Goal: Task Accomplishment & Management: Use online tool/utility

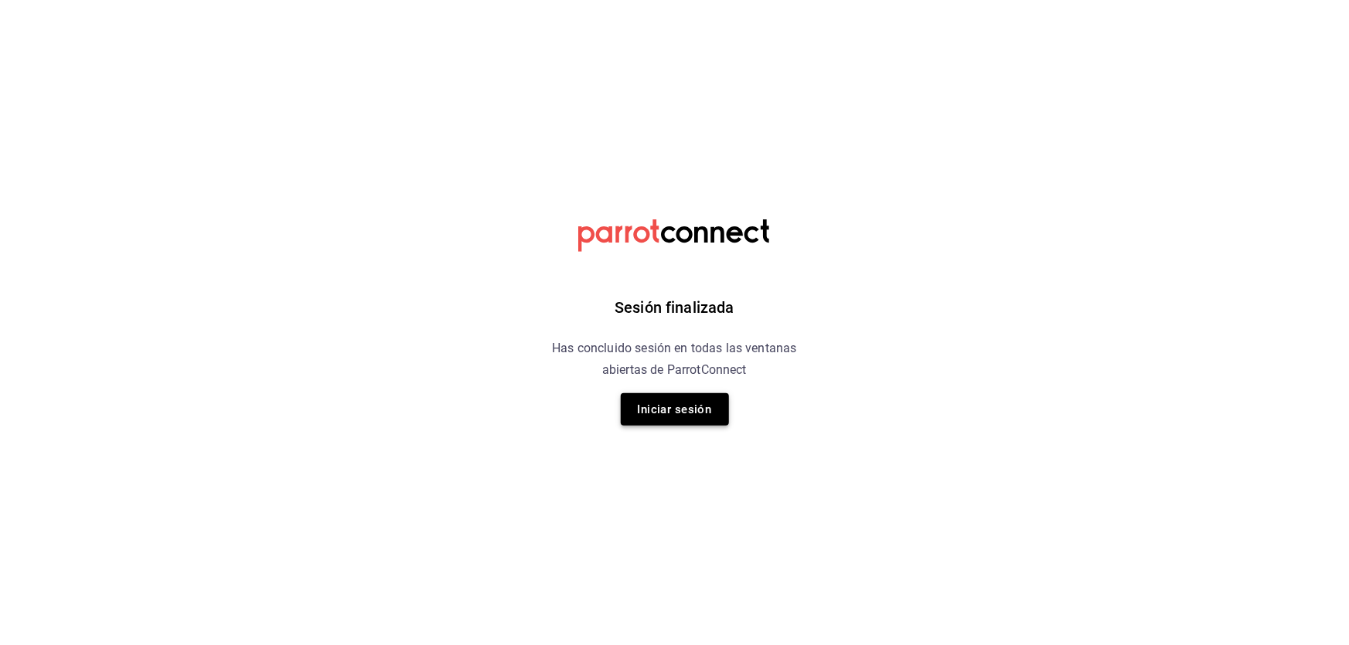
click at [685, 410] on button "Iniciar sesión" at bounding box center [675, 409] width 108 height 32
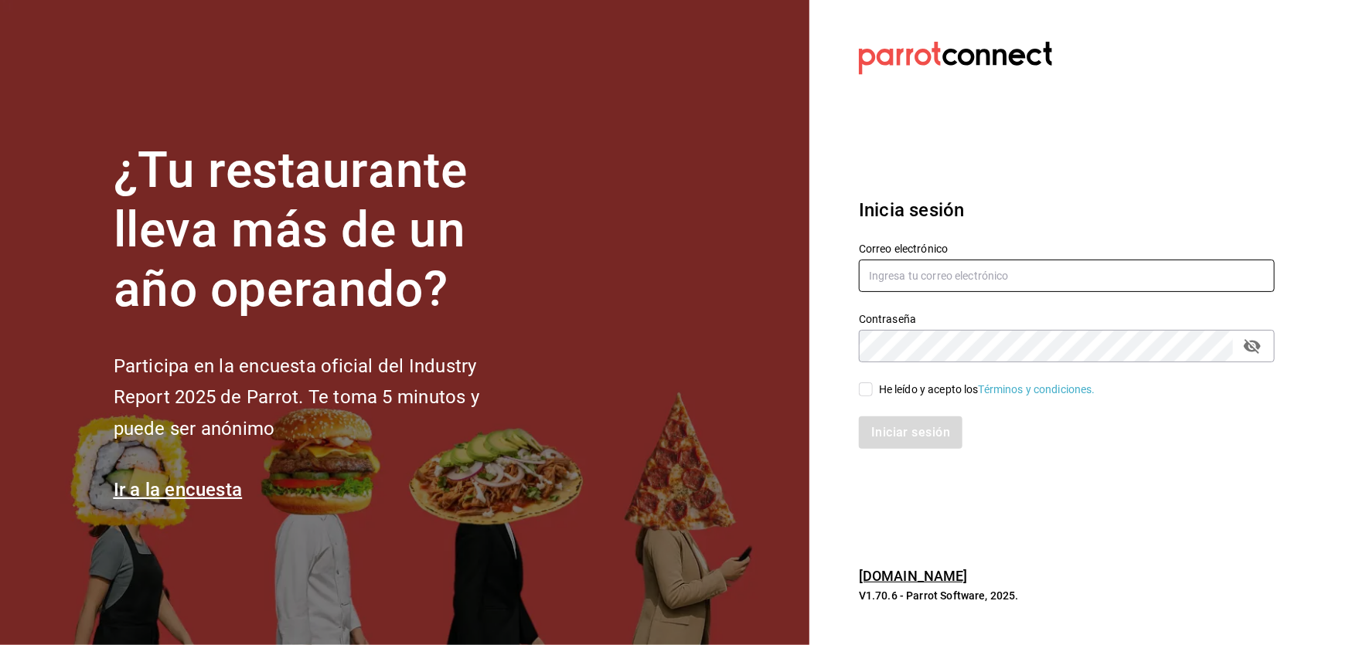
type input "[EMAIL_ADDRESS][DOMAIN_NAME]"
click at [867, 392] on input "He leído y acepto los Términos y condiciones." at bounding box center [866, 390] width 14 height 14
checkbox input "true"
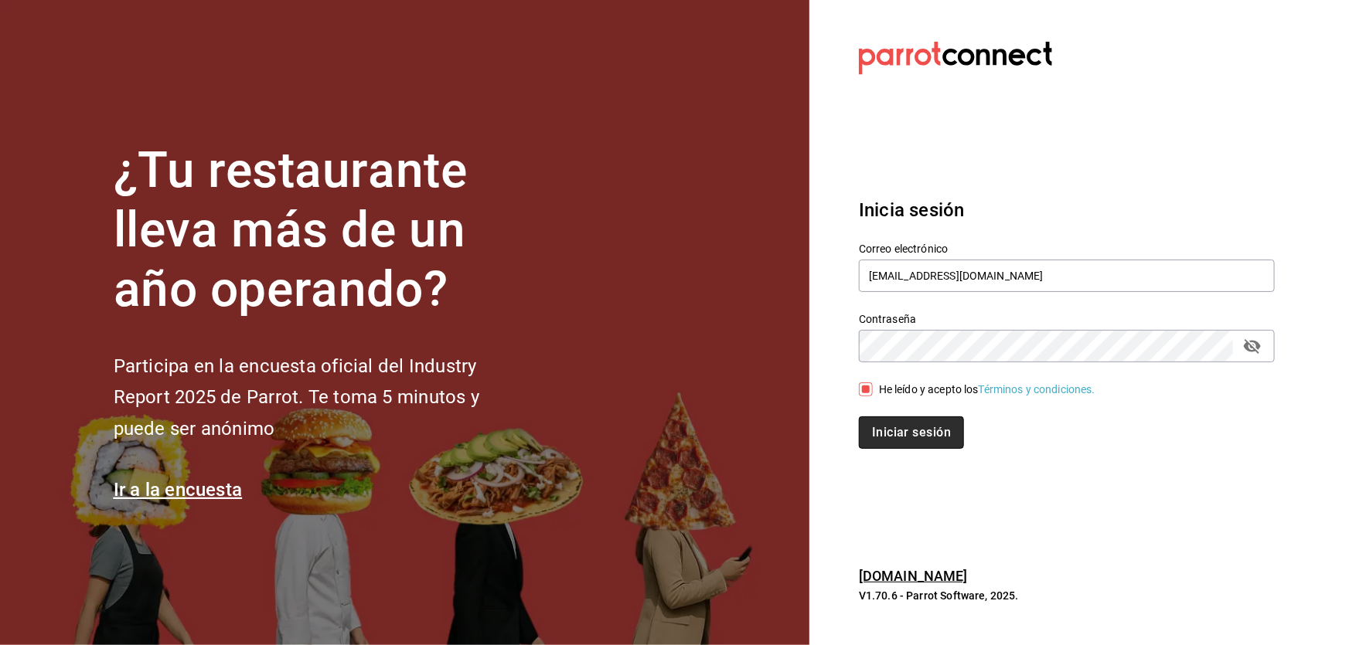
click at [899, 421] on button "Iniciar sesión" at bounding box center [911, 433] width 105 height 32
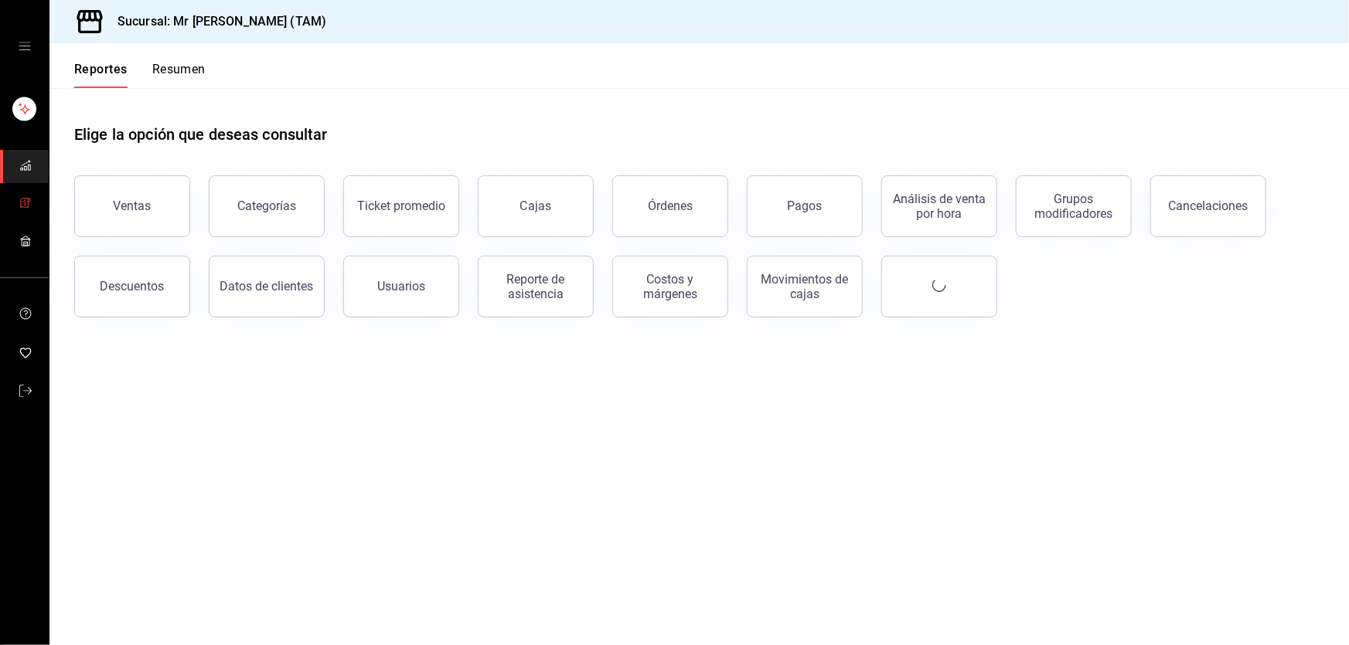
click at [31, 209] on icon "mailbox folders" at bounding box center [25, 203] width 12 height 12
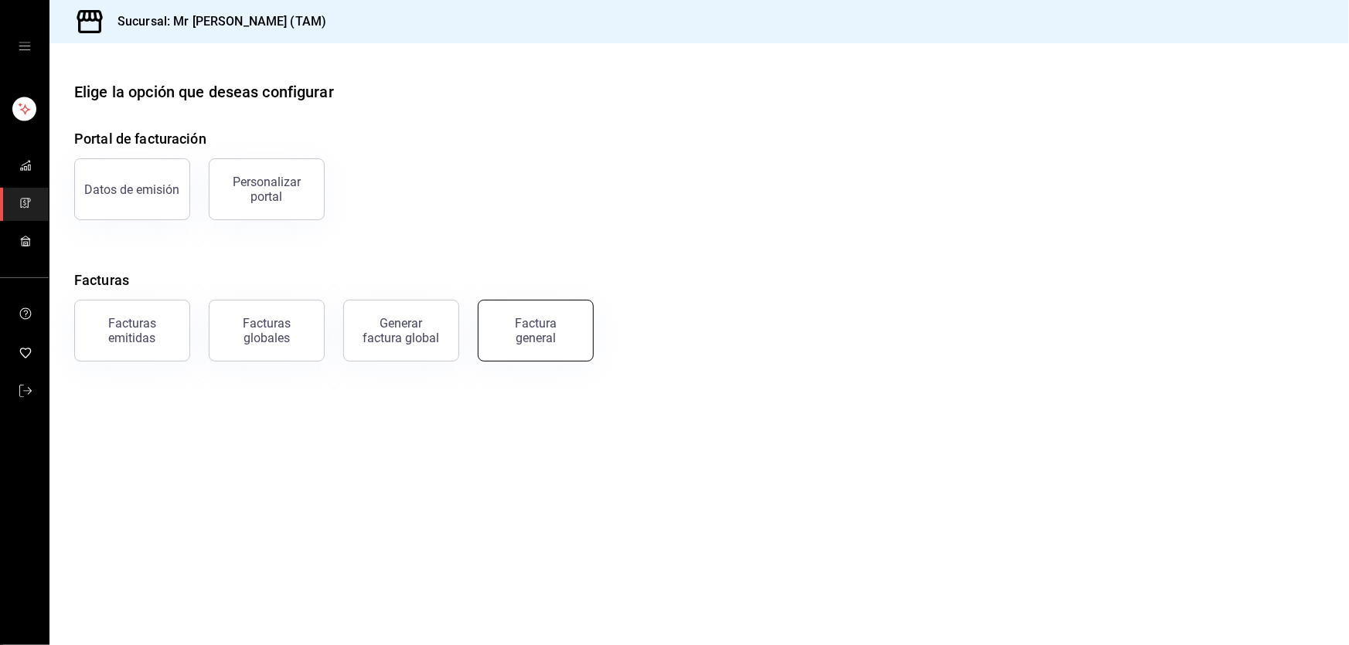
click at [559, 311] on button "Factura general" at bounding box center [536, 331] width 116 height 62
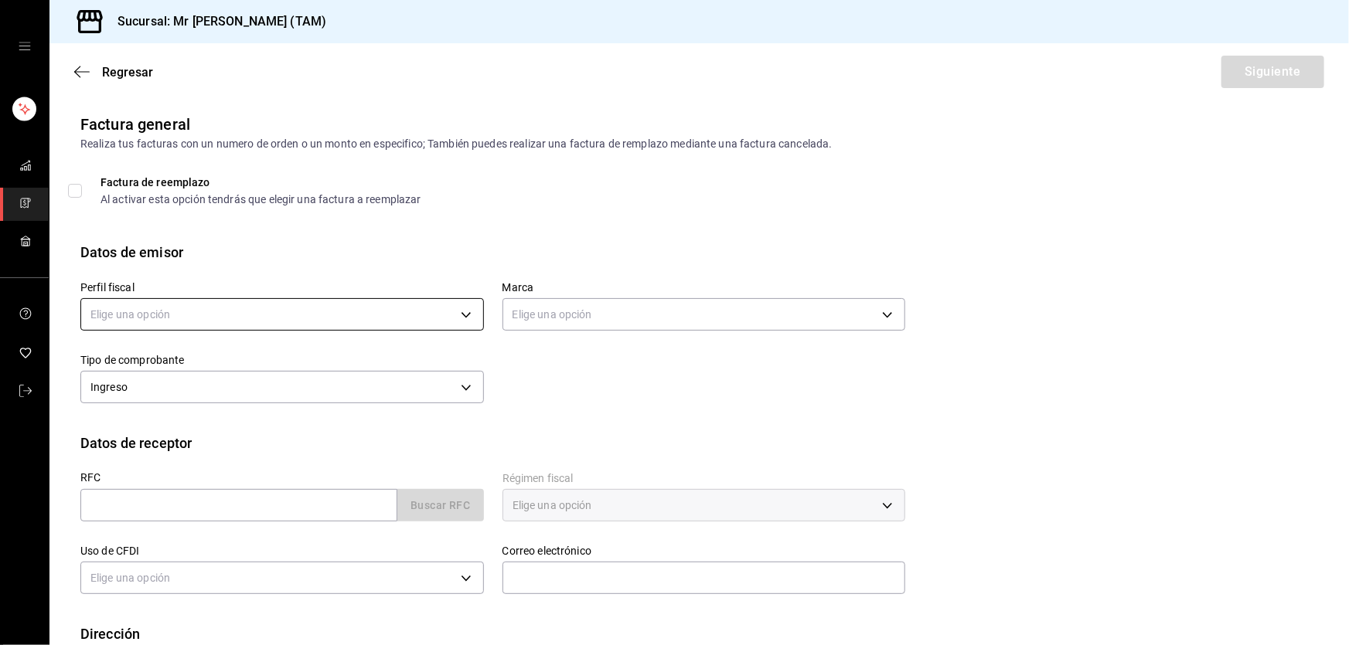
click at [229, 305] on body "Sucursal: Mr Smoky (TAM) Regresar Siguiente Factura general Realiza tus factura…" at bounding box center [674, 322] width 1349 height 645
click at [162, 385] on li "LARISSA ITZEL ANG BAUTISTA" at bounding box center [280, 393] width 398 height 29
type input "81e23790-b5c9-42c9-a779-7127cee00b47"
type input "7082ddc5-3cea-471a-bd4f-d41619b848f0"
click at [162, 379] on li "LARISSA ITZEL ANG BAUTISTA" at bounding box center [230, 371] width 298 height 16
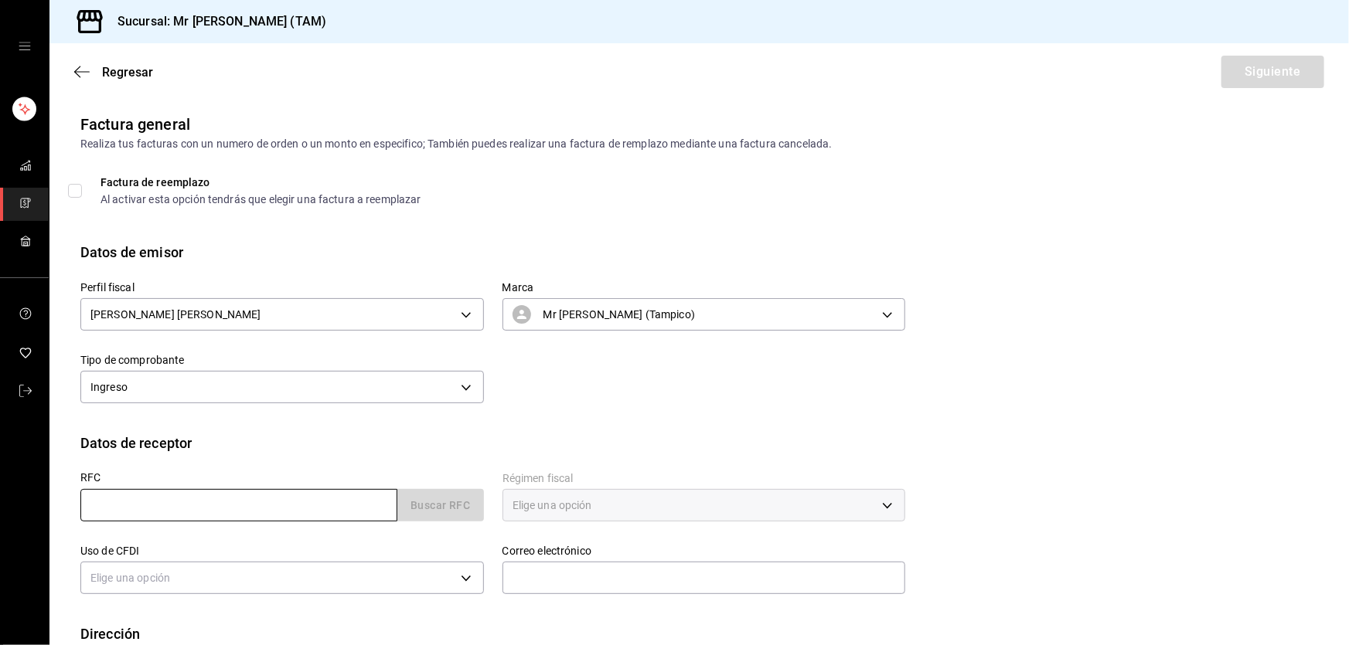
click at [148, 515] on input "text" at bounding box center [238, 505] width 317 height 32
paste input "JAI2212148L5"
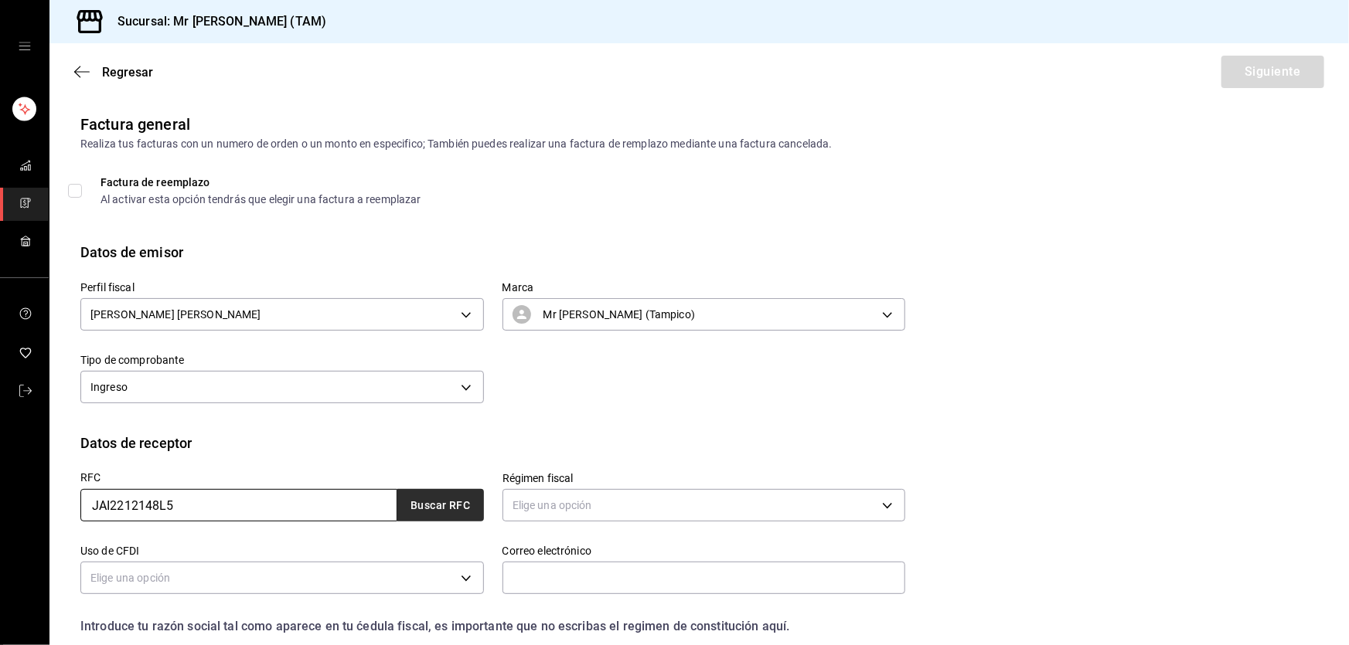
type input "JAI2212148L5"
click at [440, 499] on button "Buscar RFC" at bounding box center [440, 505] width 87 height 32
type input "jups.agrointegral@outlook.com"
type input "92400"
type input "JUPS AGRO INTEGRAL"
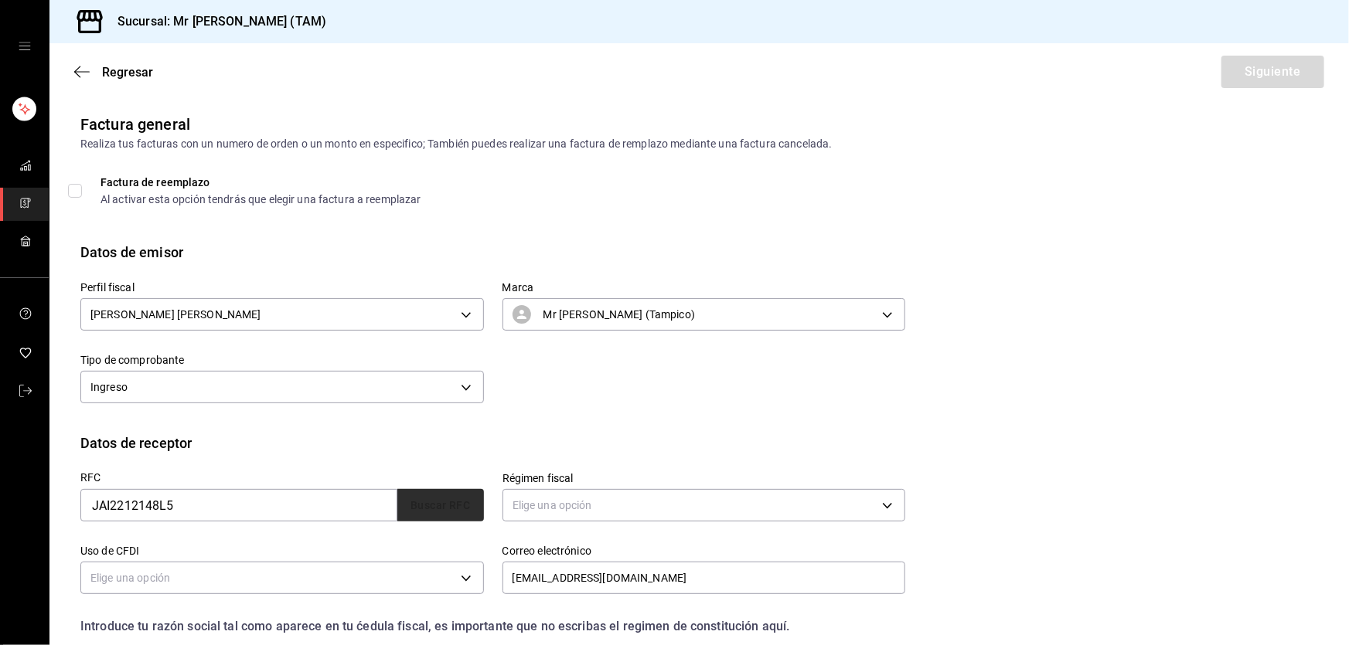
type input "622"
type input "G03"
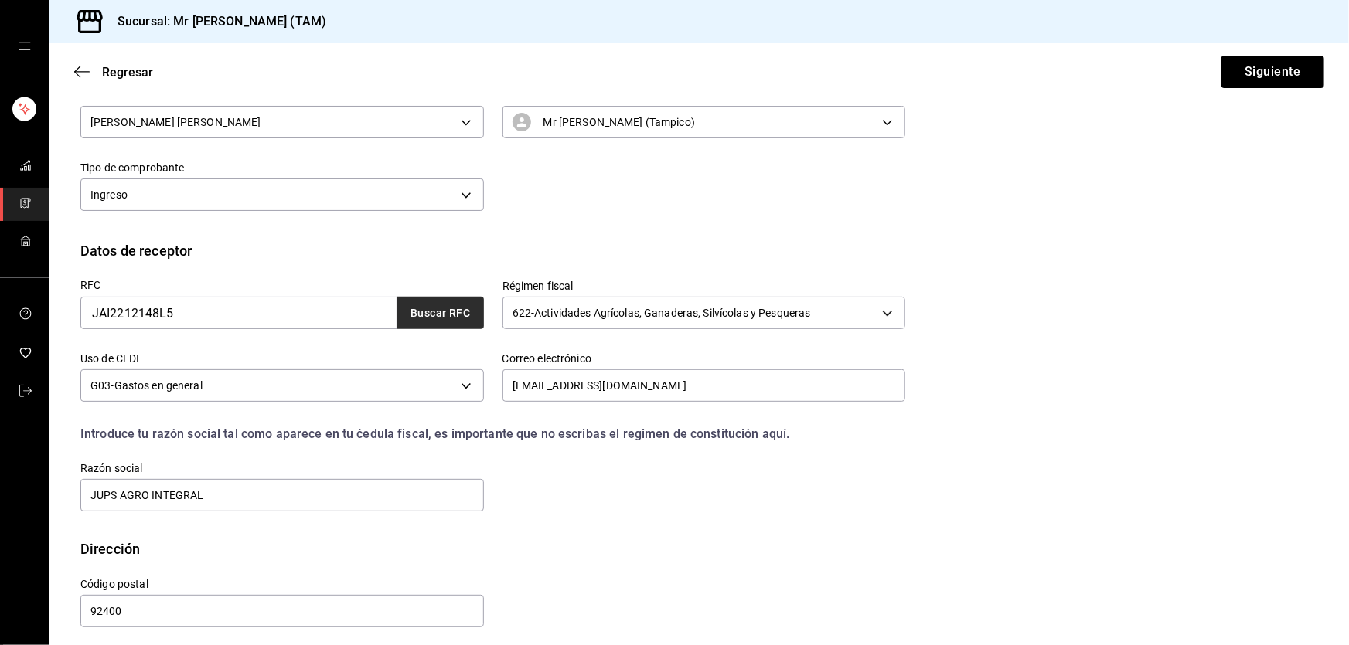
scroll to position [201, 0]
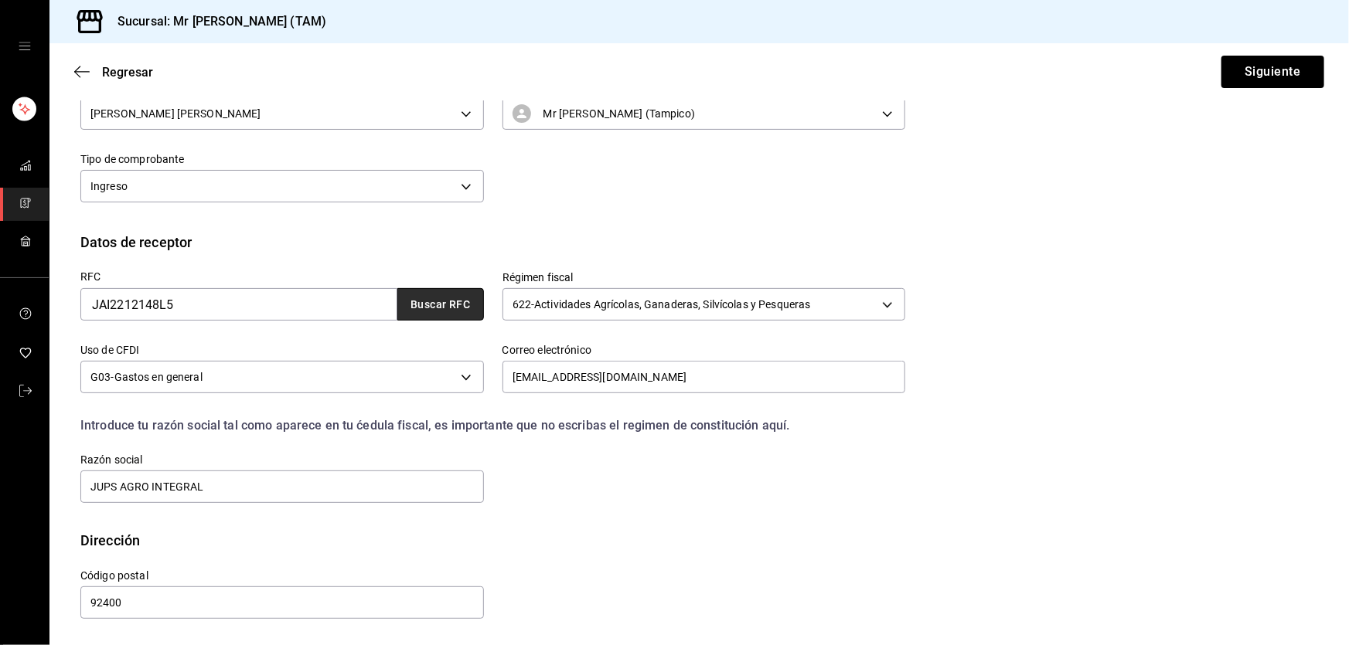
click at [417, 301] on button "Buscar RFC" at bounding box center [440, 304] width 87 height 32
click at [1280, 76] on button "Siguiente" at bounding box center [1272, 72] width 103 height 32
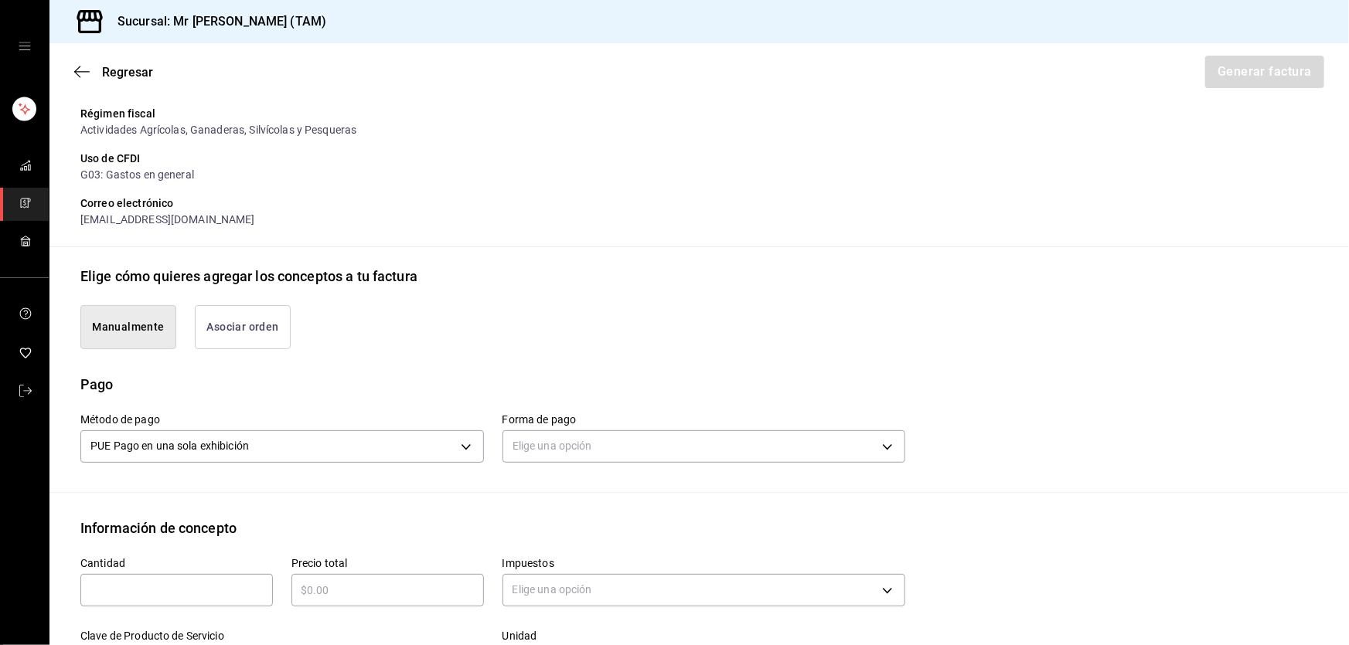
type input "90101500 - Establecimientos para comer y beber"
type input "E48 - Unidad de Servicio"
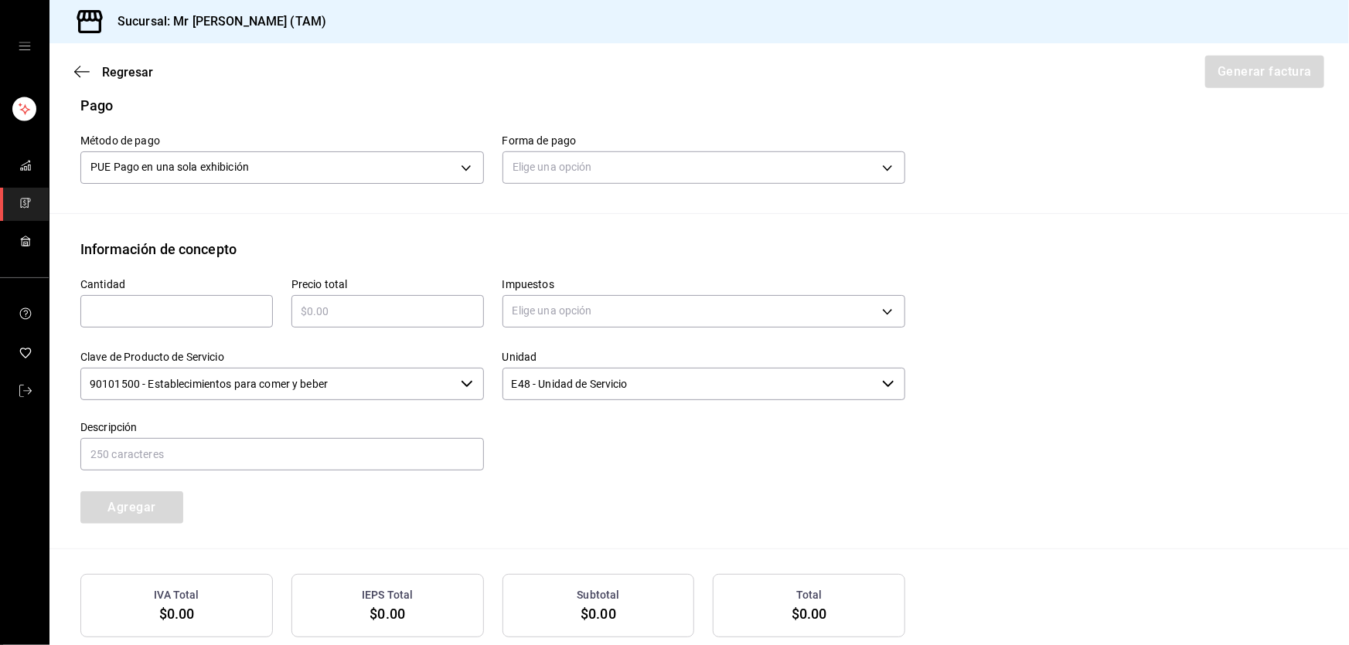
scroll to position [481, 0]
click at [630, 162] on body "Sucursal: Mr Smoky (TAM) Regresar Generar factura Emisor Perfil fiscal LARISSA …" at bounding box center [674, 322] width 1349 height 645
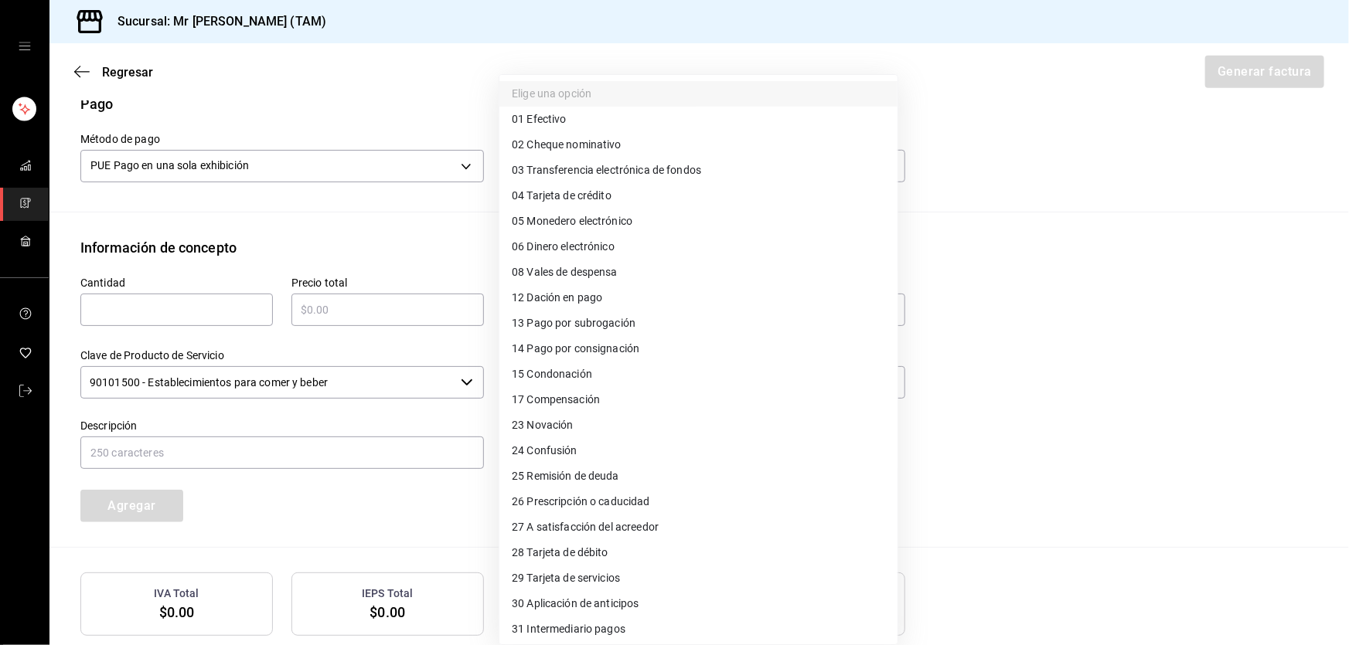
click at [542, 547] on span "28 Tarjeta de débito" at bounding box center [560, 553] width 97 height 16
type input "28"
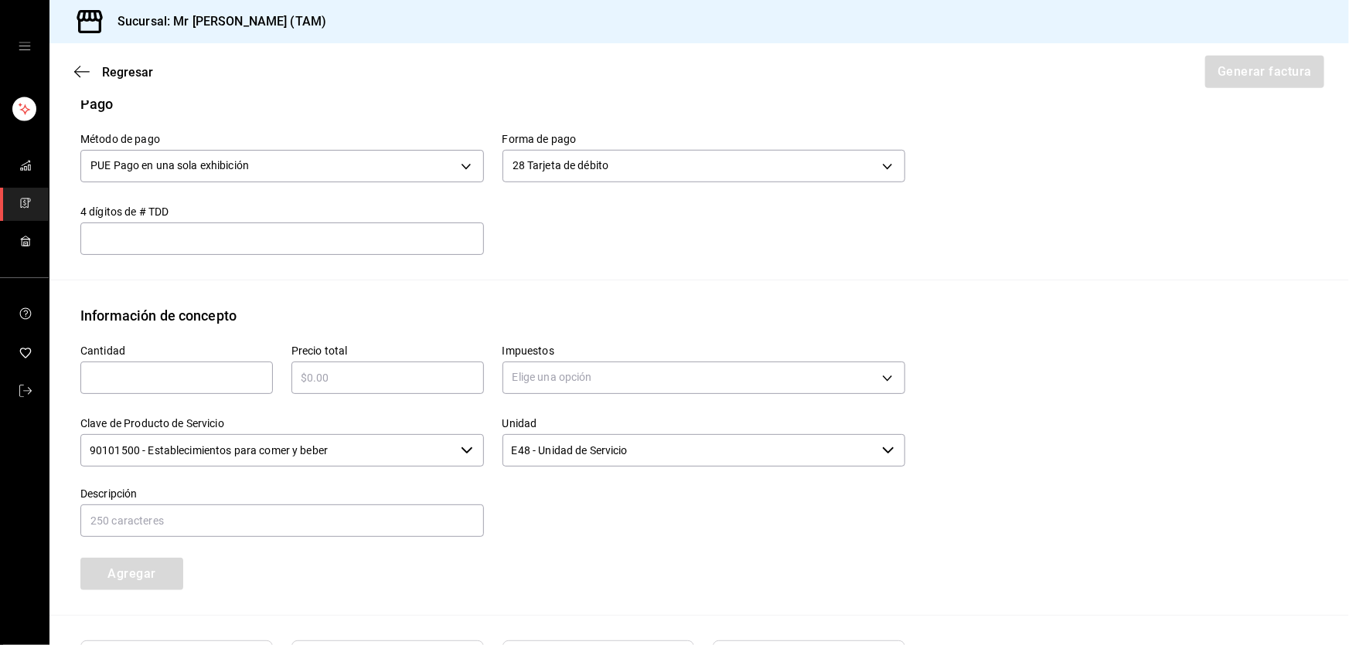
click at [319, 243] on input "text" at bounding box center [281, 239] width 403 height 19
type input "4522"
type input "1"
type input "$1905"
click at [602, 375] on body "Sucursal: Mr Smoky (TAM) Regresar Generar factura Emisor Perfil fiscal LARISSA …" at bounding box center [674, 322] width 1349 height 645
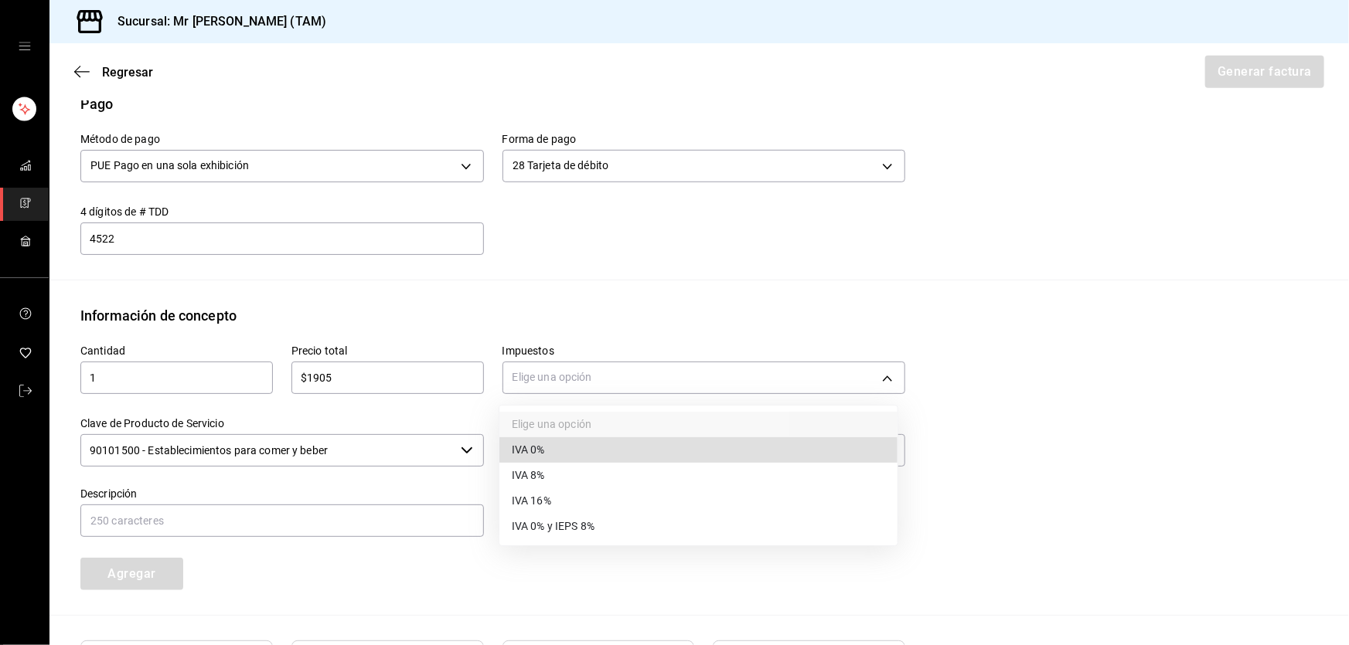
click at [519, 508] on span "IVA 16%" at bounding box center [531, 501] width 39 height 16
type input "IVA_16"
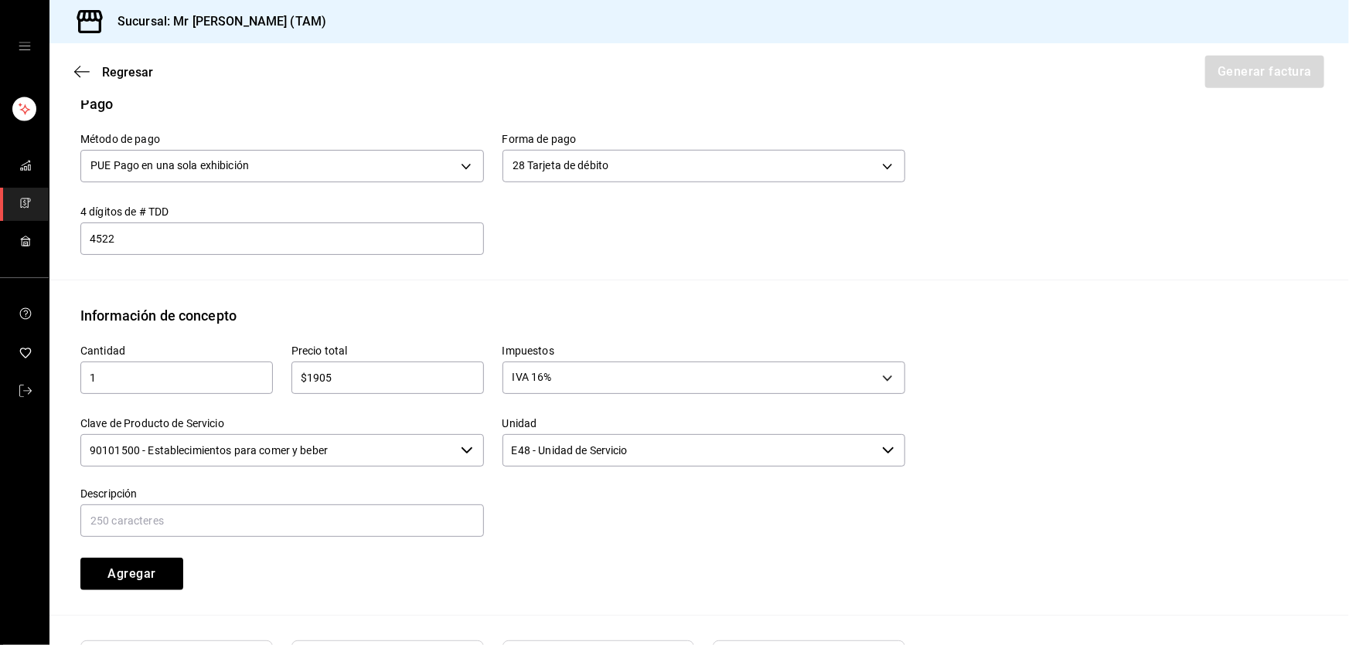
click at [355, 461] on input "90101500 - Establecimientos para comer y beber" at bounding box center [267, 450] width 374 height 32
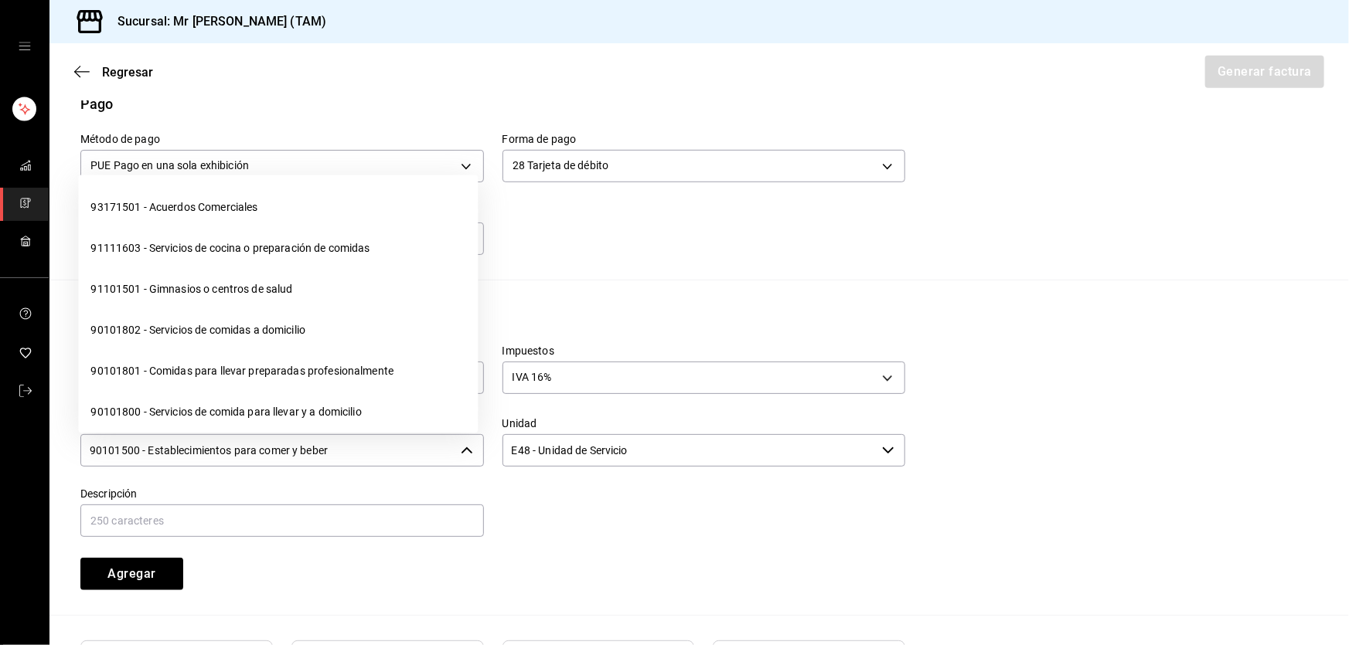
click at [355, 461] on input "90101500 - Establecimientos para comer y beber" at bounding box center [267, 450] width 374 height 32
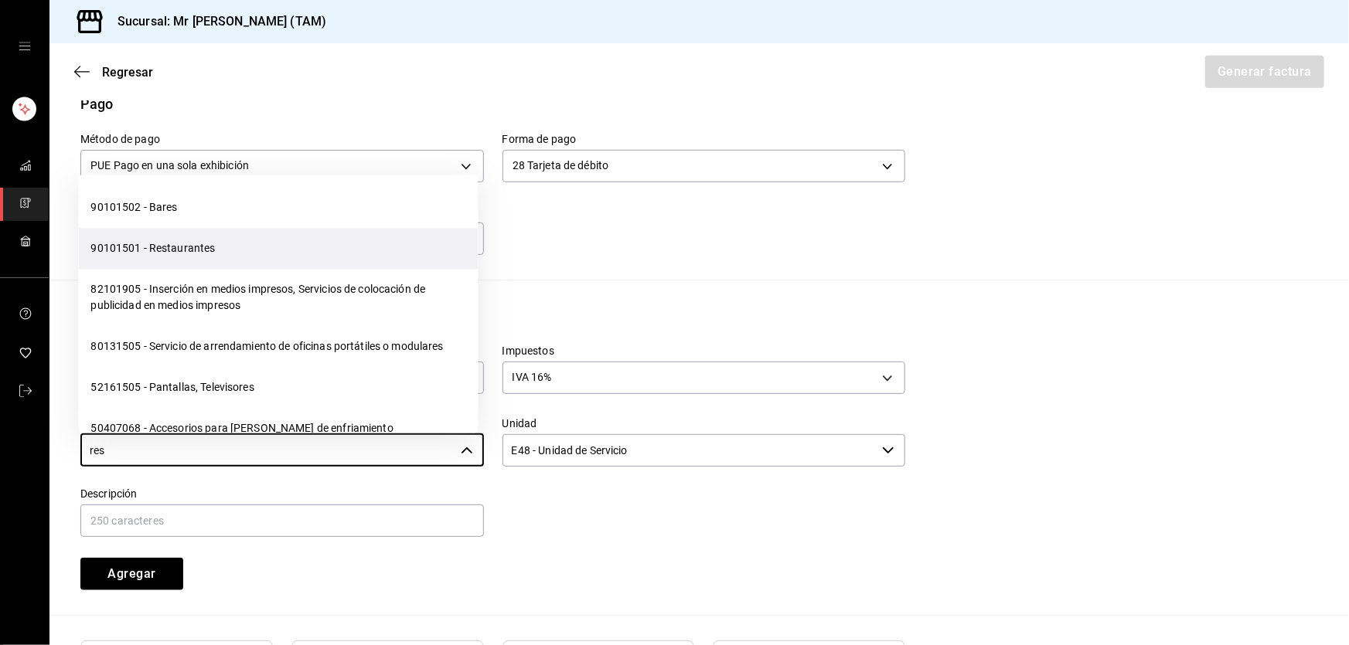
click at [181, 241] on li "90101501 - Restaurantes" at bounding box center [278, 248] width 400 height 41
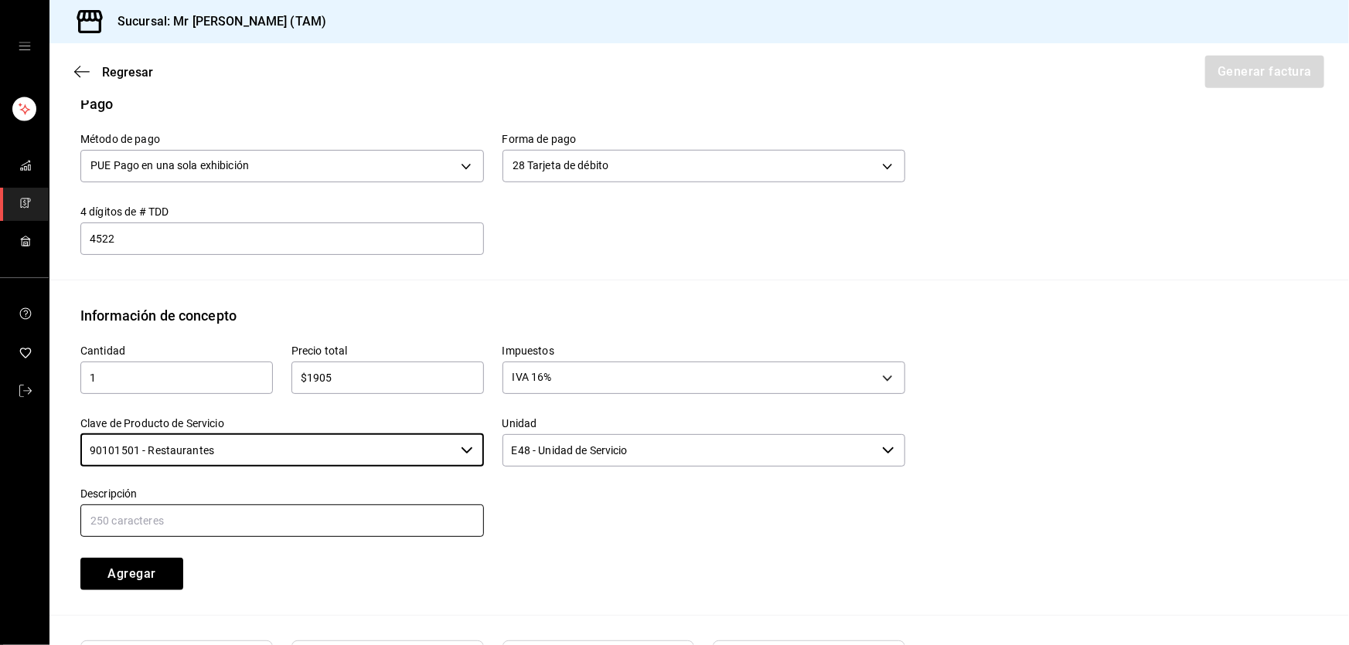
type input "90101501 - Restaurantes"
click at [198, 523] on input "text" at bounding box center [281, 521] width 403 height 32
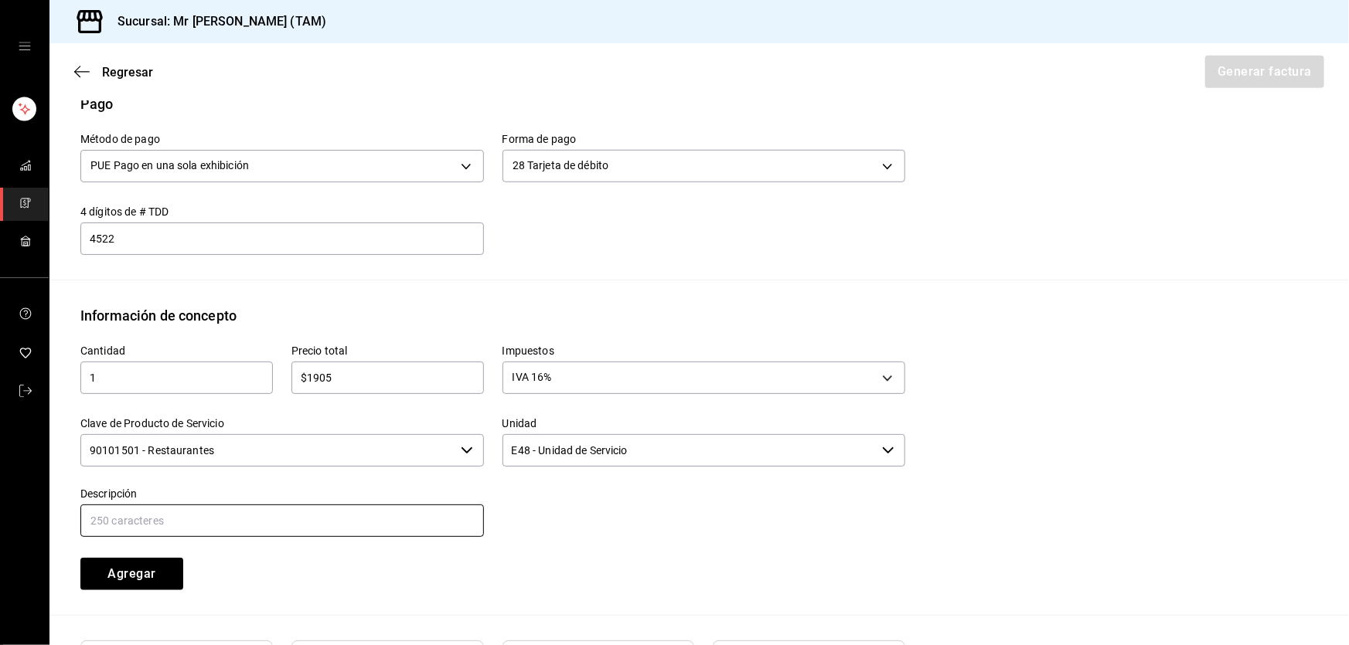
click at [240, 522] on input "text" at bounding box center [281, 521] width 403 height 32
click at [190, 519] on input "CONSUMO DEL DIA 10 SEPTIEMBRE 2025" at bounding box center [281, 521] width 403 height 32
click at [196, 522] on input "CONSUMO DEL DIA 10 SEPTIEMBRE 2025" at bounding box center [281, 521] width 403 height 32
click at [351, 514] on input "CONSUMO DEL DIA 13 SEPTIEMBRE 2025" at bounding box center [281, 521] width 403 height 32
type input "CONSUMO DEL DIA 13 SEPTIEMBRE 2025"
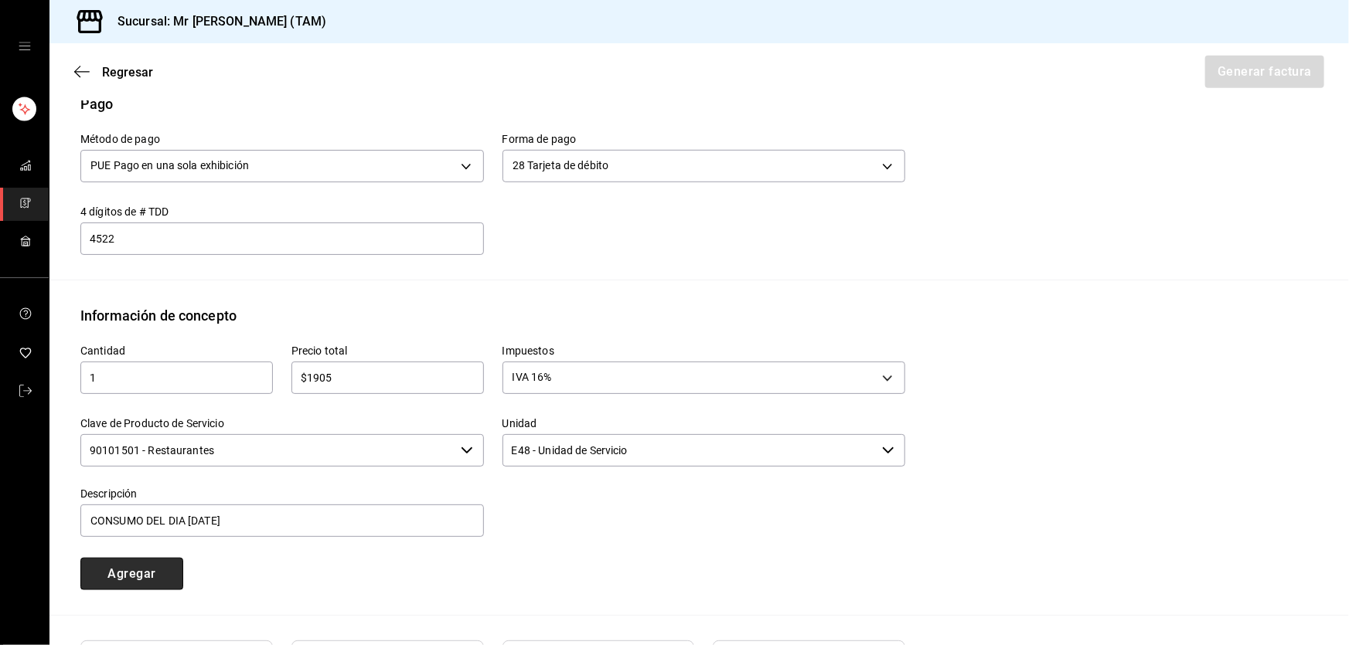
click at [134, 574] on button "Agregar" at bounding box center [131, 574] width 103 height 32
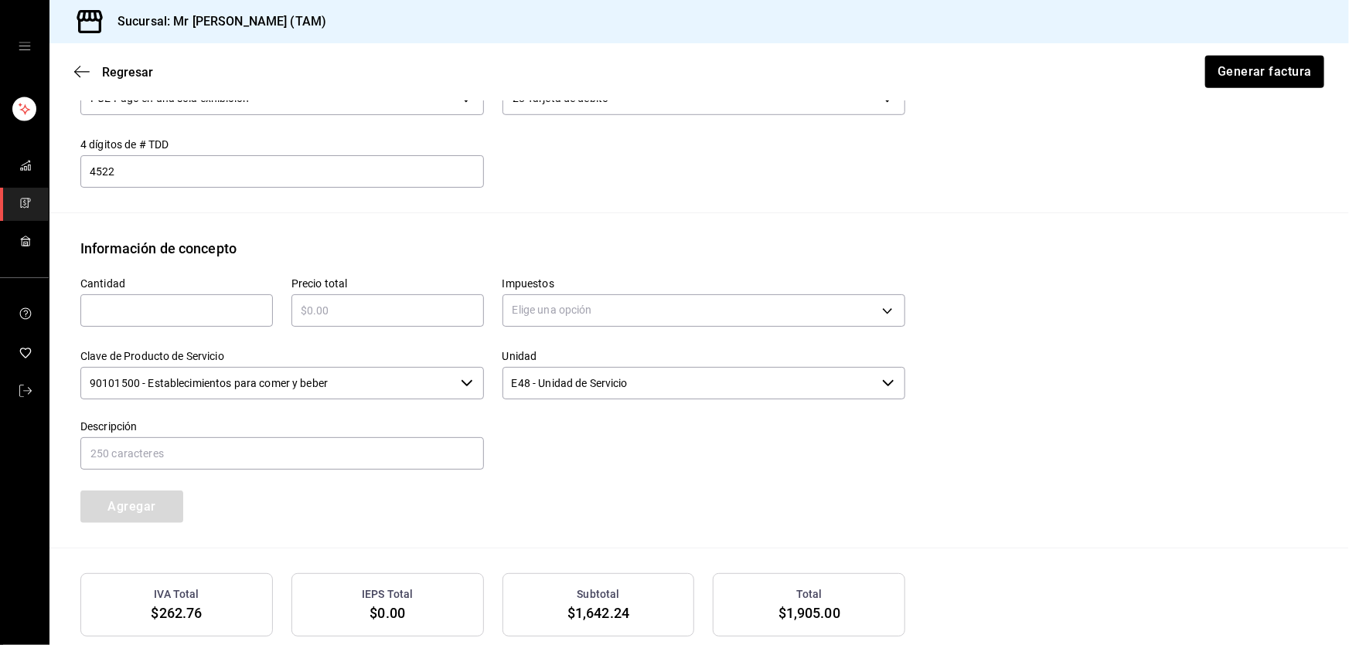
scroll to position [671, 0]
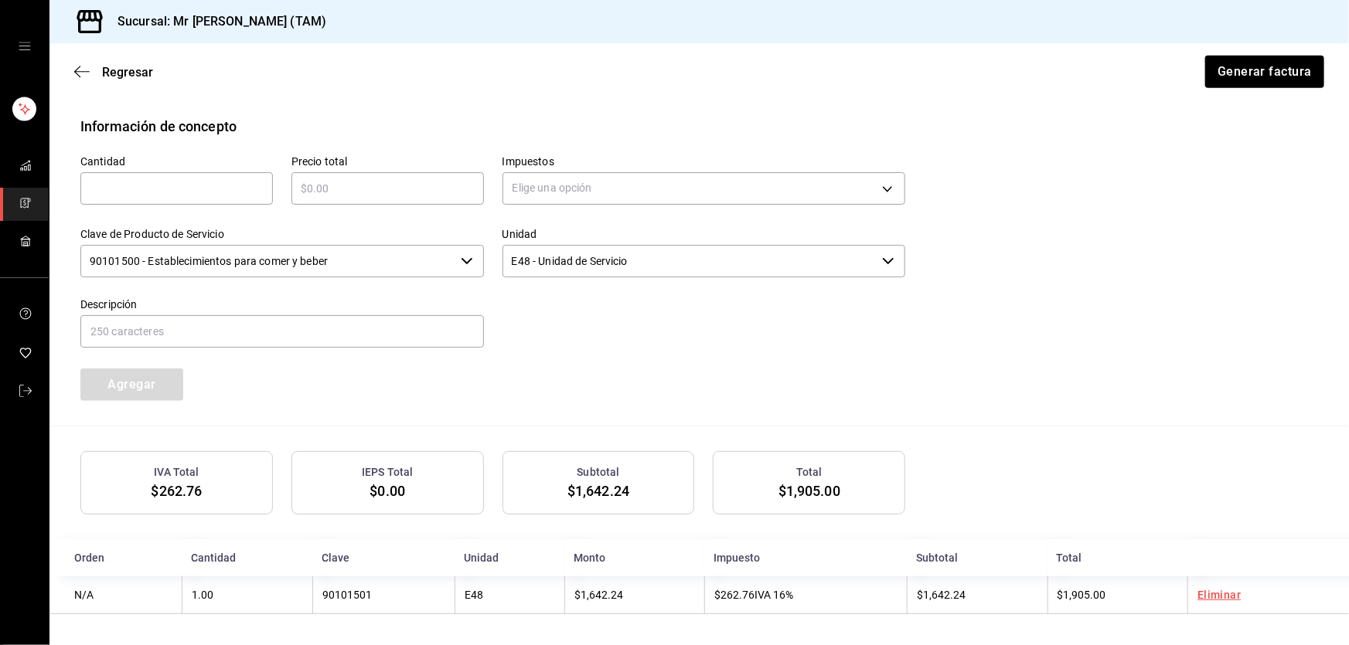
click at [104, 179] on input "text" at bounding box center [176, 188] width 192 height 19
type input "1"
type input "$285.75"
click at [532, 196] on body "Sucursal: Mr Smoky (TAM) Regresar Generar factura Emisor Perfil fiscal LARISSA …" at bounding box center [674, 322] width 1349 height 645
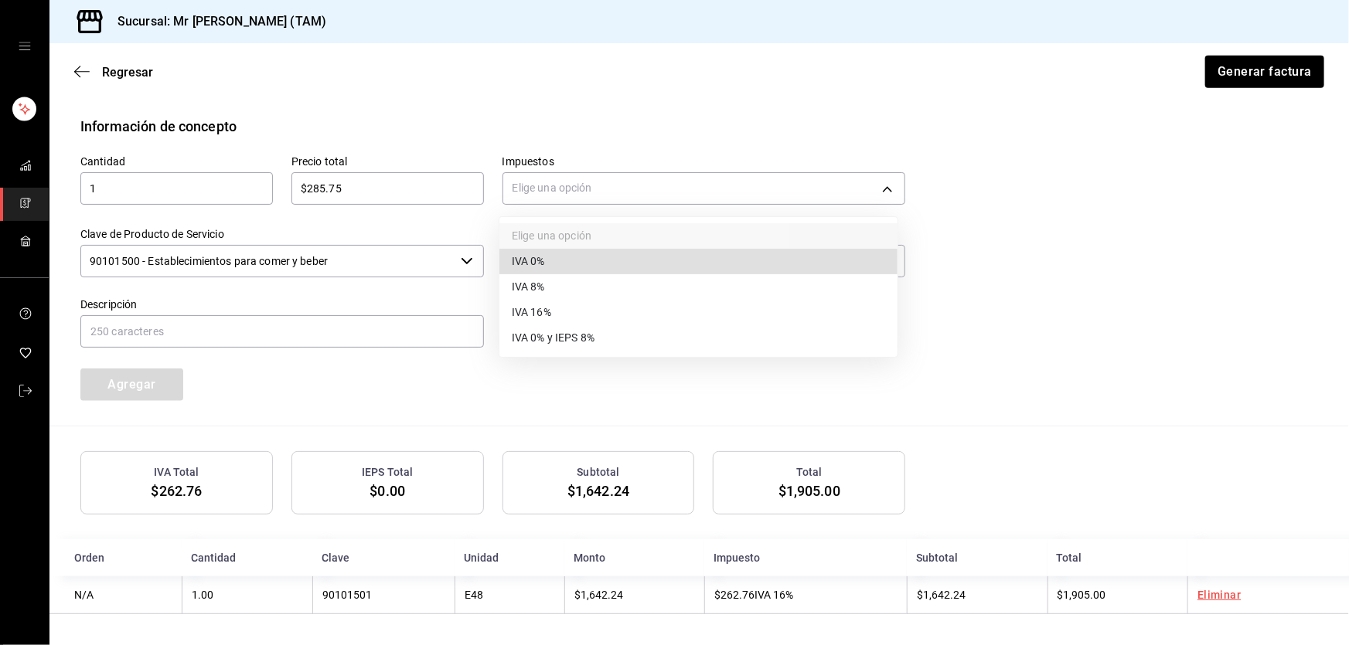
click at [528, 264] on span "IVA 0%" at bounding box center [528, 261] width 33 height 16
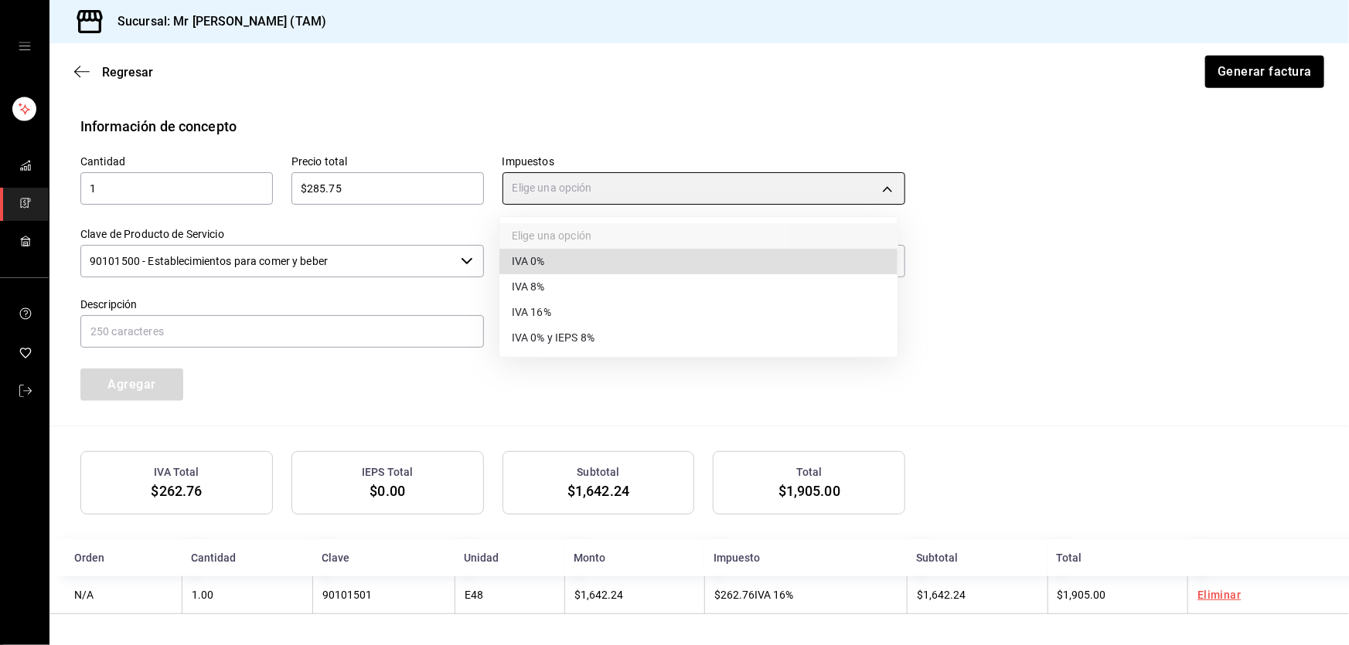
type input "IVA_0"
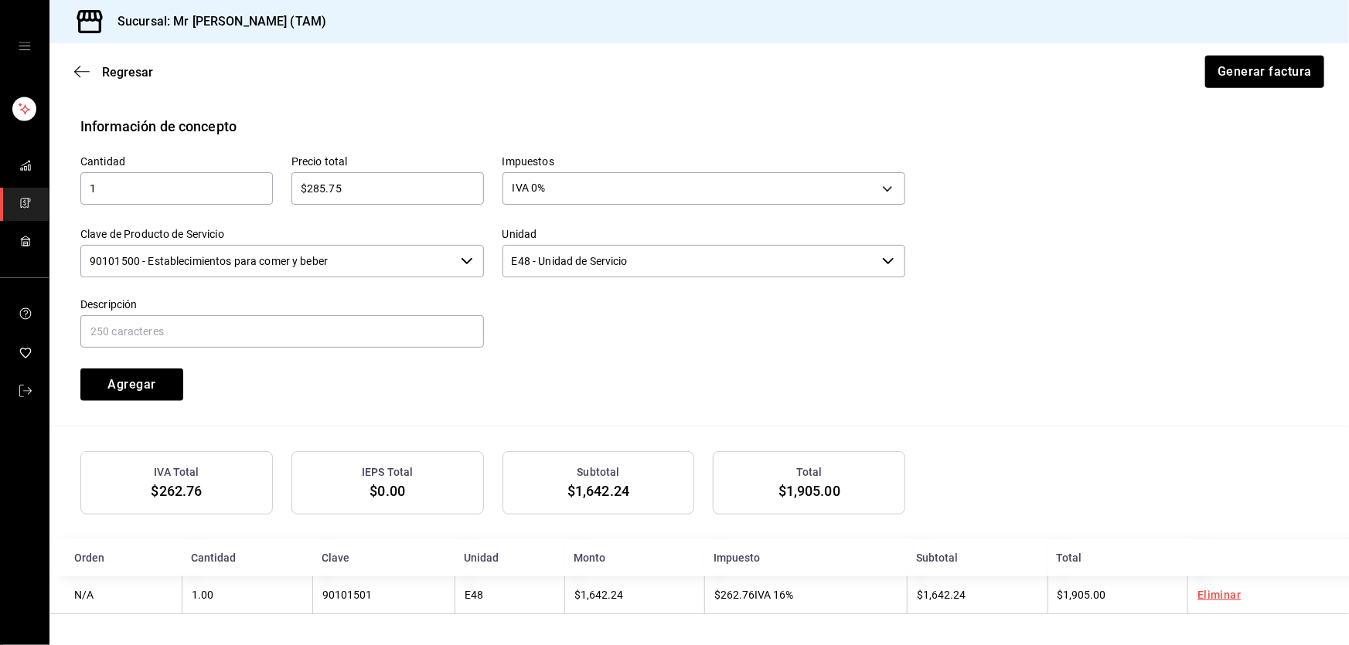
click at [348, 257] on input "90101500 - Establecimientos para comer y beber" at bounding box center [267, 261] width 374 height 32
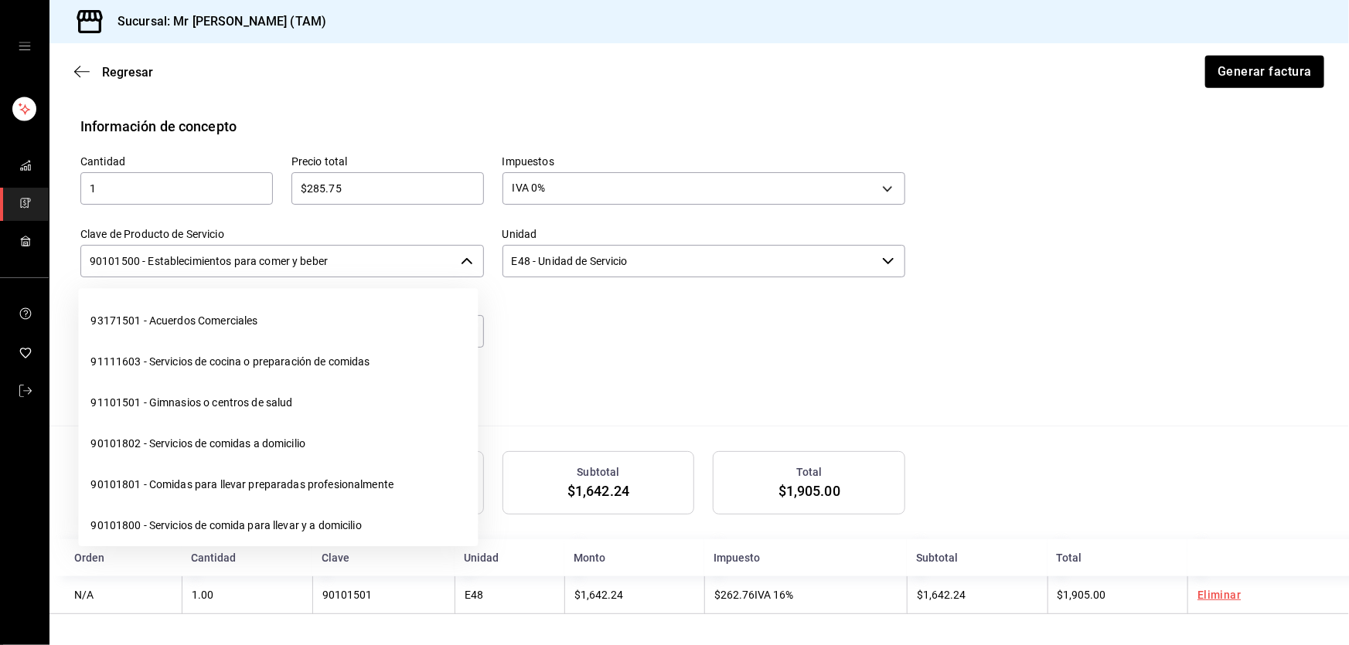
click at [347, 257] on input "90101500 - Establecimientos para comer y beber" at bounding box center [267, 261] width 374 height 32
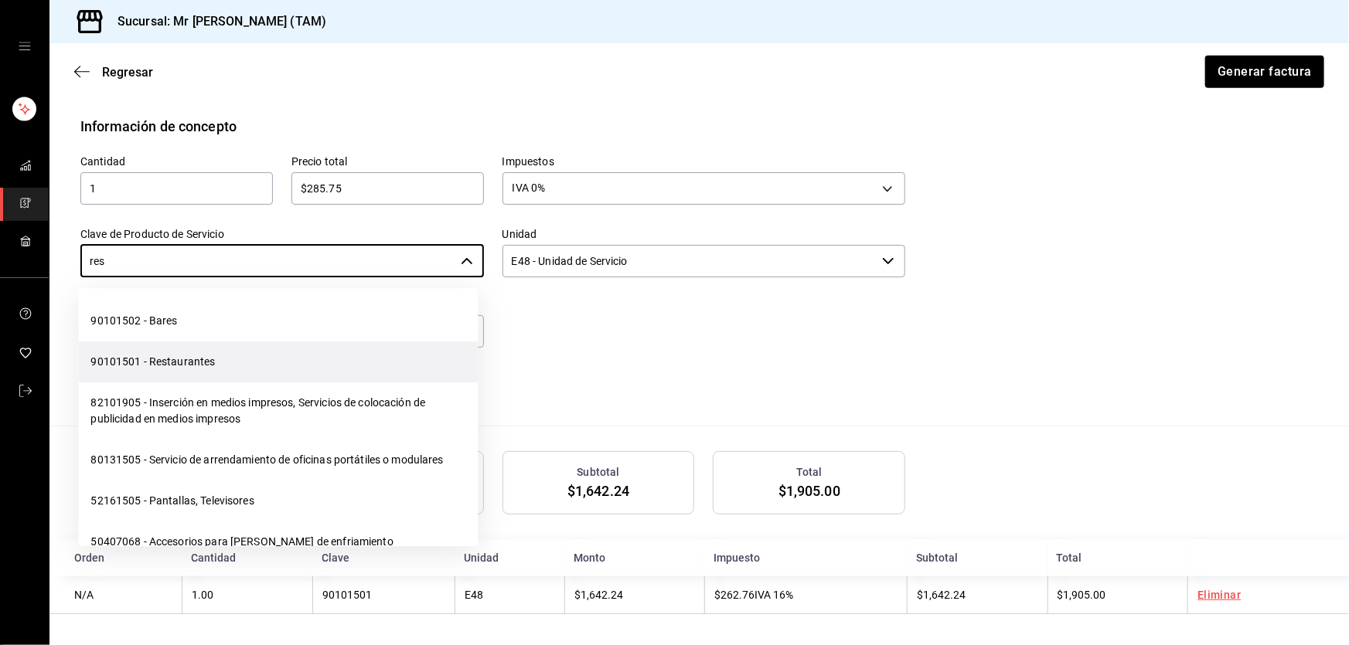
click at [211, 355] on li "90101501 - Restaurantes" at bounding box center [278, 362] width 400 height 41
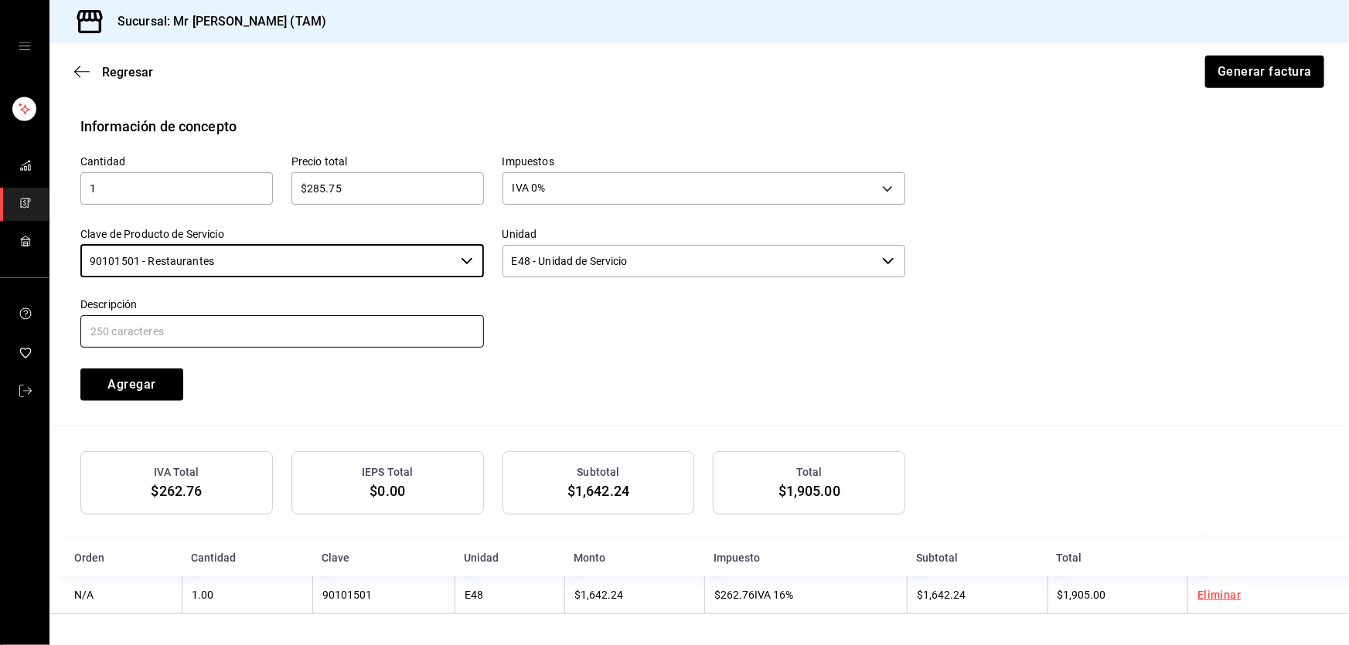
type input "90101501 - Restaurantes"
click at [227, 330] on input "text" at bounding box center [281, 331] width 403 height 32
type input "PROPINA"
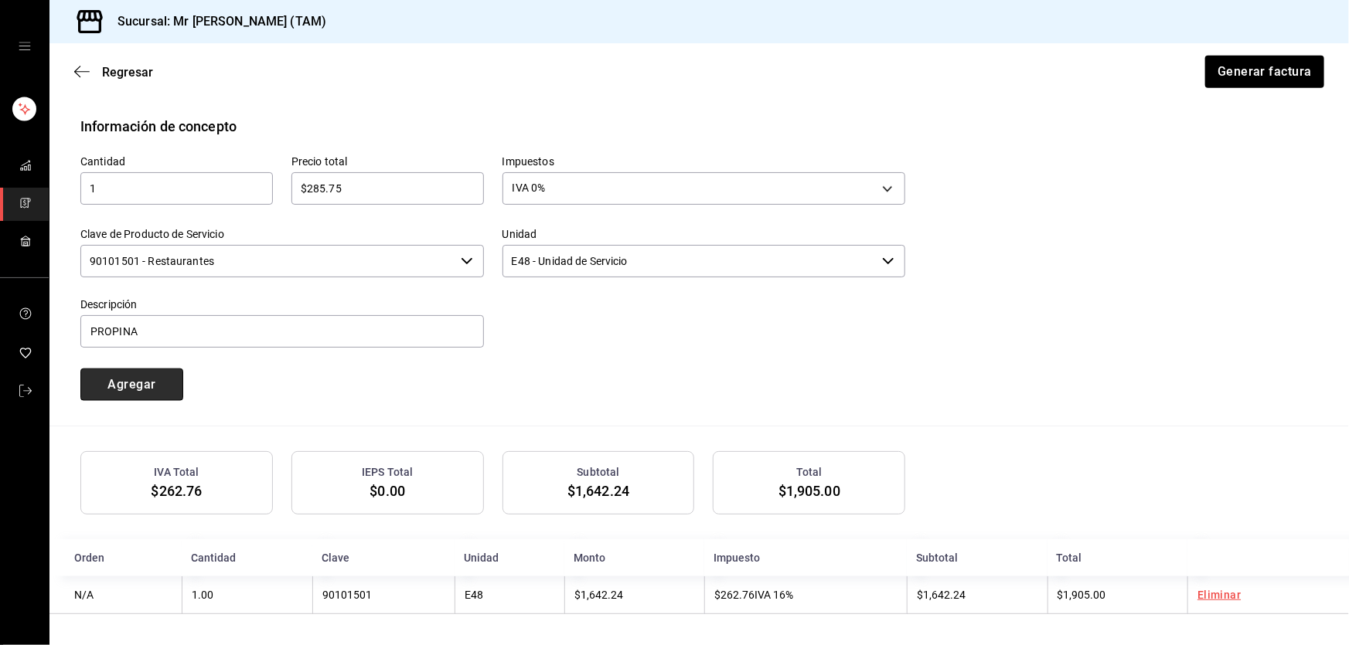
click at [140, 386] on button "Agregar" at bounding box center [131, 385] width 103 height 32
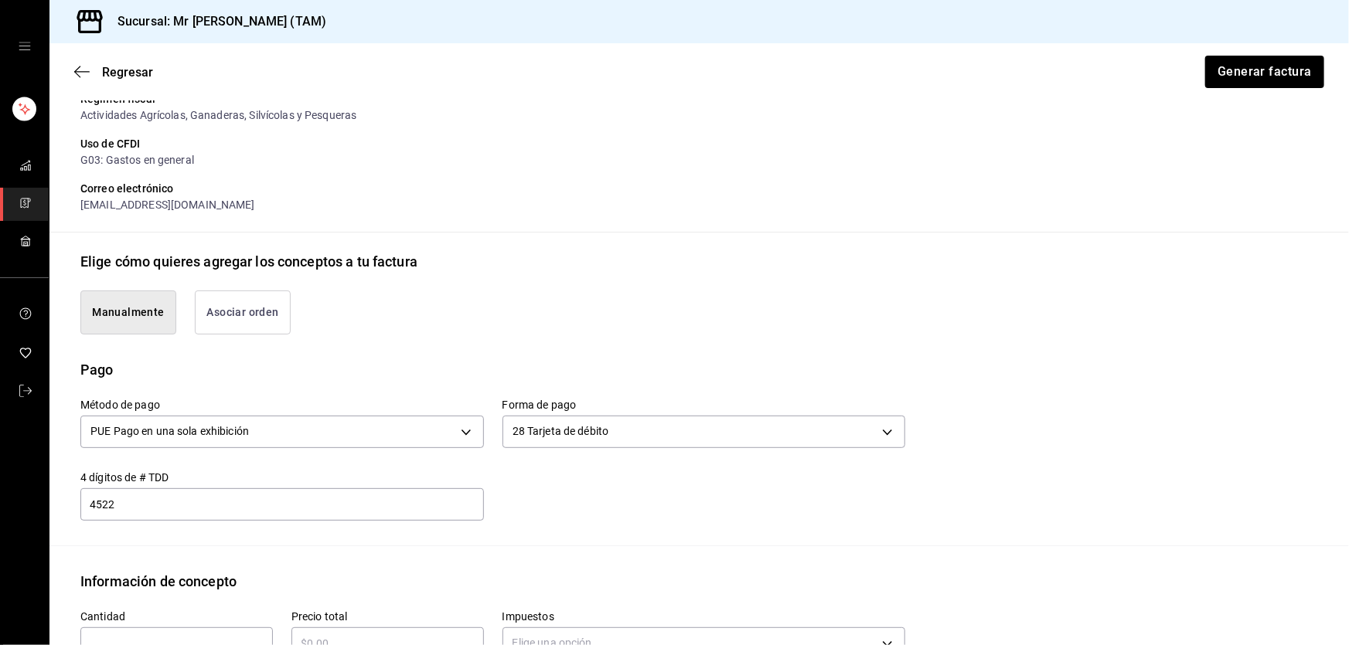
scroll to position [77, 0]
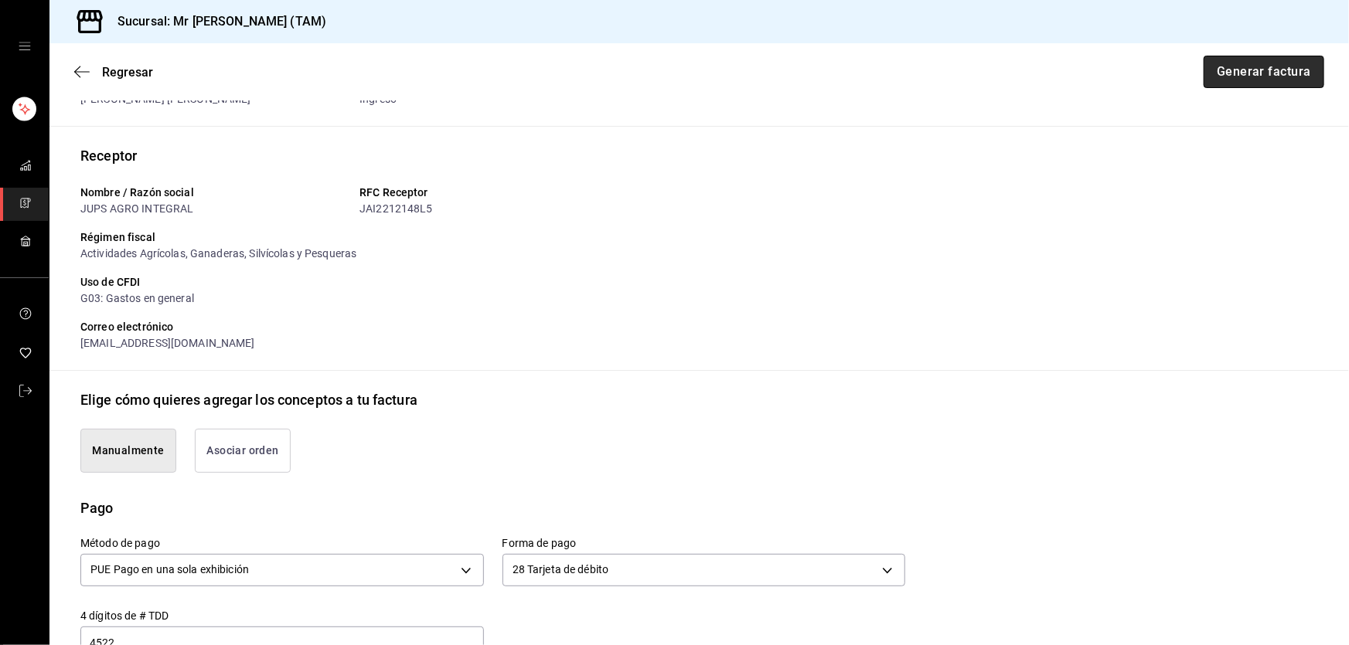
click at [1282, 60] on button "Generar factura" at bounding box center [1263, 72] width 121 height 32
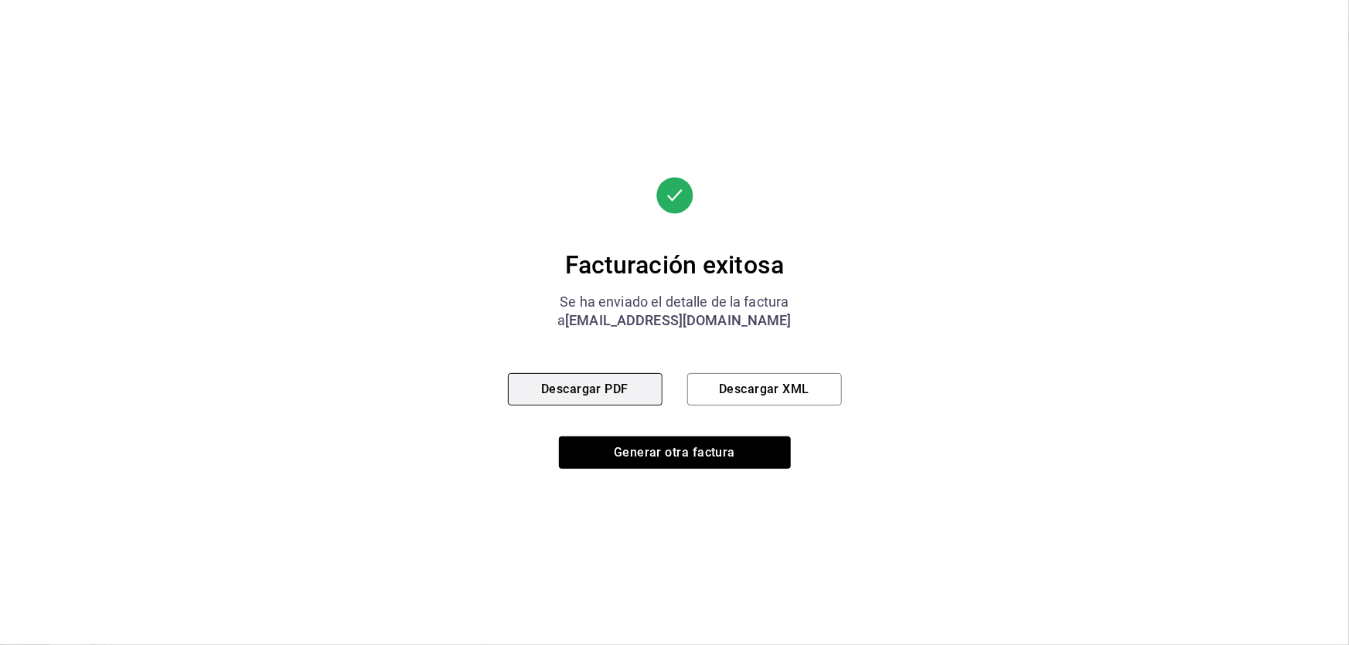
click at [607, 380] on button "Descargar PDF" at bounding box center [585, 389] width 155 height 32
click at [716, 395] on button "Descargar XML" at bounding box center [764, 389] width 155 height 32
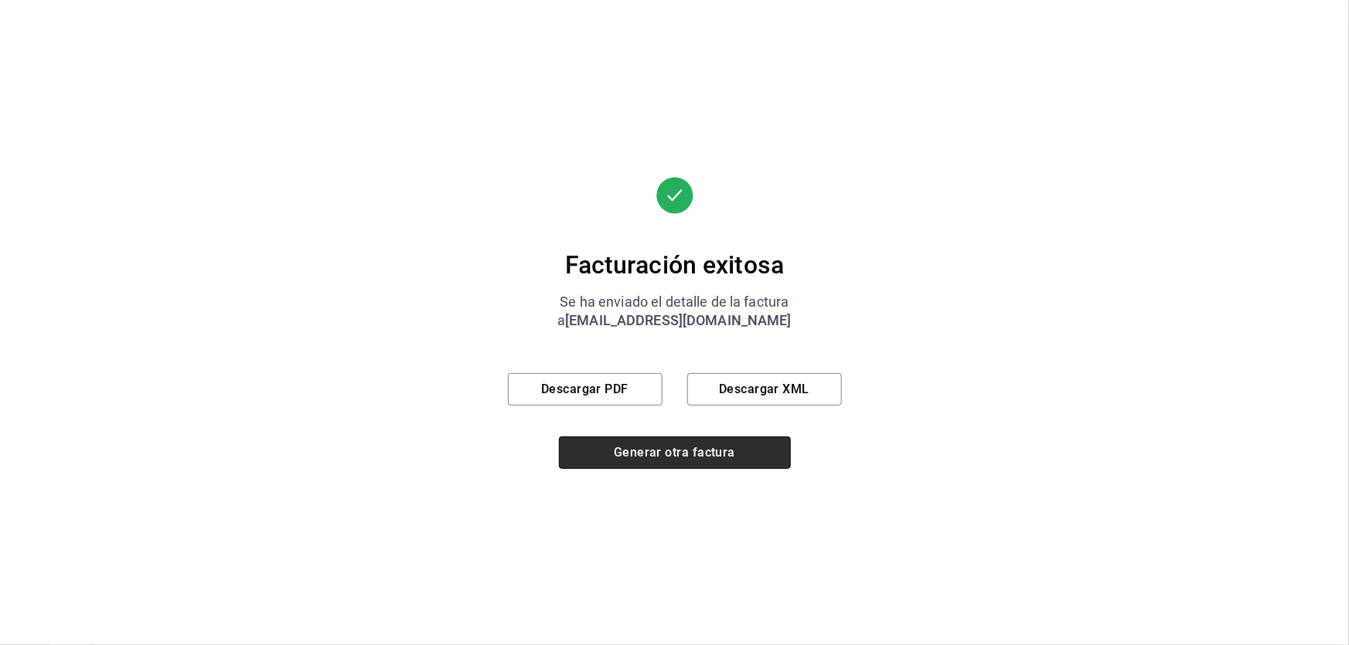
click at [702, 458] on button "Generar otra factura" at bounding box center [675, 453] width 232 height 32
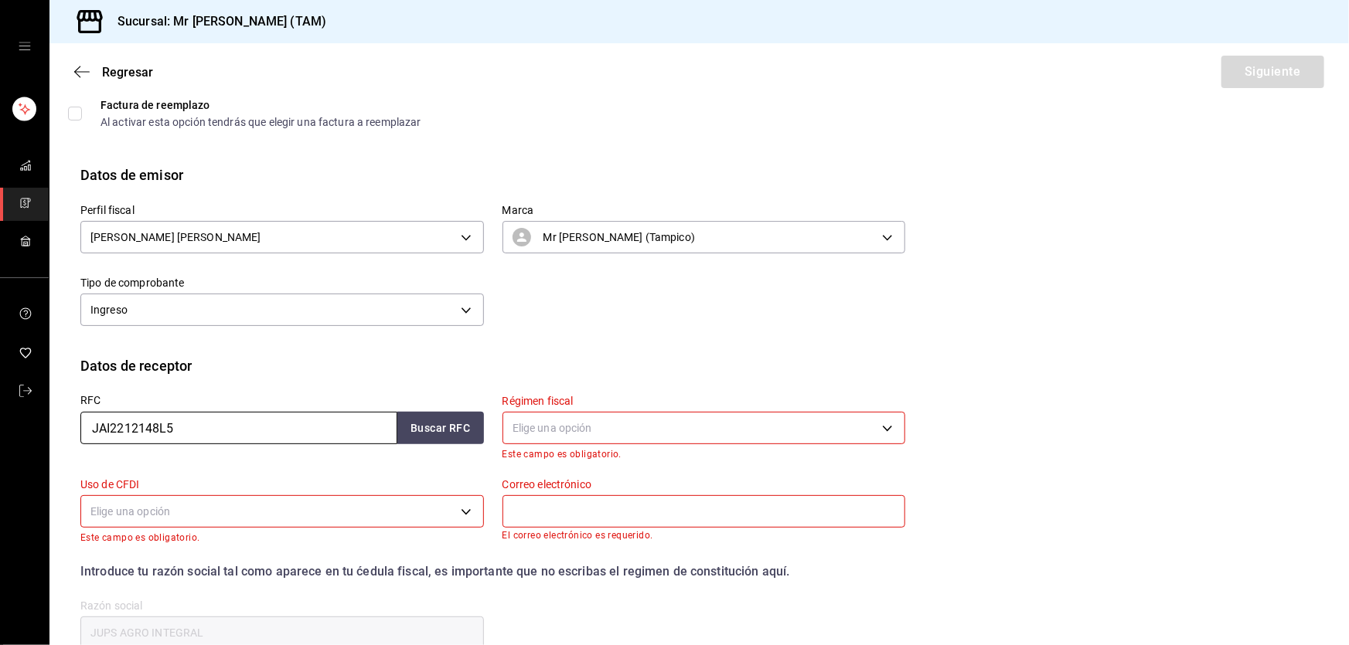
click at [160, 417] on input "JAI2212148L5" at bounding box center [238, 428] width 317 height 32
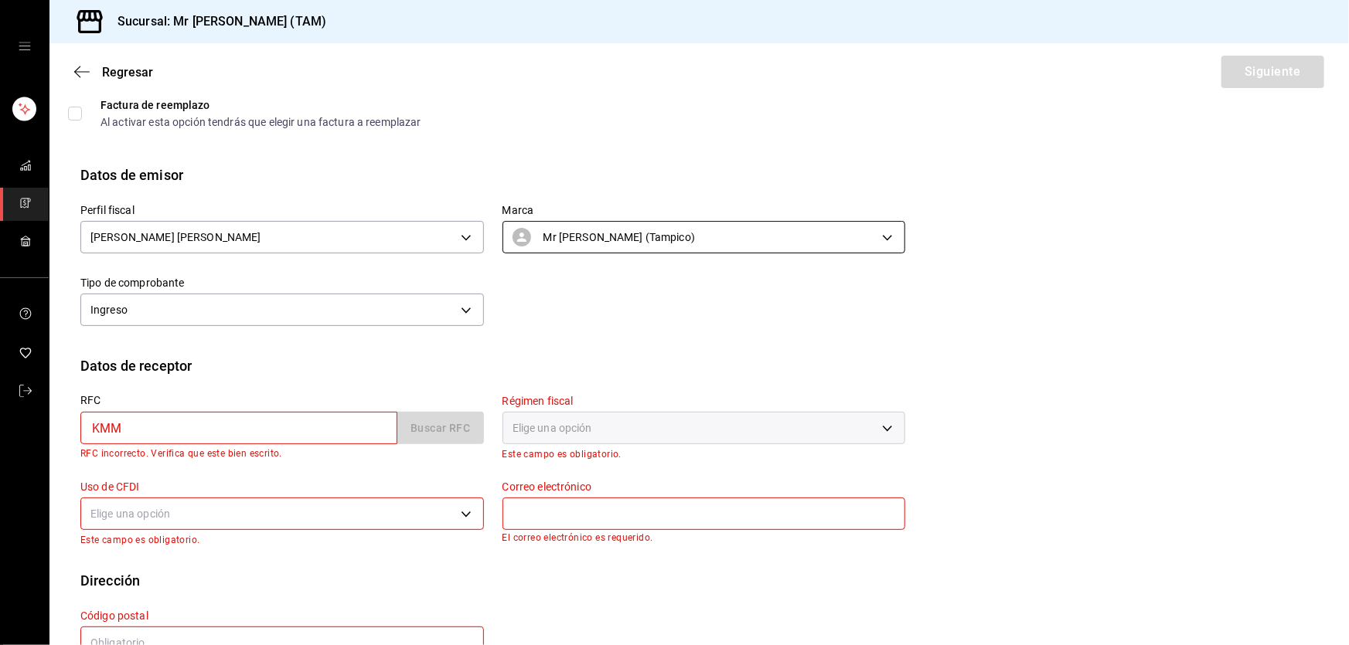
type input "KMM110126HPA"
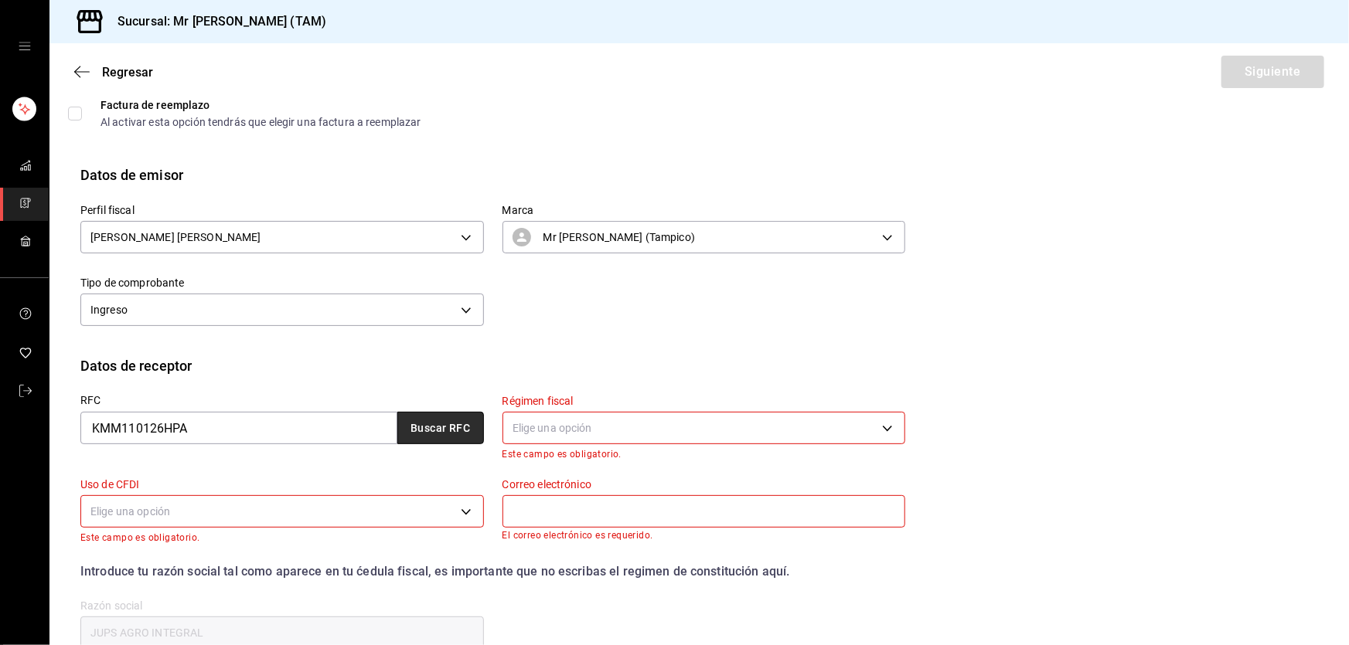
click at [453, 428] on button "Buscar RFC" at bounding box center [440, 428] width 87 height 32
type input "emilianocarelli@gmail.com"
type input "94298"
type input "KONGSBERG MARITIME MEXICO"
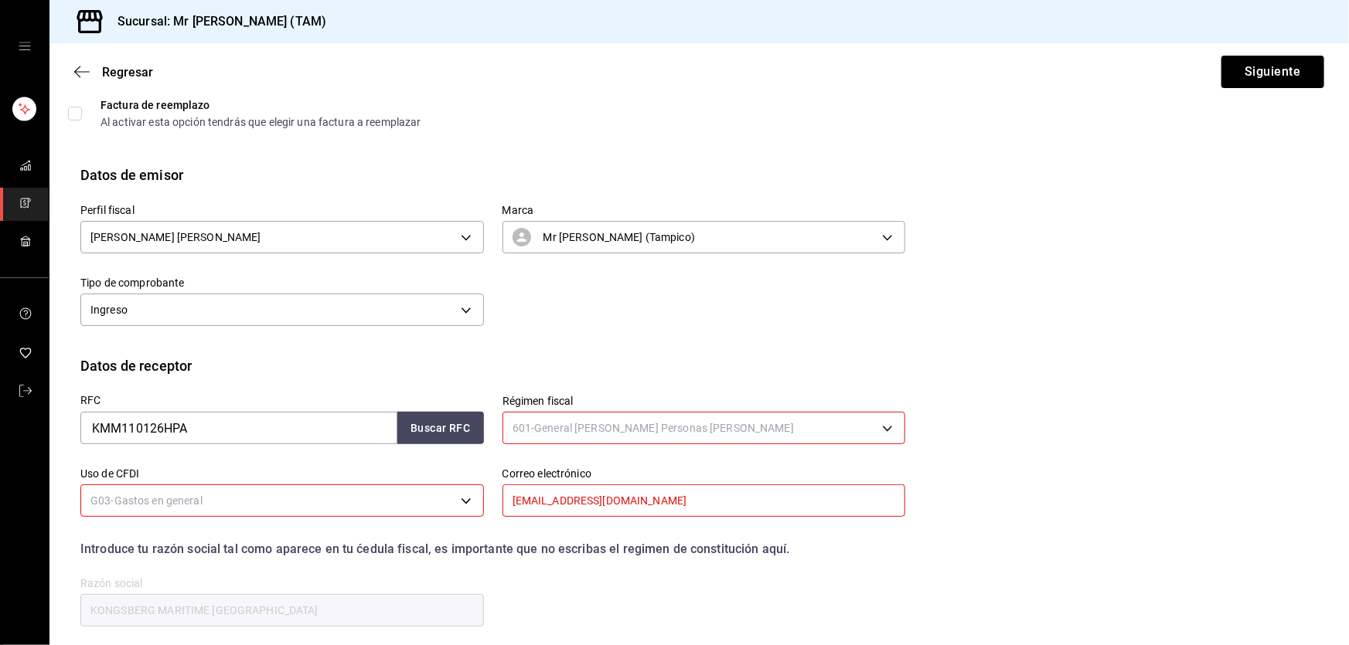
type input "601"
type input "G03"
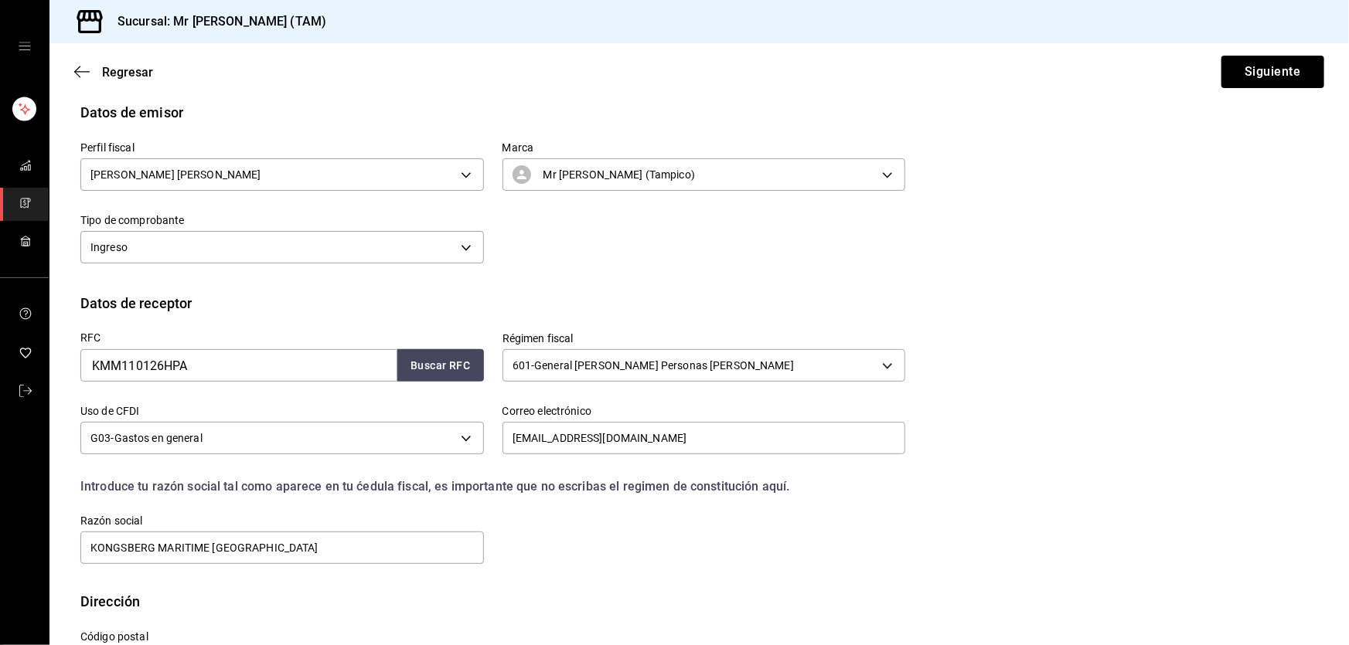
scroll to position [201, 0]
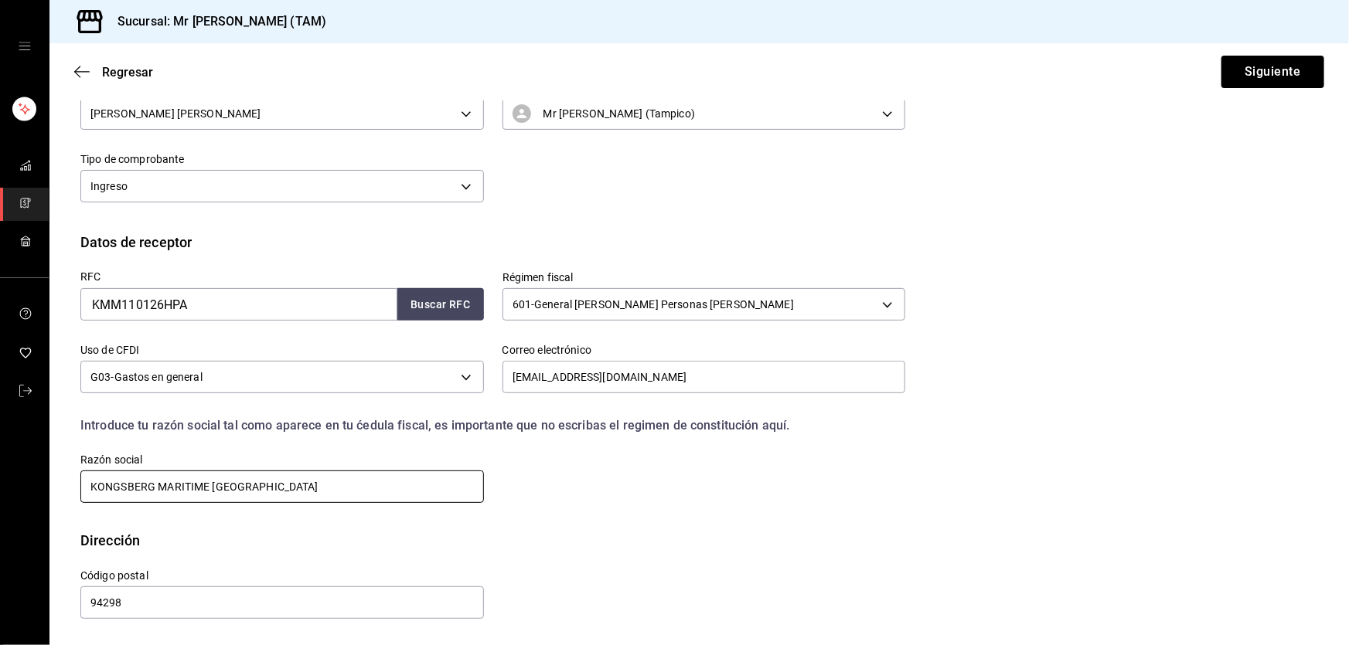
click at [282, 478] on input "KONGSBERG MARITIME MEXICO" at bounding box center [281, 487] width 403 height 32
click at [1262, 65] on button "Siguiente" at bounding box center [1272, 72] width 103 height 32
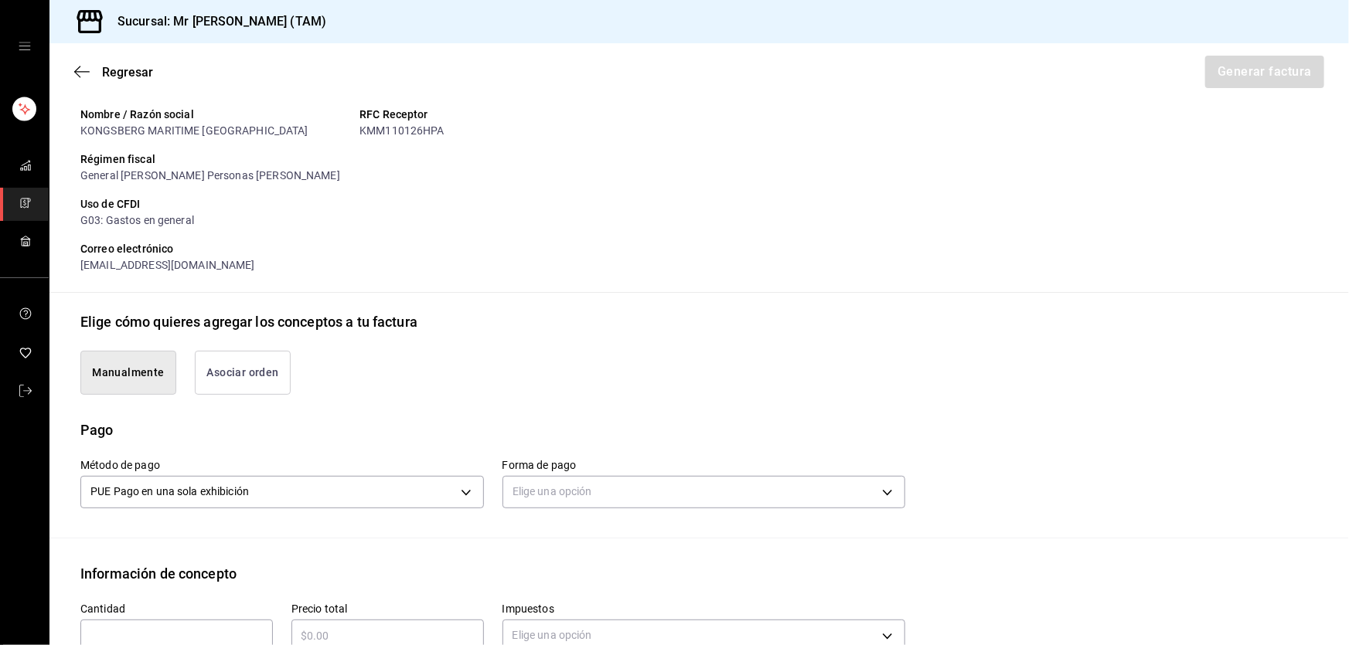
scroll to position [351, 0]
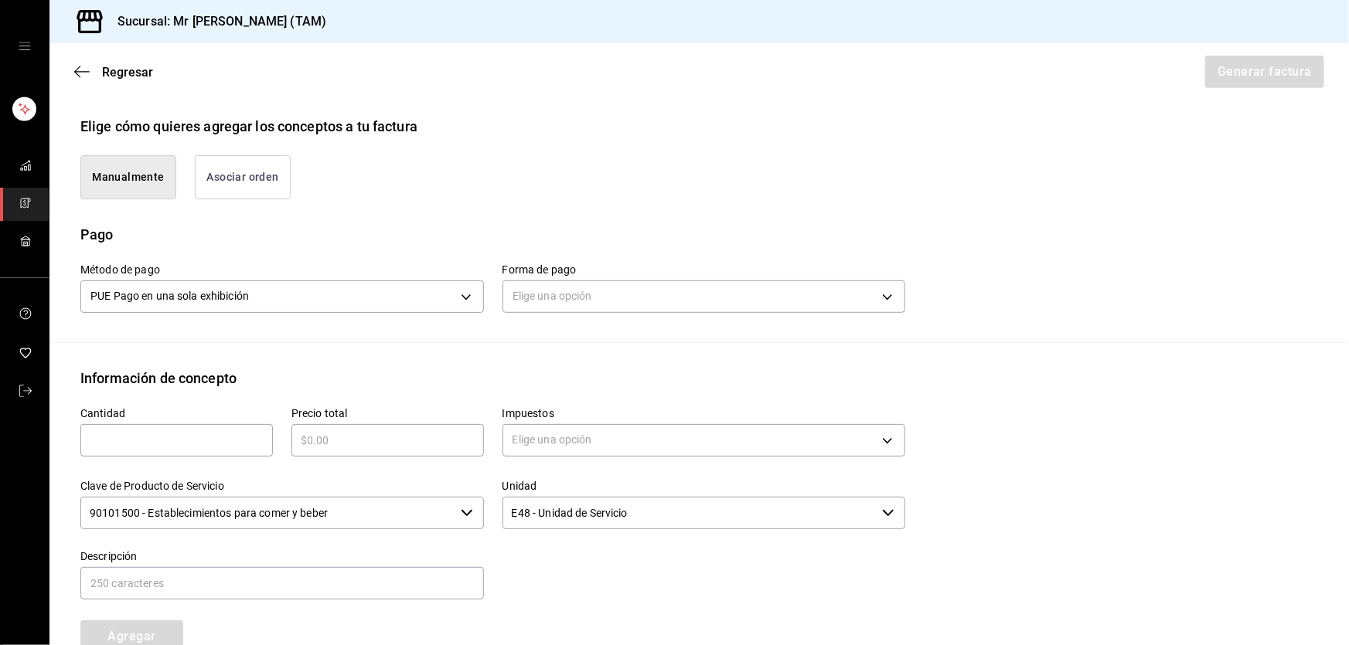
click at [247, 455] on div "​" at bounding box center [176, 440] width 192 height 32
type input "1"
type input "$260"
click at [585, 434] on body "Sucursal: Mr Smoky (TAM) Regresar Generar factura Emisor Perfil fiscal LARISSA …" at bounding box center [674, 322] width 1349 height 645
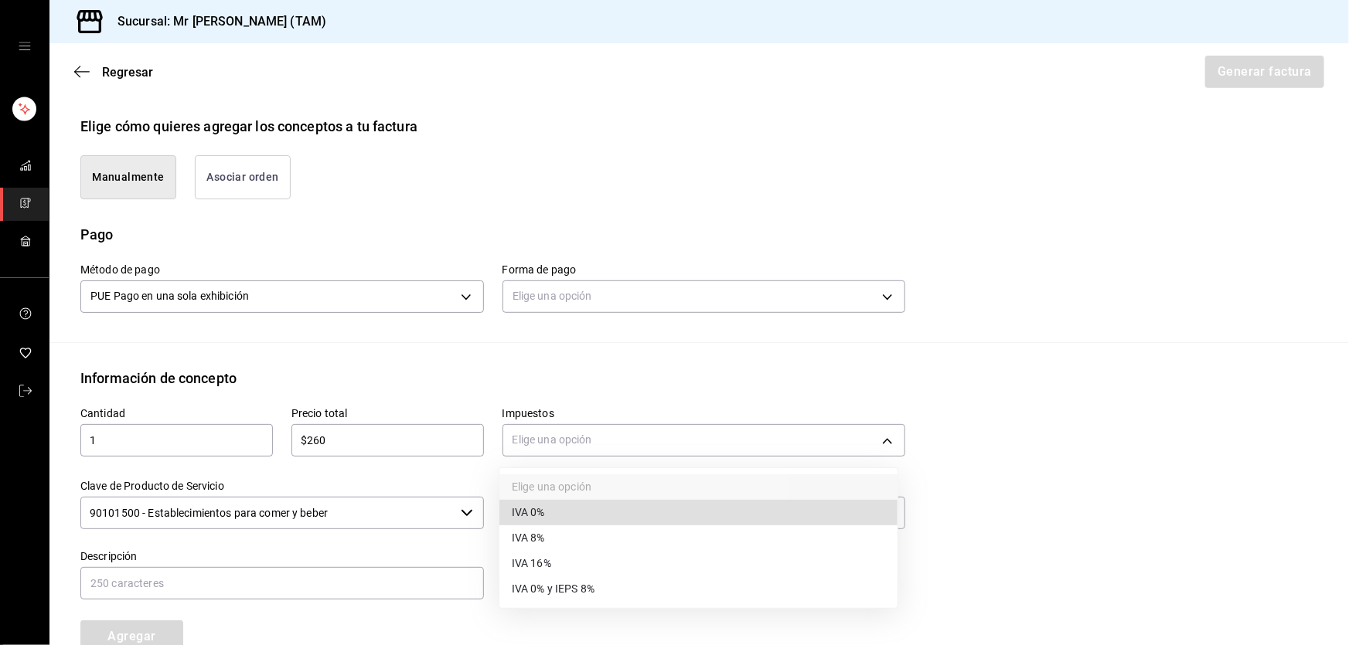
click at [549, 556] on span "IVA 16%" at bounding box center [531, 564] width 39 height 16
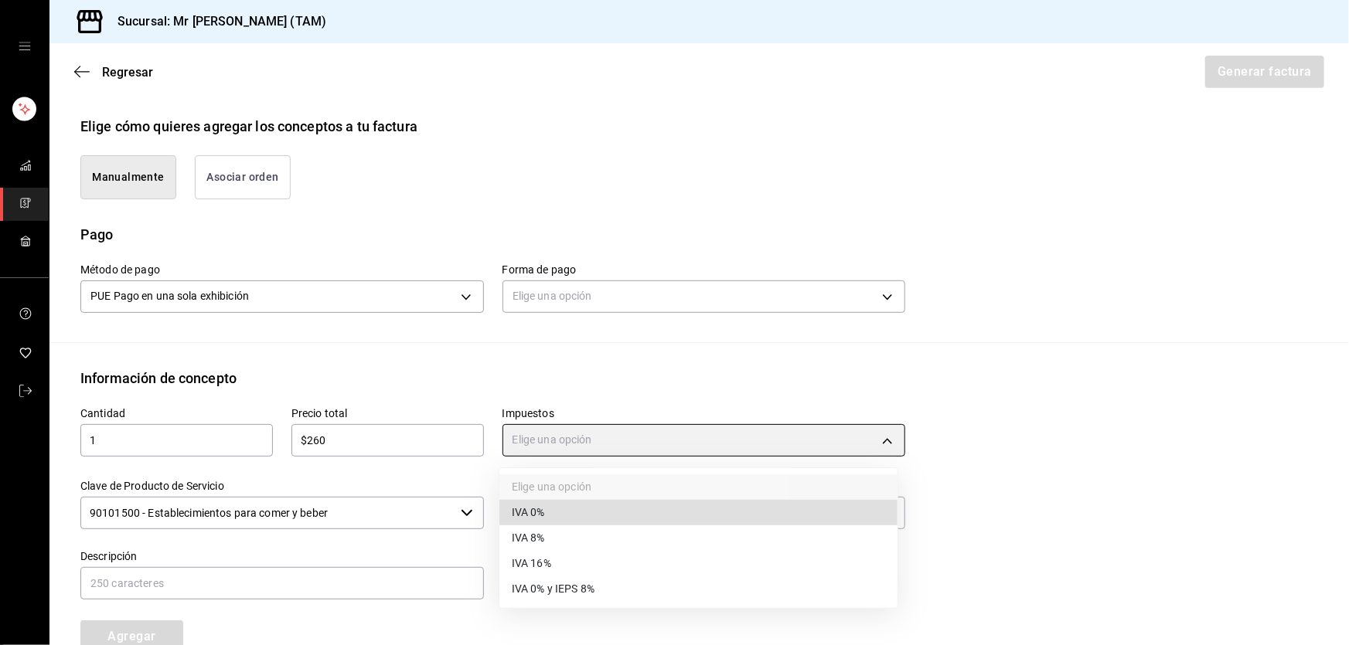
type input "IVA_16"
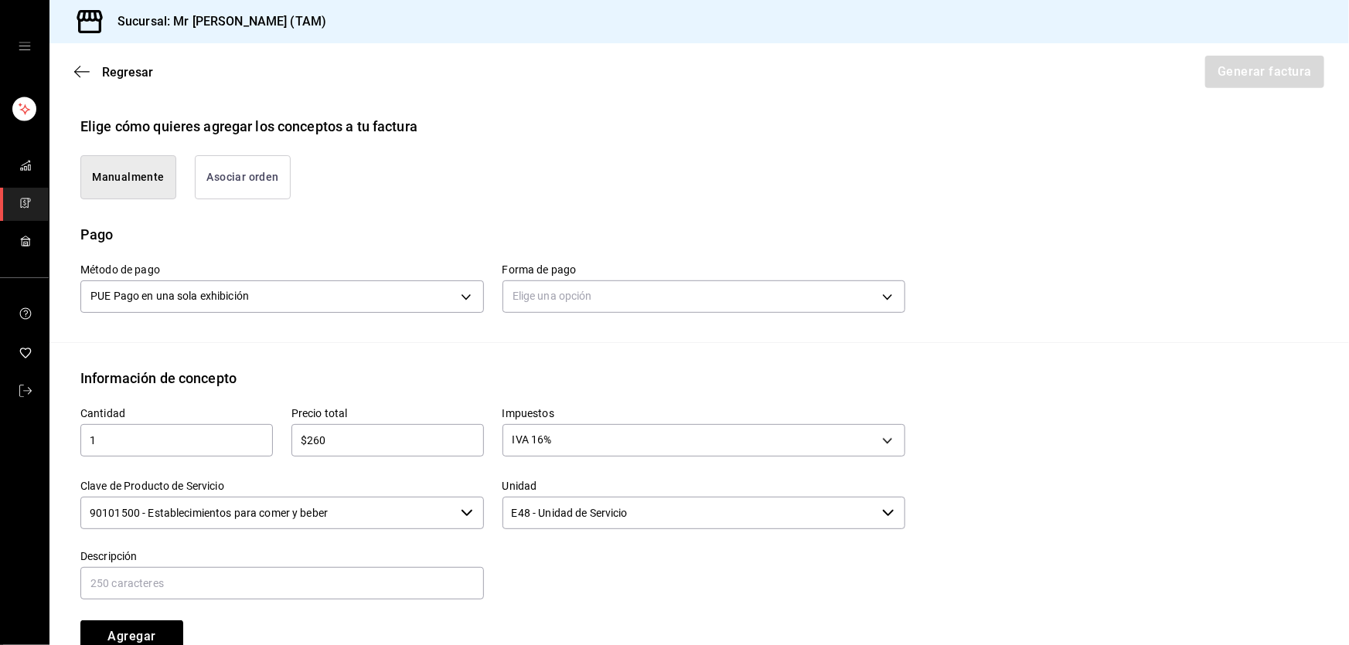
click at [381, 503] on input "90101500 - Establecimientos para comer y beber" at bounding box center [267, 513] width 374 height 32
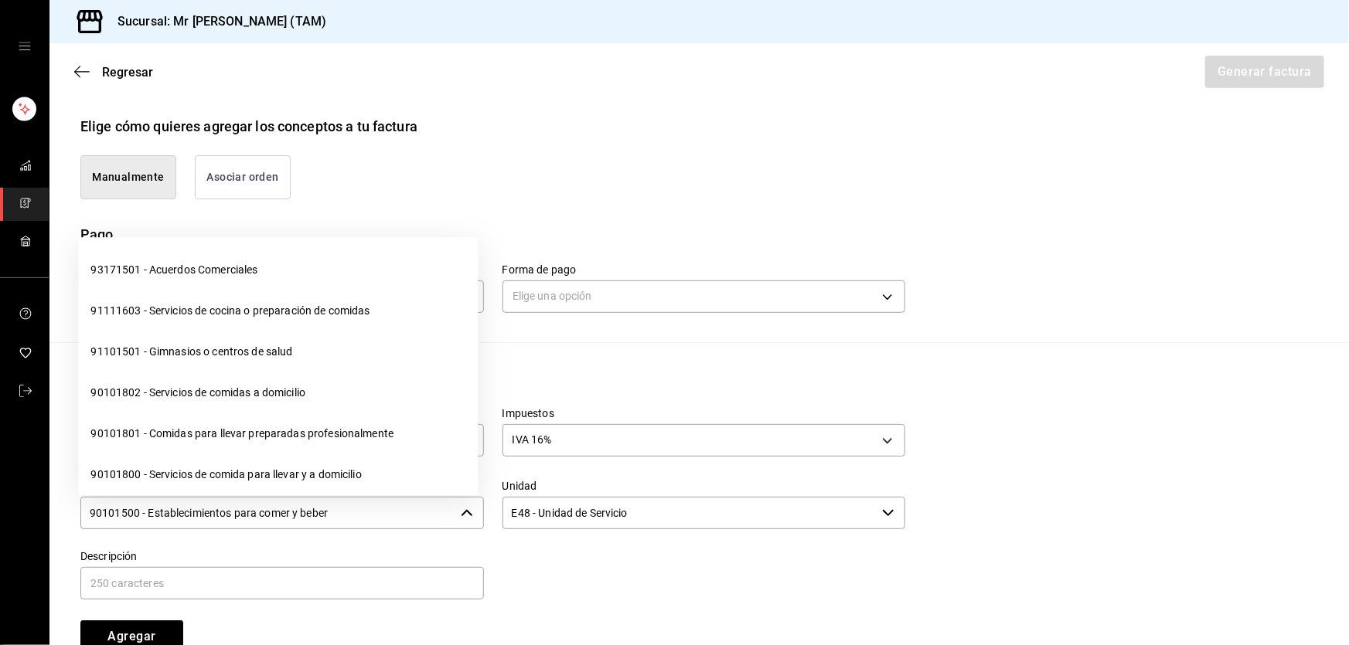
click at [381, 503] on input "90101500 - Establecimientos para comer y beber" at bounding box center [267, 513] width 374 height 32
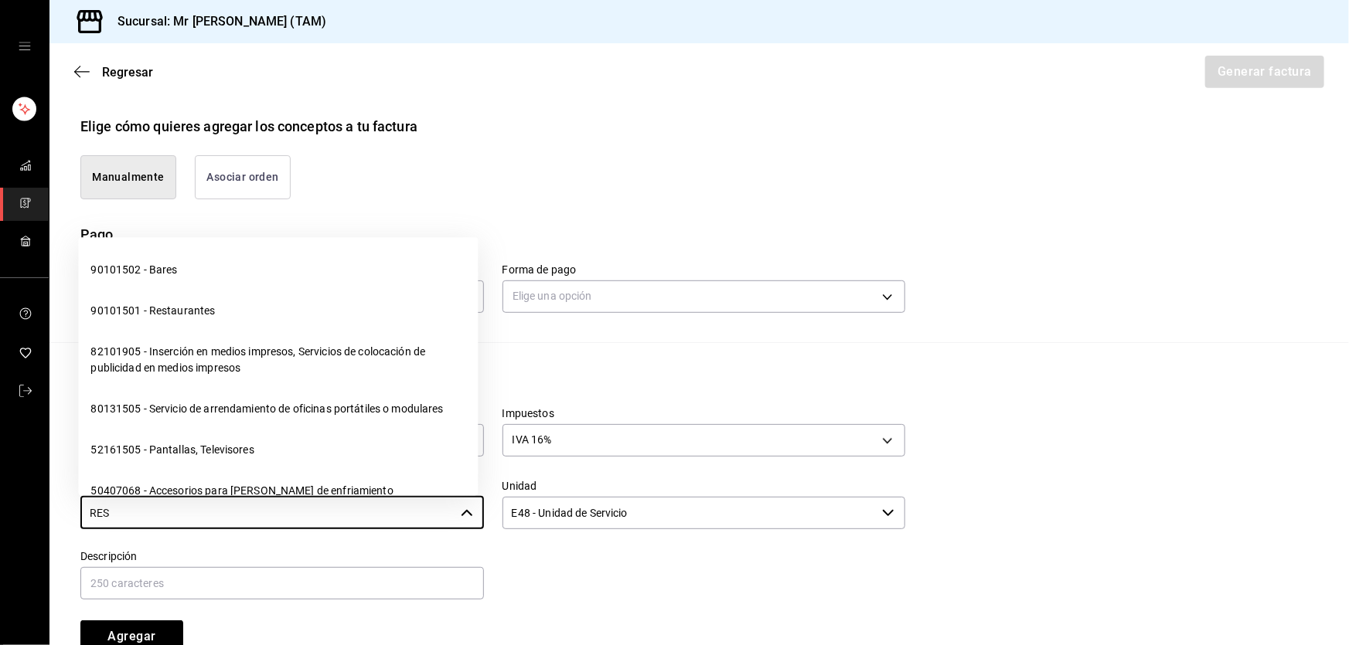
click at [264, 321] on li "90101501 - Restaurantes" at bounding box center [278, 311] width 400 height 41
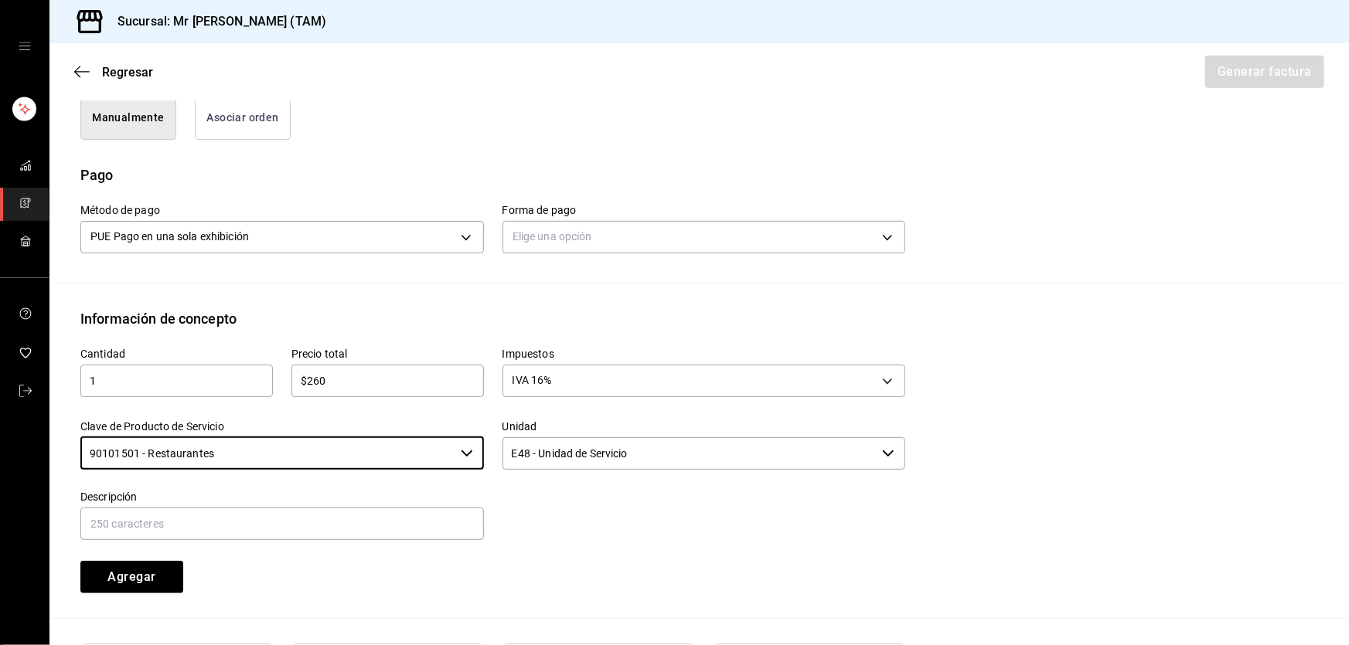
scroll to position [491, 0]
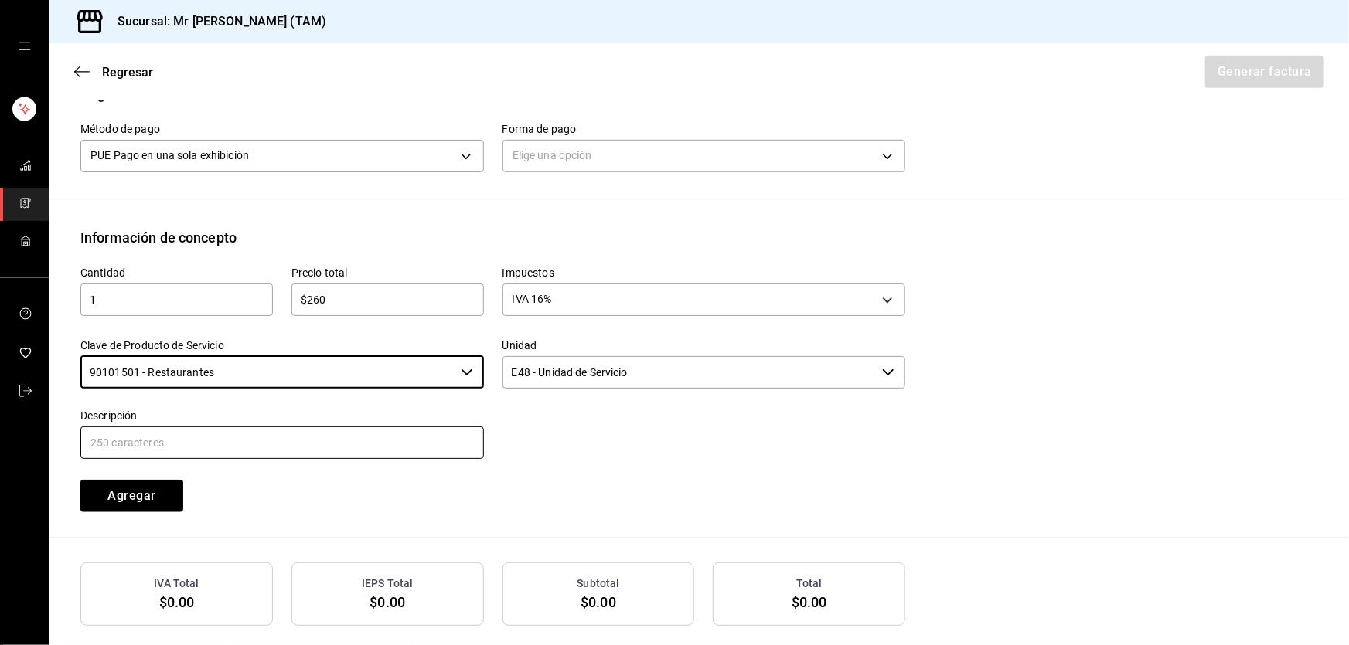
type input "90101501 - Restaurantes"
click at [235, 444] on input "text" at bounding box center [281, 443] width 403 height 32
type input "CONSUMO DEL DIA 05 SEPTIEMBRE 2025"
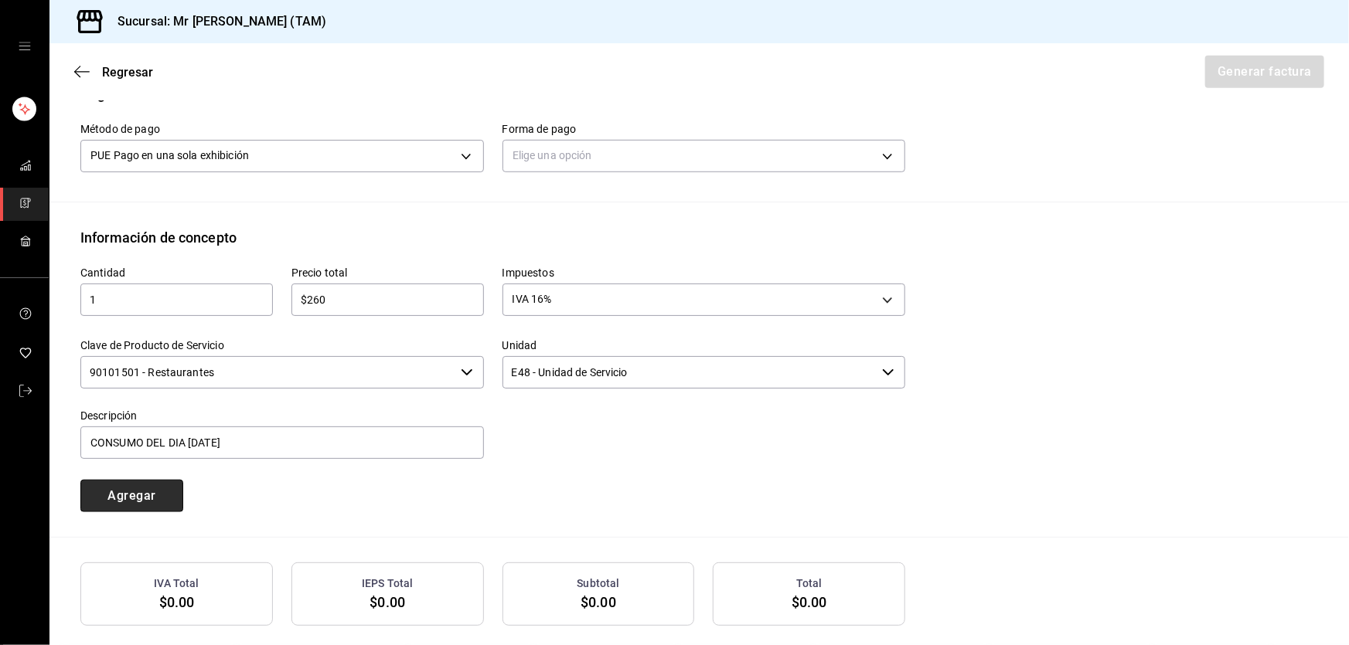
click at [162, 499] on button "Agregar" at bounding box center [131, 496] width 103 height 32
click at [214, 304] on input "text" at bounding box center [176, 300] width 192 height 19
type input "1"
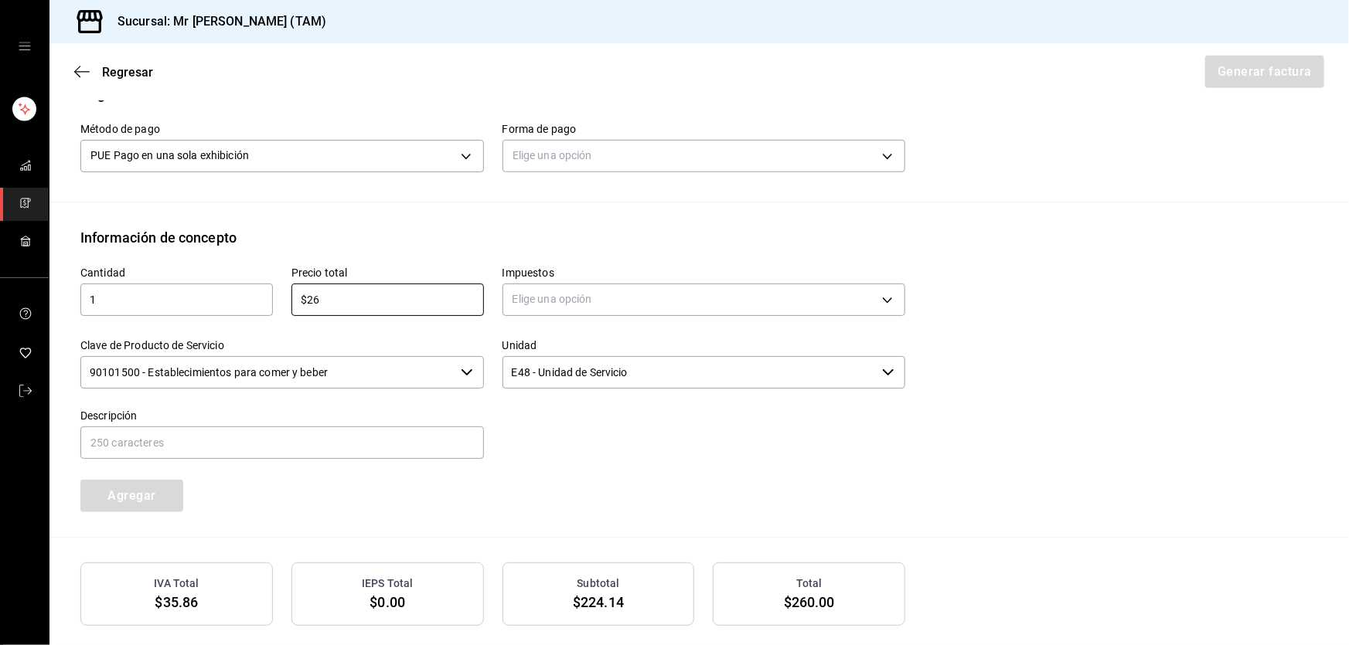
type input "$26"
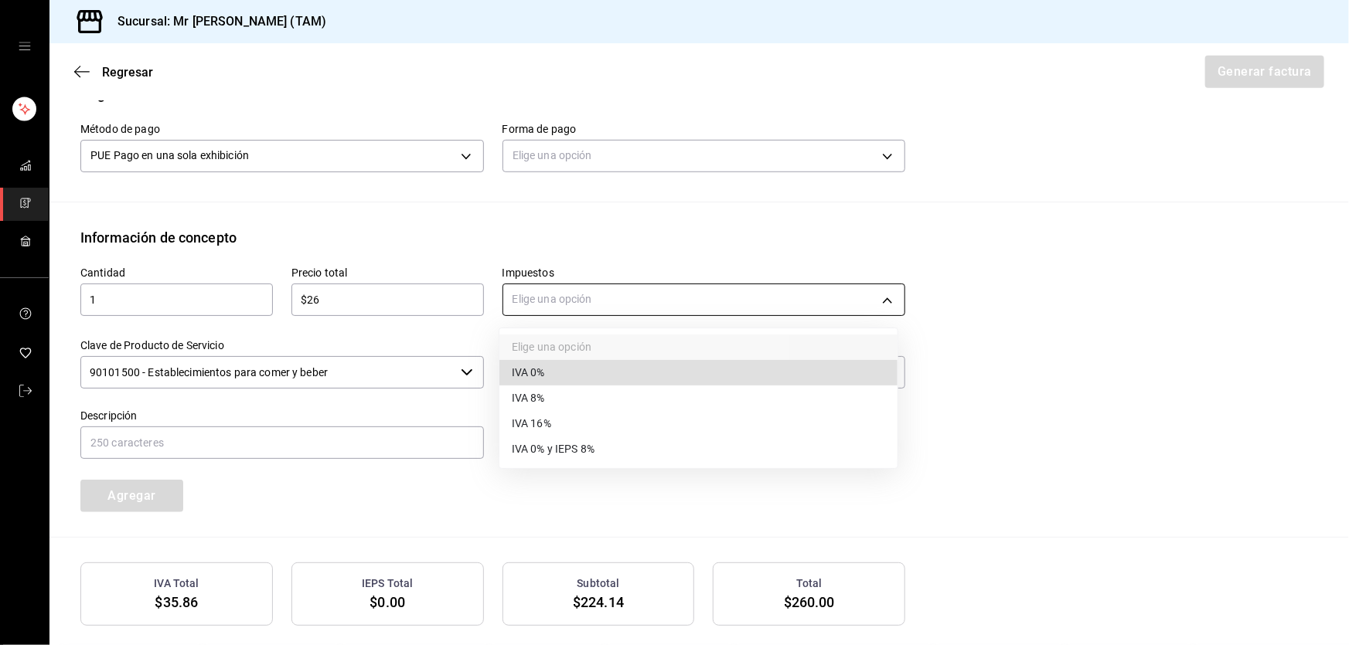
click at [580, 296] on body "Sucursal: Mr Smoky (TAM) Regresar Generar factura Emisor Perfil fiscal LARISSA …" at bounding box center [674, 322] width 1349 height 645
click at [554, 373] on li "IVA 0%" at bounding box center [698, 373] width 398 height 26
type input "IVA_0"
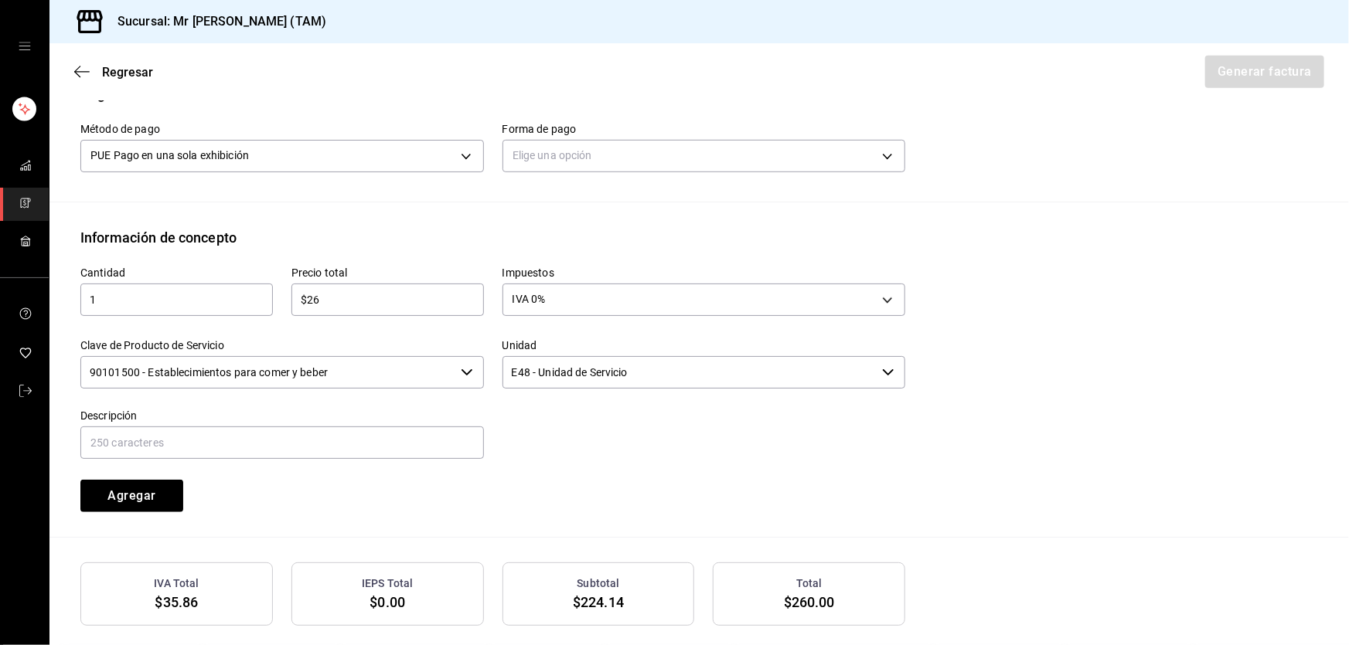
click at [396, 361] on input "90101500 - Establecimientos para comer y beber" at bounding box center [267, 372] width 374 height 32
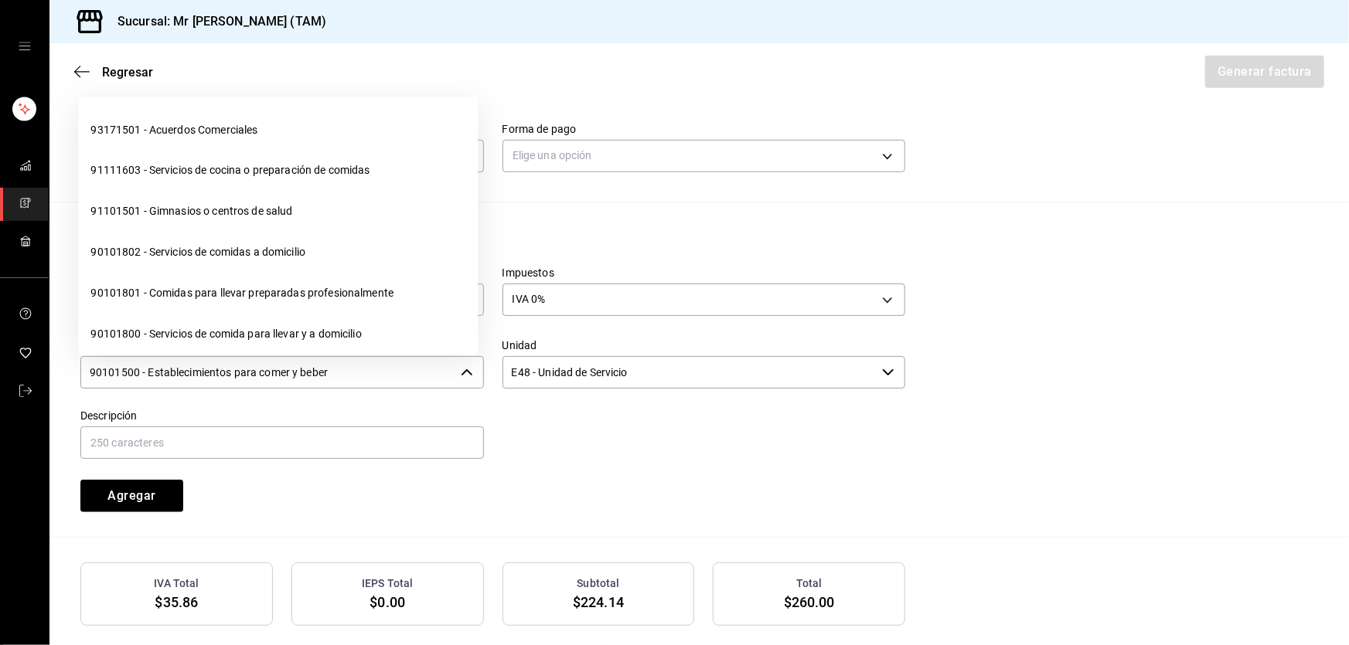
click at [396, 361] on input "90101500 - Establecimientos para comer y beber" at bounding box center [267, 372] width 374 height 32
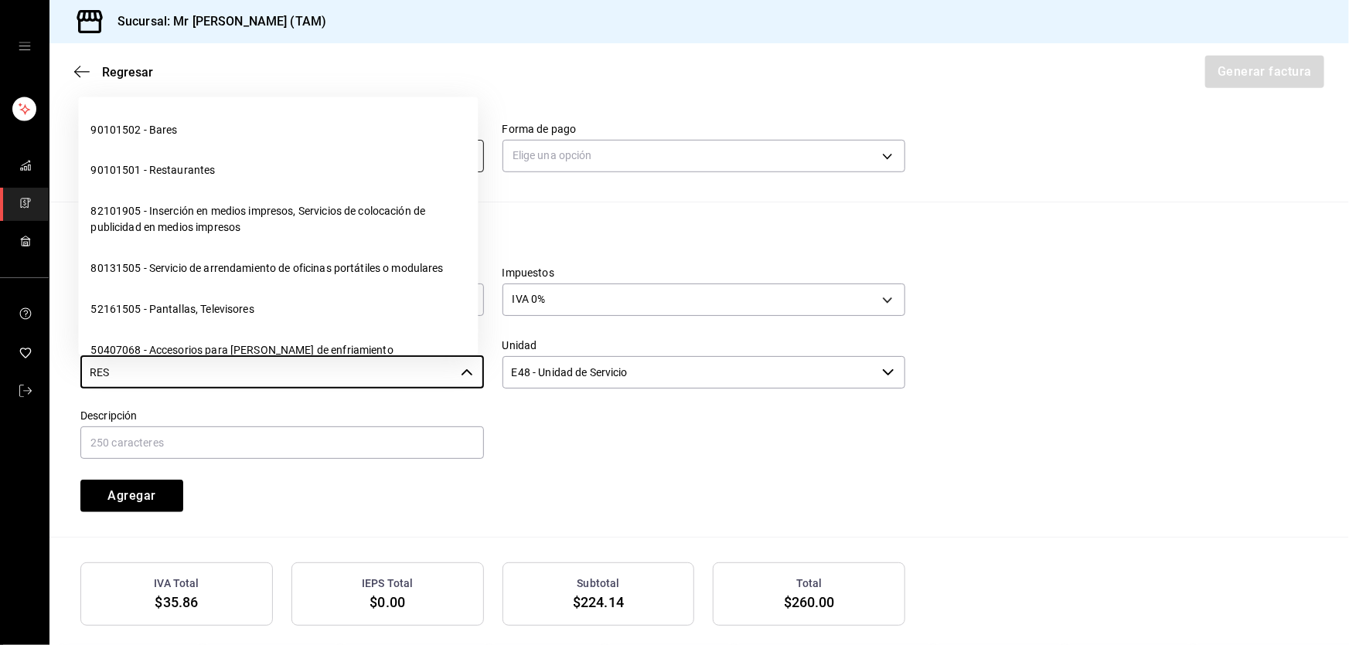
click at [196, 168] on li "90101501 - Restaurantes" at bounding box center [278, 171] width 400 height 41
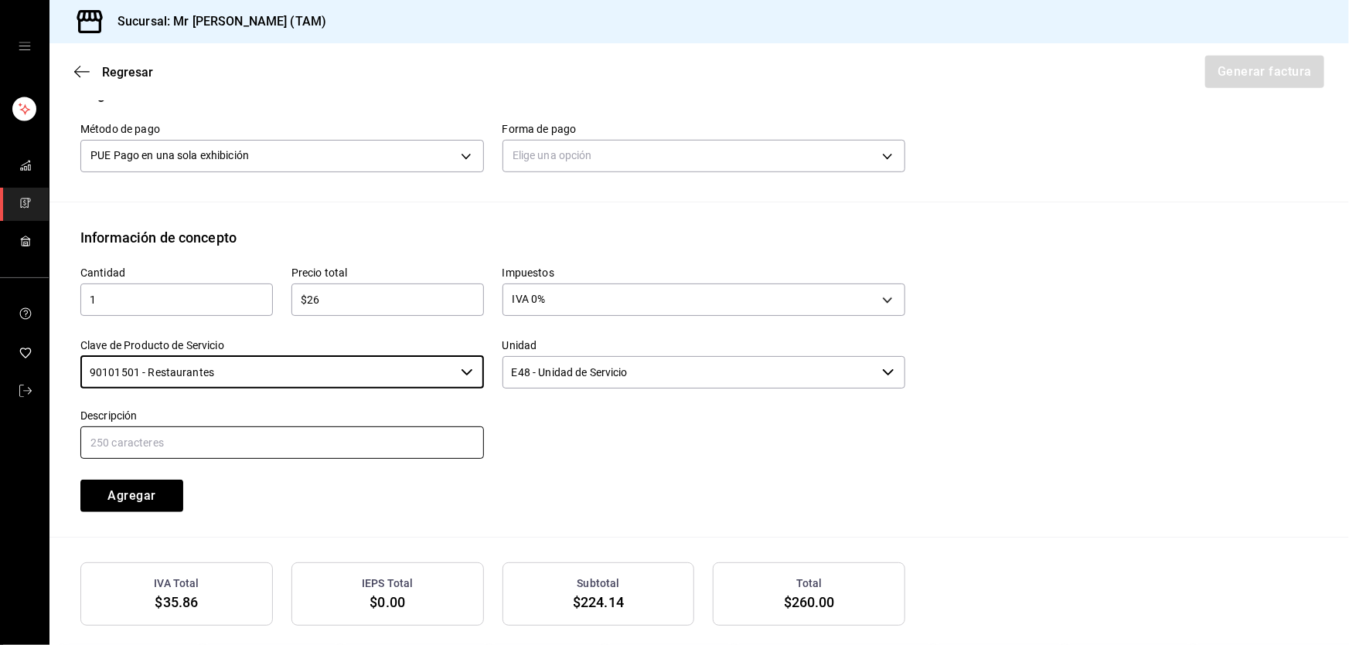
type input "90101501 - Restaurantes"
click at [359, 434] on input "text" at bounding box center [281, 443] width 403 height 32
type input "PROPINA"
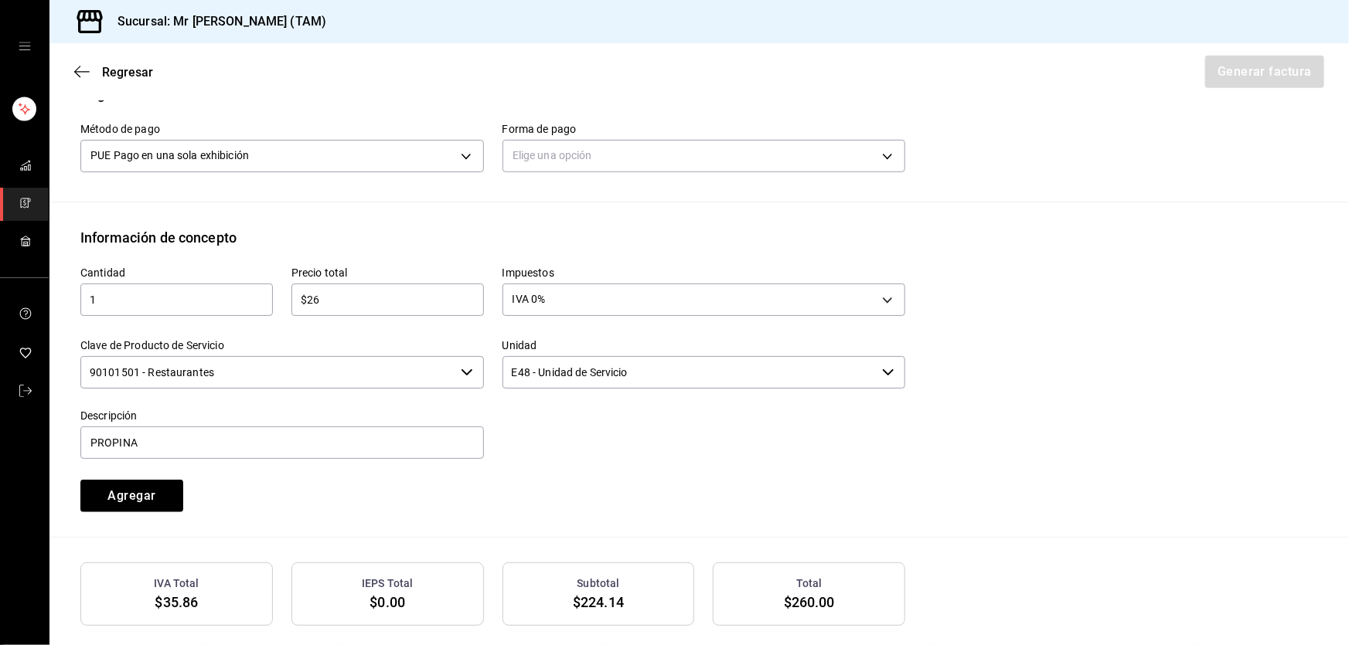
click at [284, 487] on div "Cantidad 1 ​ Precio total $26 ​ Impuestos IVA 0% IVA_0 Clave de Producto de Ser…" at bounding box center [483, 380] width 843 height 264
click at [135, 488] on button "Agregar" at bounding box center [131, 496] width 103 height 32
type input "90101500 - Establecimientos para comer y beber"
type input "E48 - Unidad de Servicio"
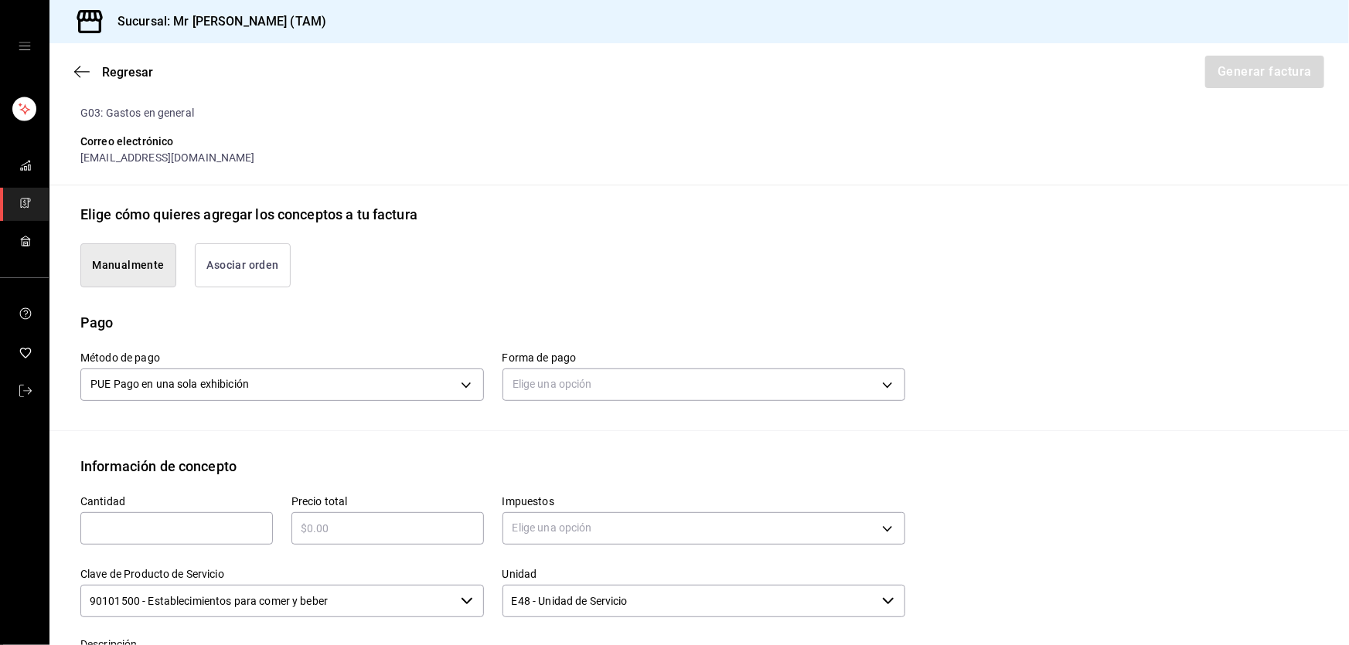
scroll to position [431, 0]
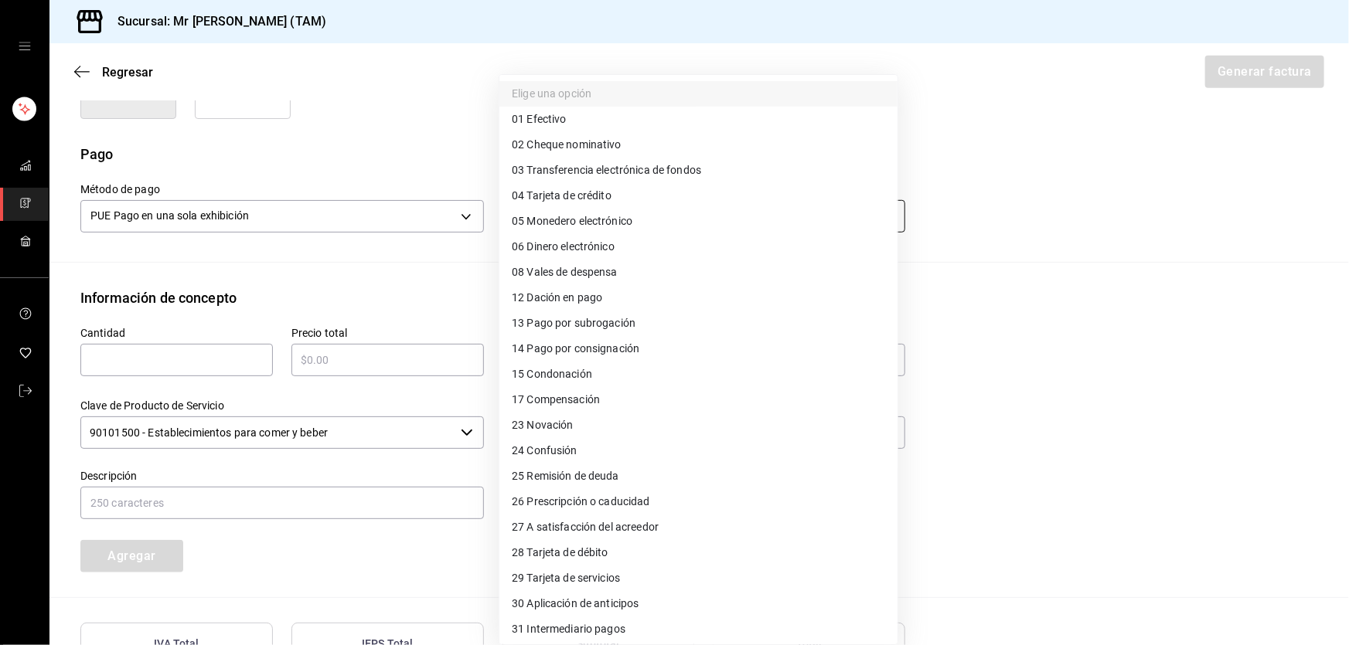
click at [590, 216] on body "Sucursal: Mr Smoky (TAM) Regresar Generar factura Emisor Perfil fiscal LARISSA …" at bounding box center [674, 322] width 1349 height 645
click at [591, 198] on span "04 Tarjeta de crédito" at bounding box center [562, 196] width 100 height 16
type input "04"
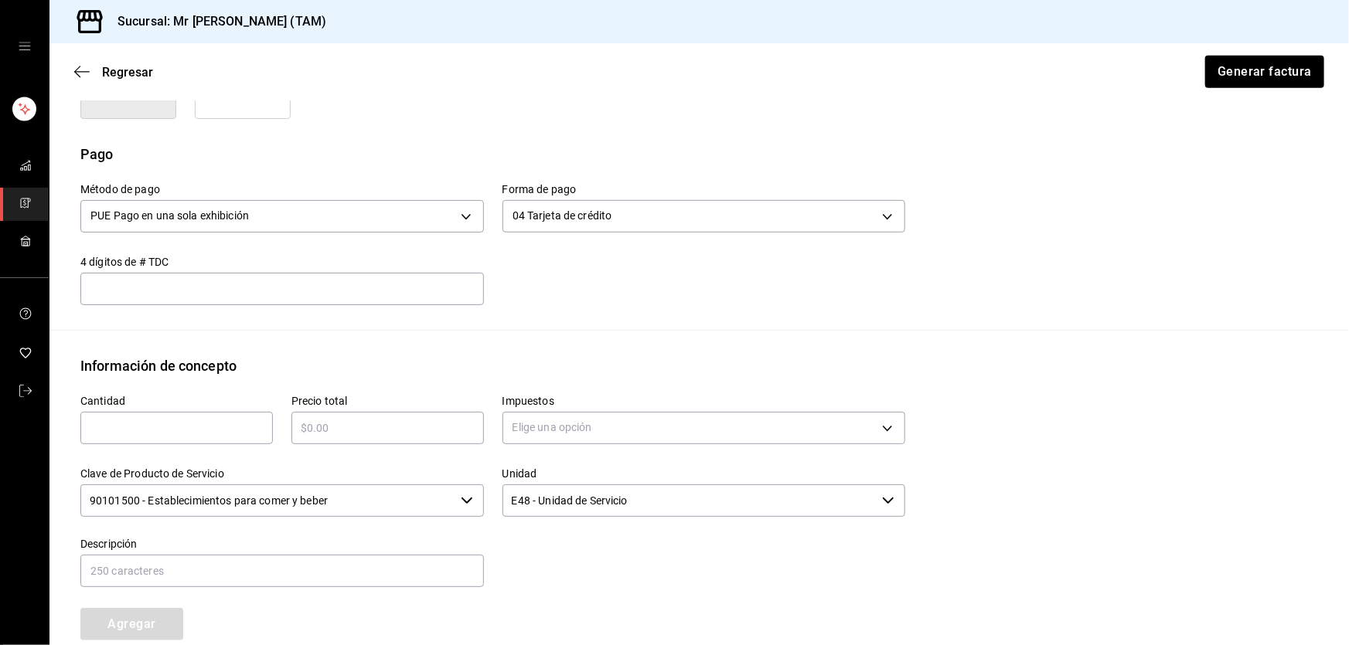
click at [294, 306] on div "Método de pago PUE Pago en una sola exhibición PUE Forma de pago 04 Tarjeta de …" at bounding box center [698, 247] width 1237 height 165
click at [296, 300] on div "​" at bounding box center [281, 289] width 403 height 32
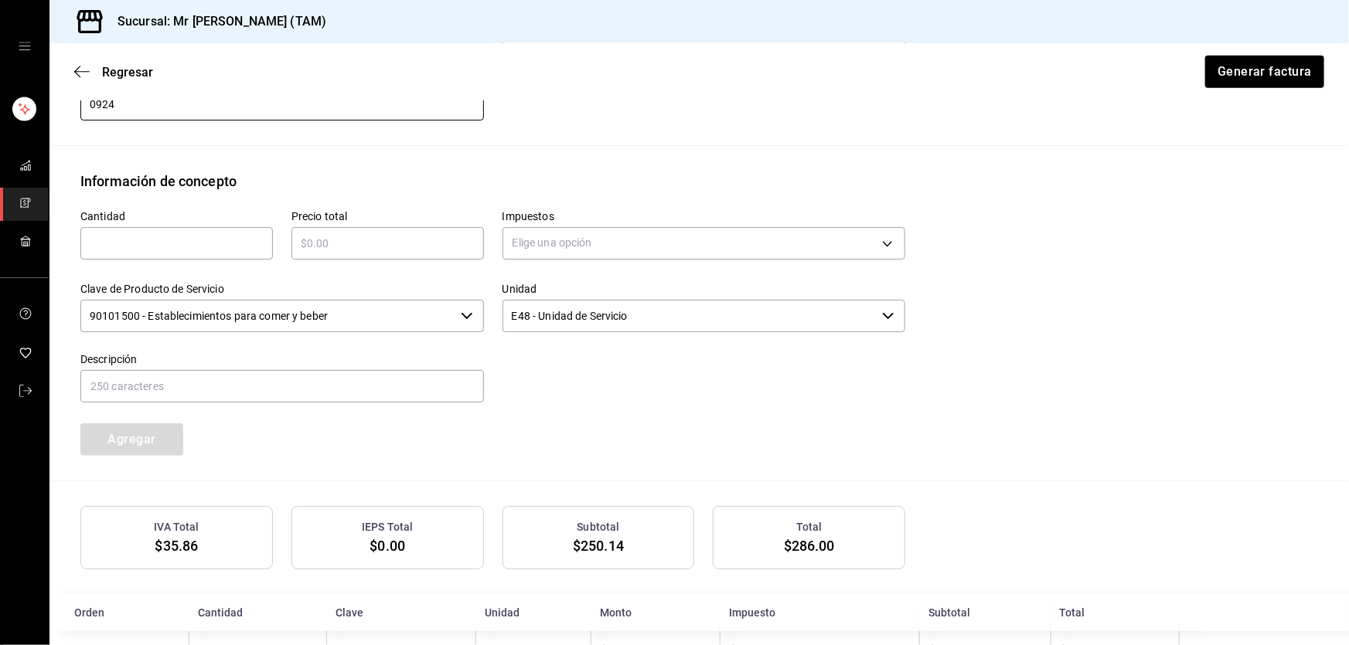
scroll to position [710, 0]
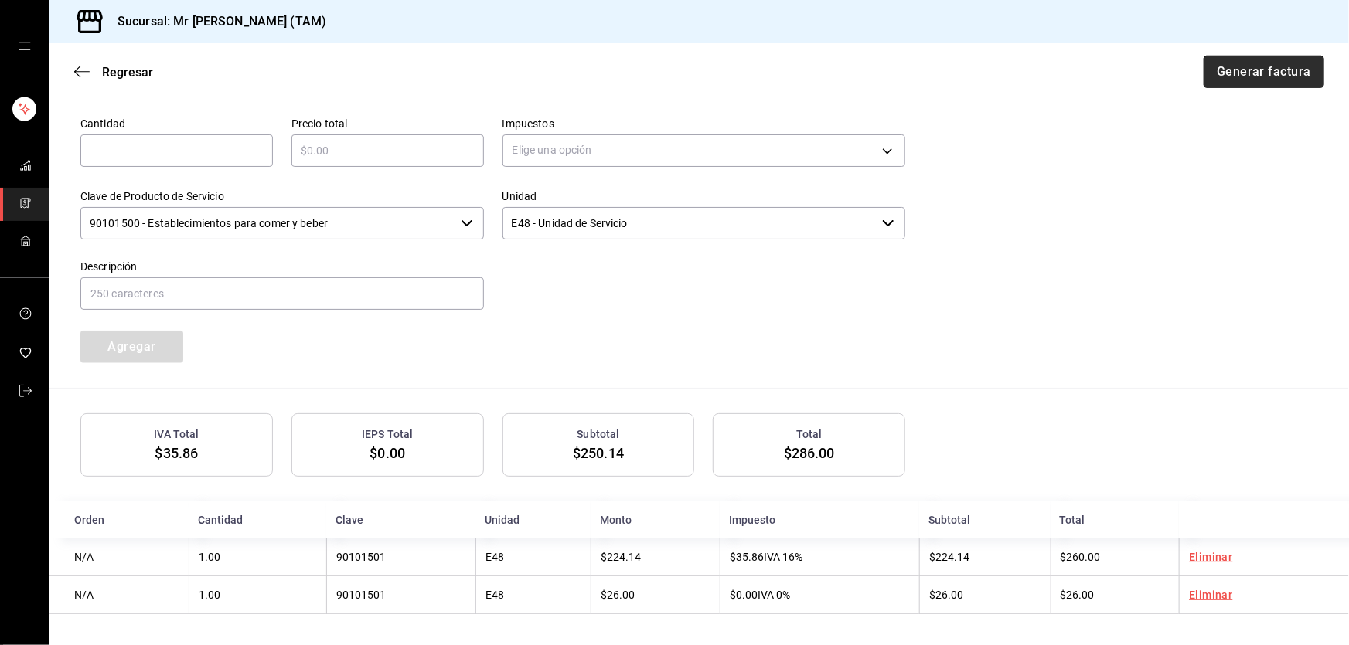
type input "924"
click at [1243, 71] on button "Generar factura" at bounding box center [1263, 72] width 121 height 32
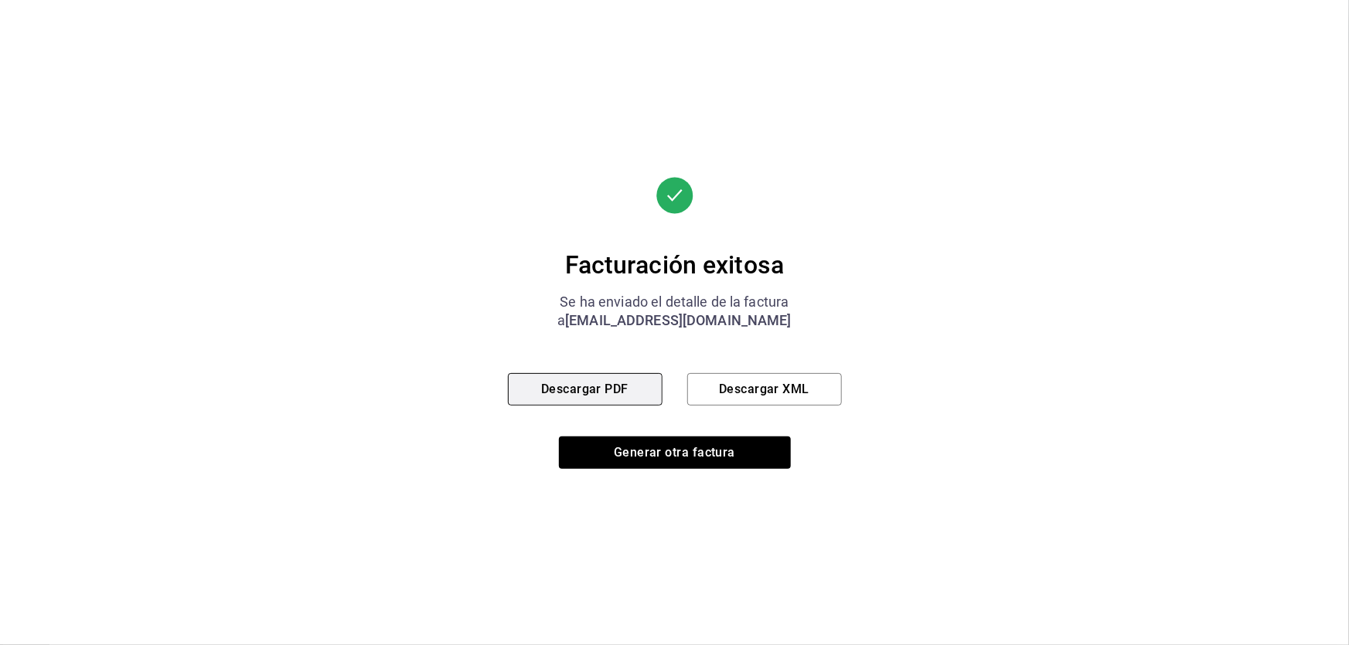
click at [641, 395] on button "Descargar PDF" at bounding box center [585, 389] width 155 height 32
click at [798, 404] on button "Descargar XML" at bounding box center [764, 389] width 155 height 32
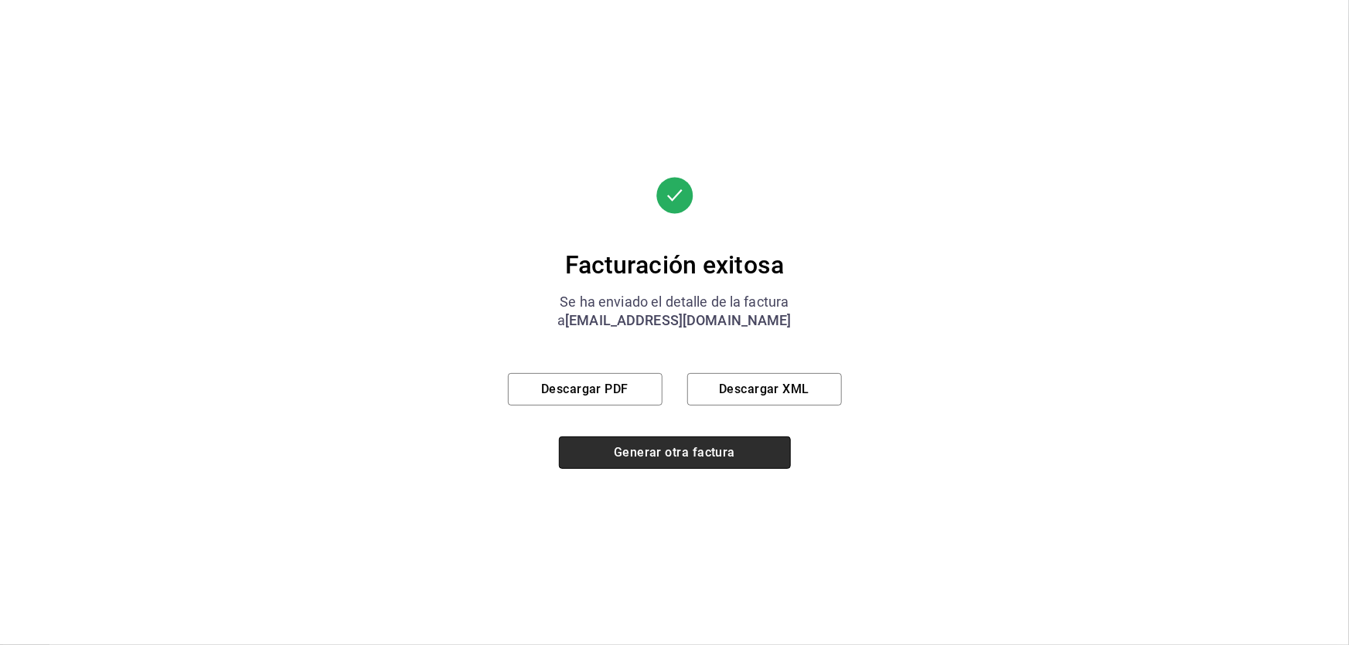
click at [665, 445] on button "Generar otra factura" at bounding box center [675, 453] width 232 height 32
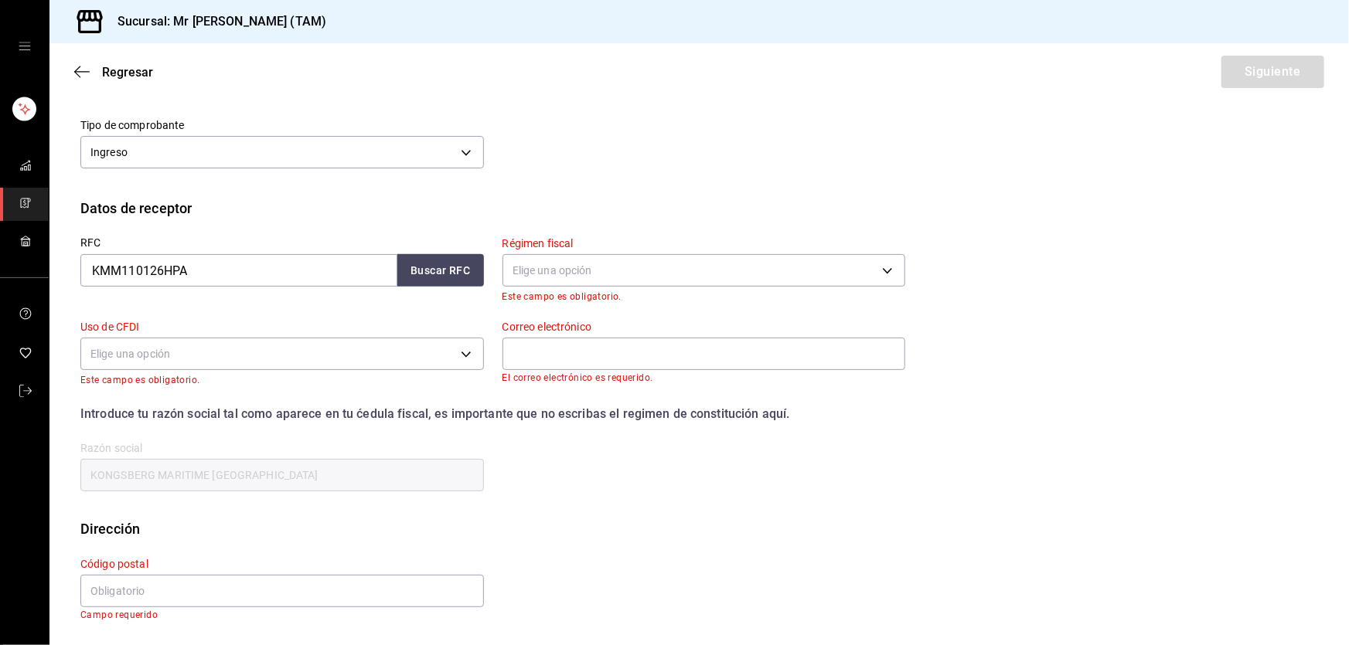
scroll to position [94, 0]
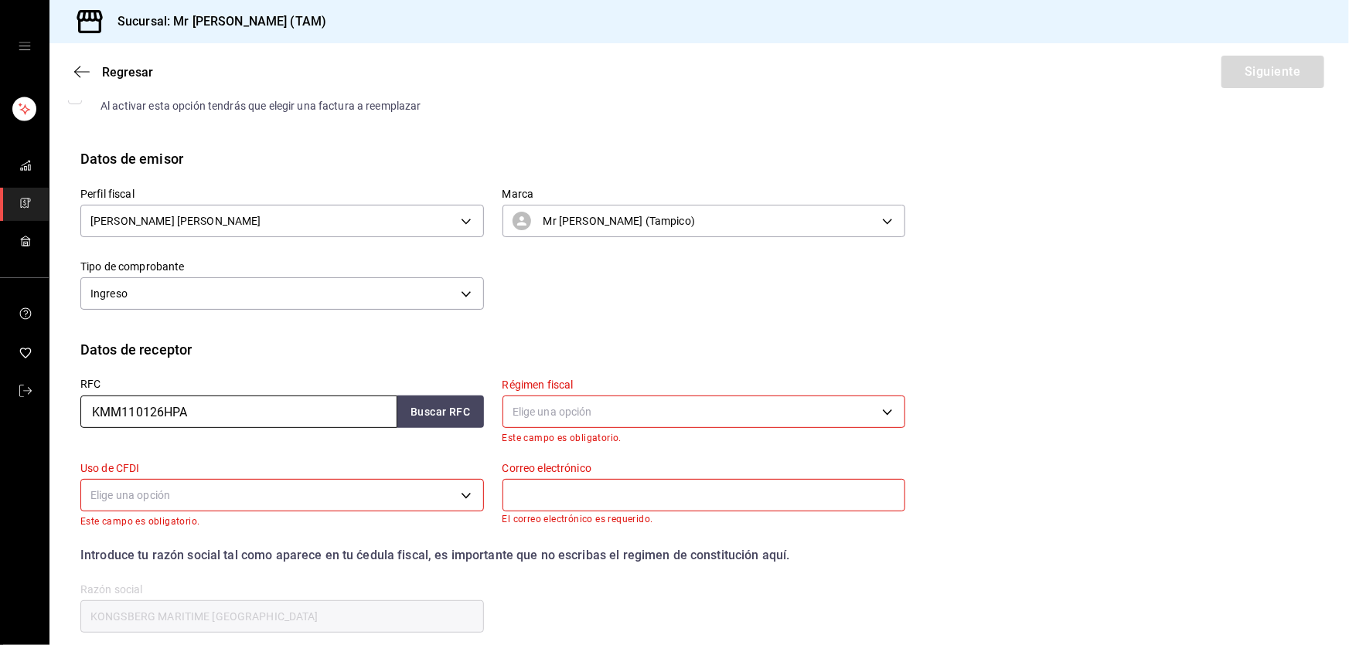
click at [225, 398] on input "KMM110126HPA" at bounding box center [238, 412] width 317 height 32
paste input "SEI121113119"
type input "SEI121113119"
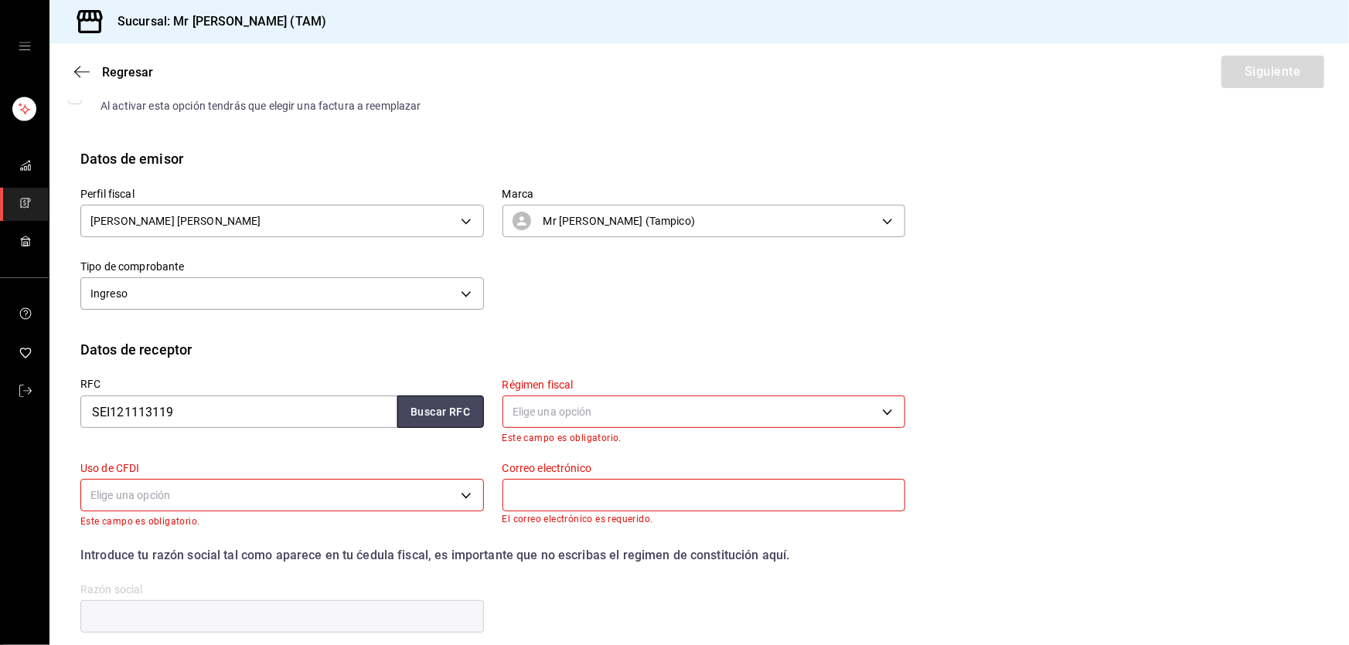
click at [424, 413] on button "Buscar RFC" at bounding box center [440, 412] width 87 height 32
click at [546, 403] on body "Sucursal: Mr Smoky (TAM) Regresar Siguiente Factura general Realiza tus factura…" at bounding box center [674, 322] width 1349 height 645
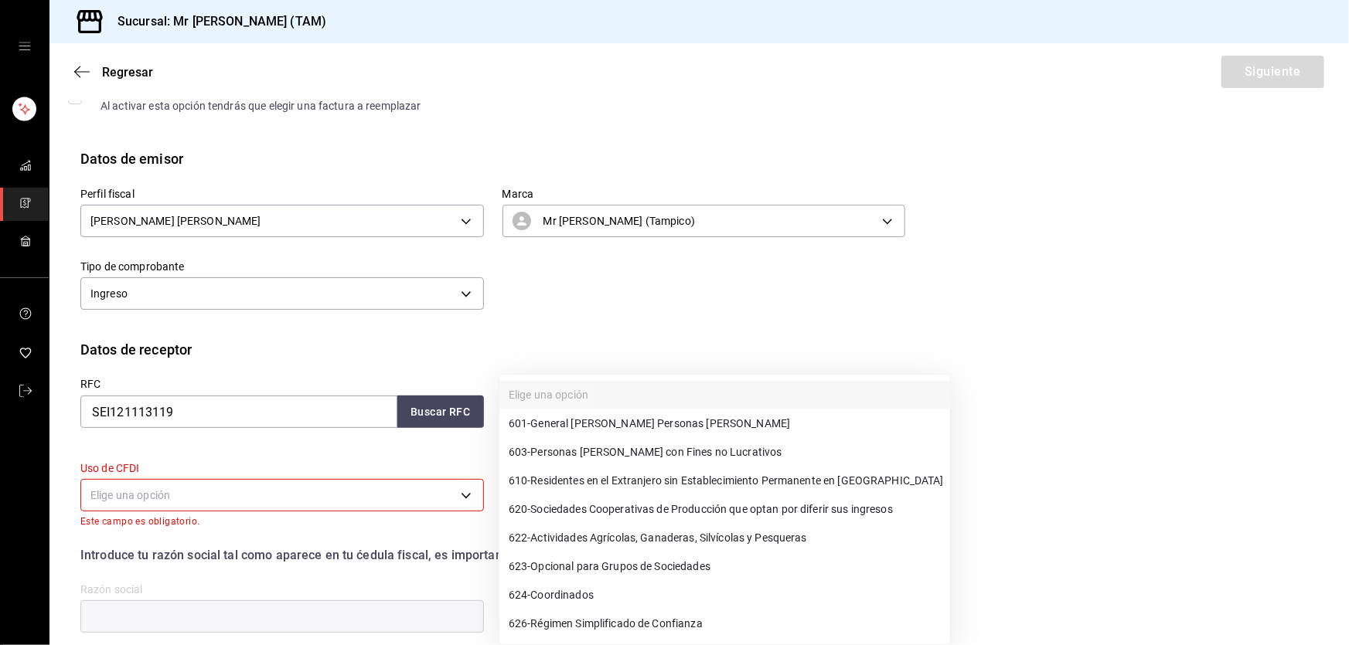
click at [525, 611] on li "626 - Régimen Simplificado de Confianza" at bounding box center [724, 624] width 451 height 29
type input "626"
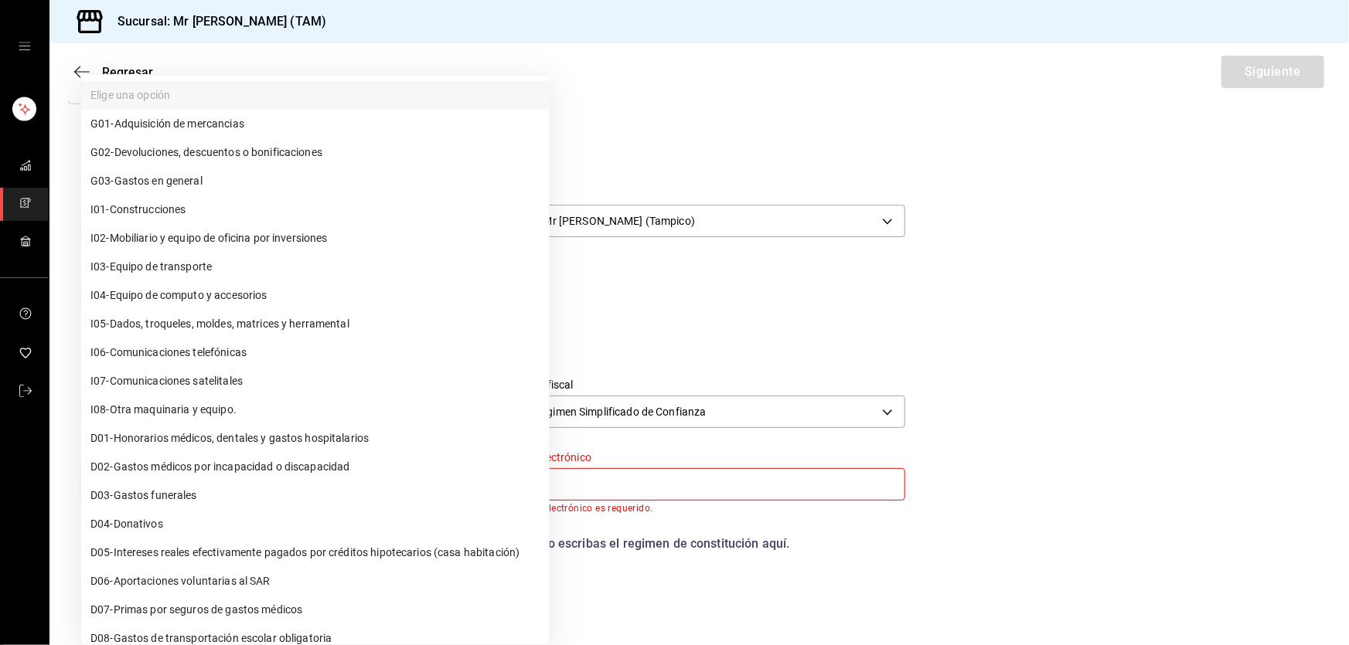
click at [392, 489] on body "Sucursal: Mr Smoky (TAM) Regresar Siguiente Factura general Realiza tus factura…" at bounding box center [674, 322] width 1349 height 645
click at [202, 187] on span "G03 - Gastos en general" at bounding box center [146, 181] width 112 height 16
type input "G03"
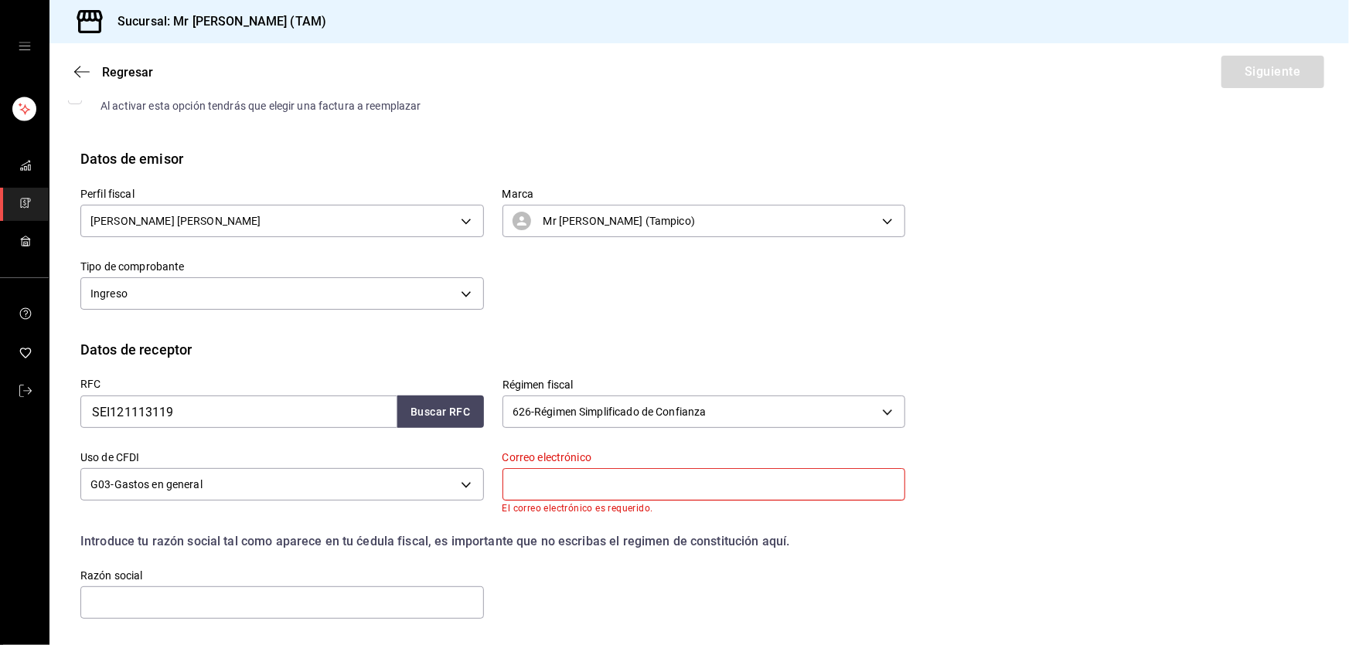
click at [607, 479] on input "text" at bounding box center [703, 484] width 403 height 32
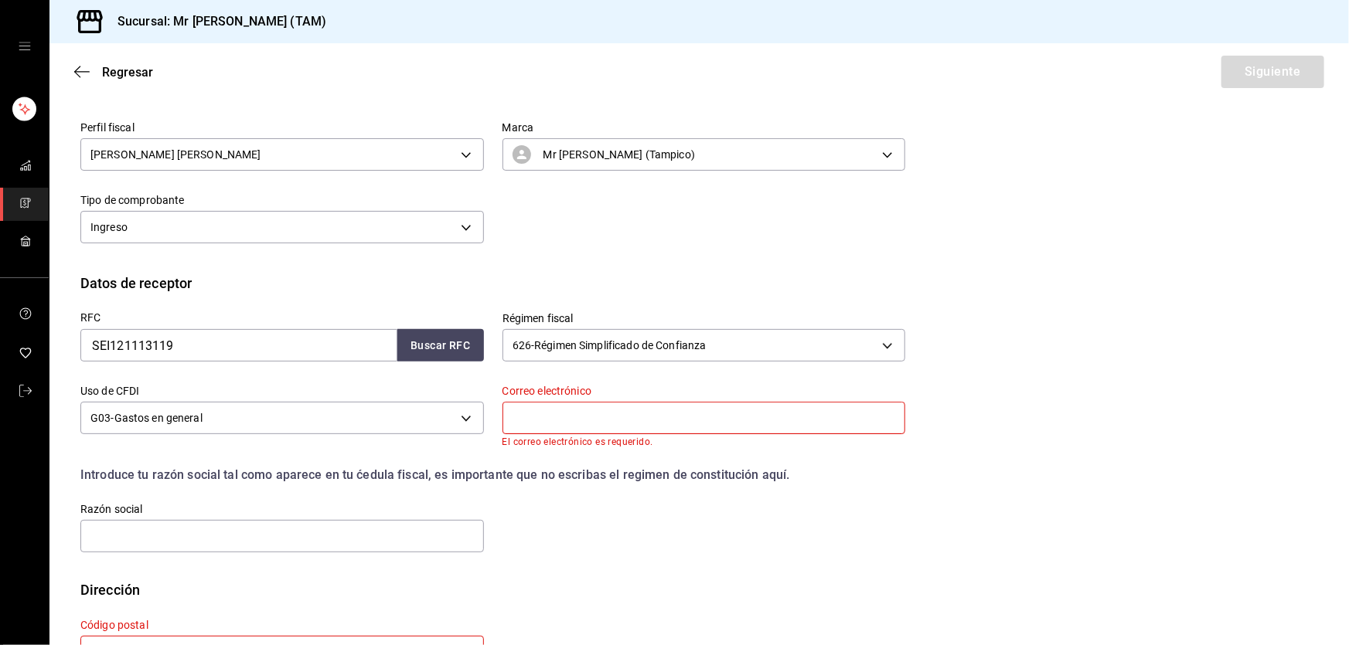
scroll to position [221, 0]
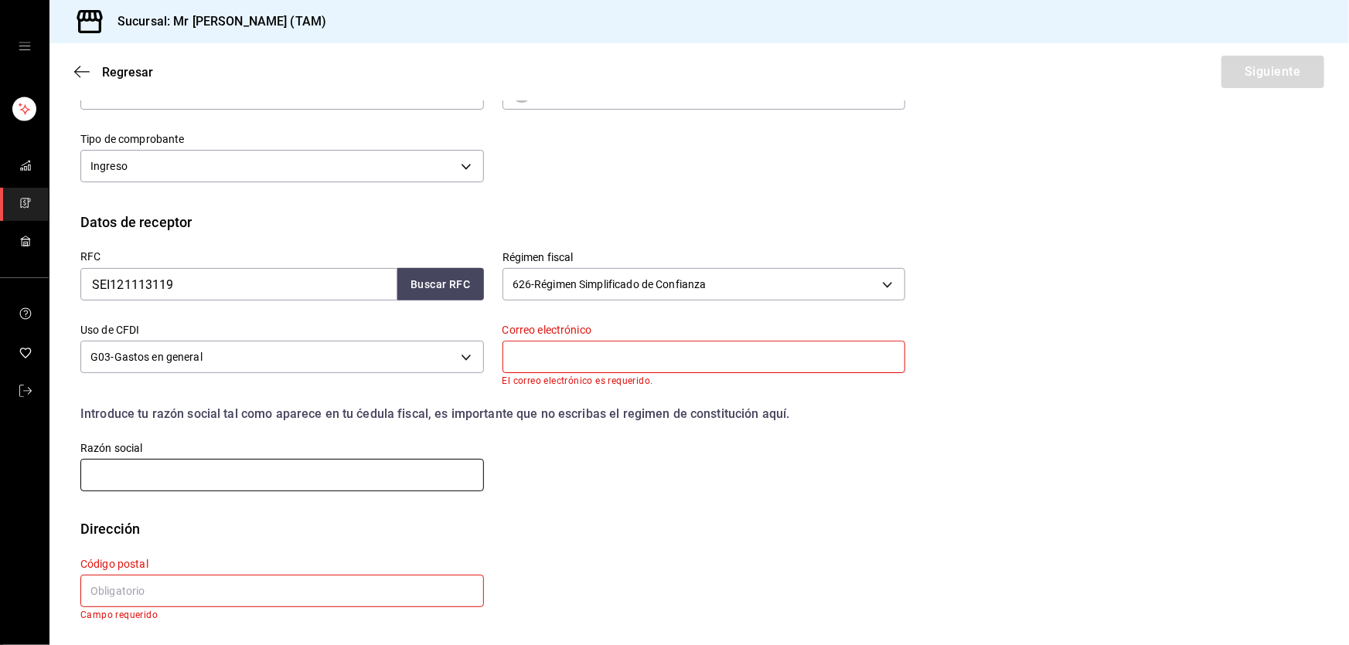
click at [303, 468] on input "text" at bounding box center [281, 475] width 403 height 32
click at [183, 590] on input "text" at bounding box center [281, 591] width 403 height 32
paste input "76070"
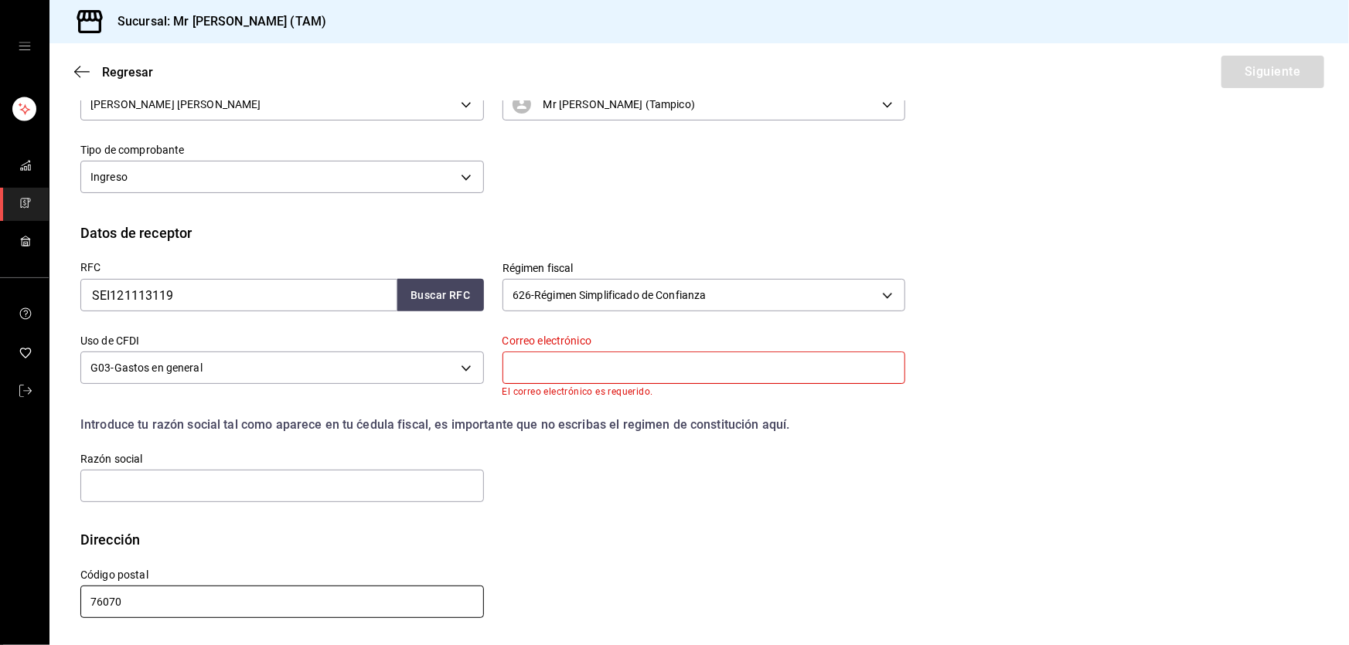
scroll to position [209, 0]
type input "76070"
click at [564, 362] on input "text" at bounding box center [703, 368] width 403 height 32
click at [315, 479] on input "text" at bounding box center [281, 487] width 403 height 32
paste input "SERVICIOS E INGENIERIA COLOMBO MEXICANOS - SICOLMEX"
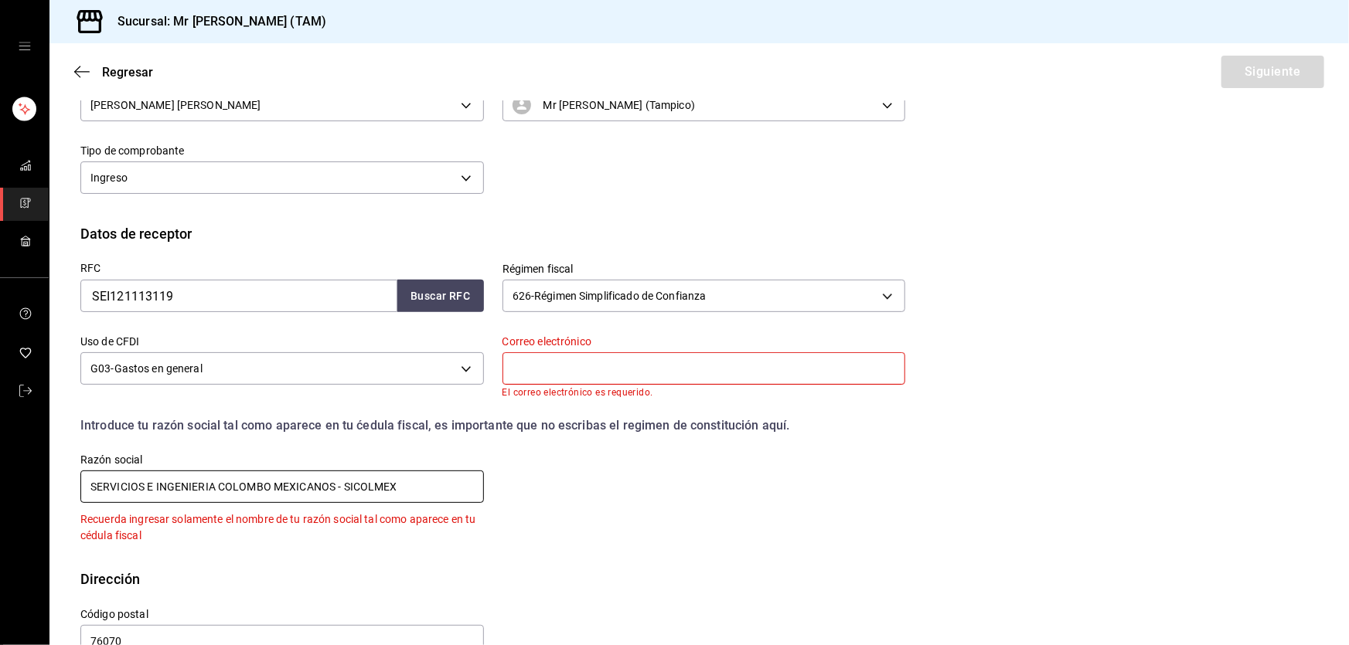
type input "SERVICIOS E INGENIERIA COLOMBO MEXICANOS - SICOLMEX"
click at [626, 372] on input "text" at bounding box center [703, 368] width 403 height 32
drag, startPoint x: 424, startPoint y: 485, endPoint x: 18, endPoint y: 390, distance: 417.5
click at [18, 390] on div "Sucursal: Mr Smoky (TAM) Regresar Siguiente Factura general Realiza tus factura…" at bounding box center [674, 322] width 1349 height 645
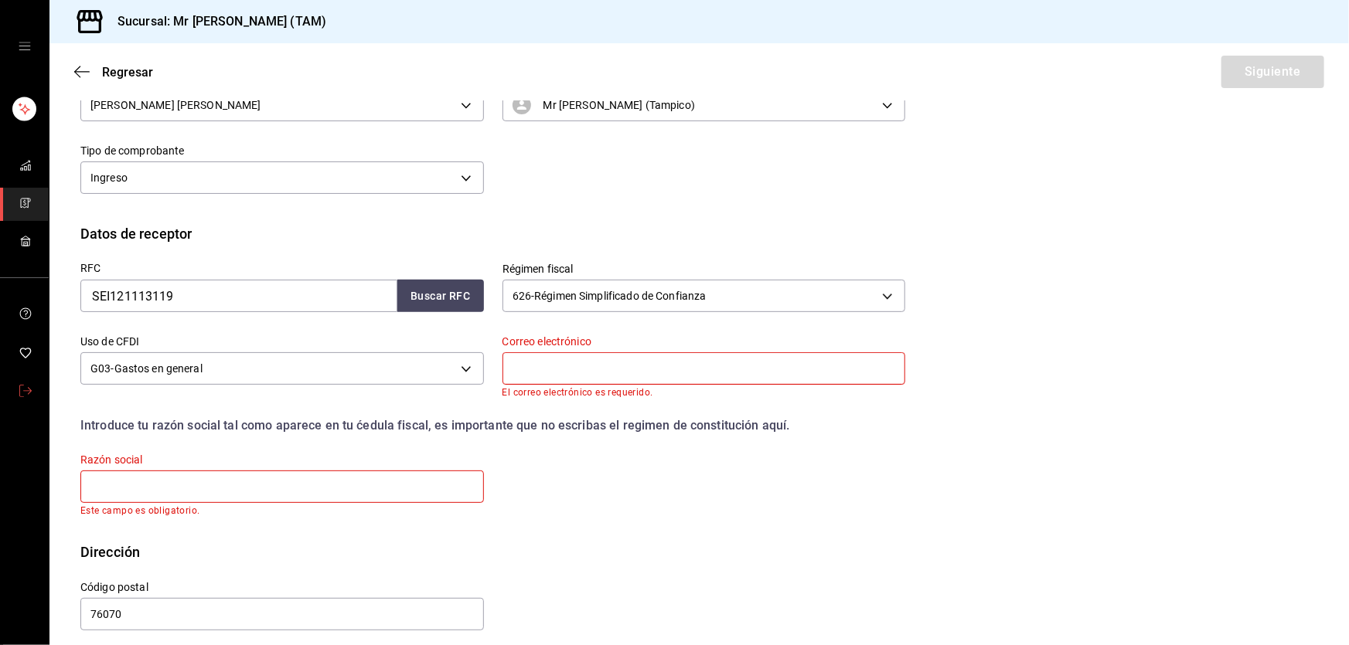
paste input "SERVICIOS E INGENIERIA COLOMBO MEXICANOS - SICOLMEX"
type input "SERVICIOS E INGENIERIA COLOMBO MEXICANOS - SICOLMEX"
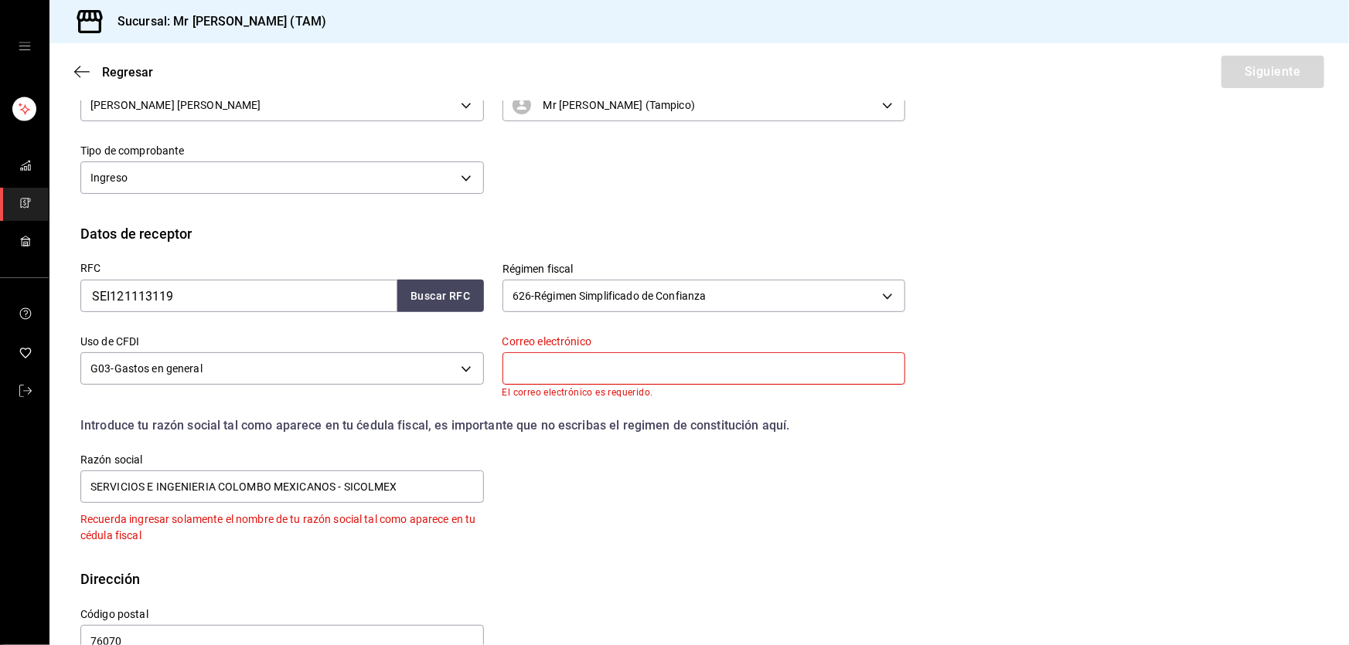
click at [554, 366] on input "text" at bounding box center [703, 368] width 403 height 32
click at [561, 359] on input "text" at bounding box center [703, 368] width 403 height 32
type input "contabilidad@mrsmoky.mx"
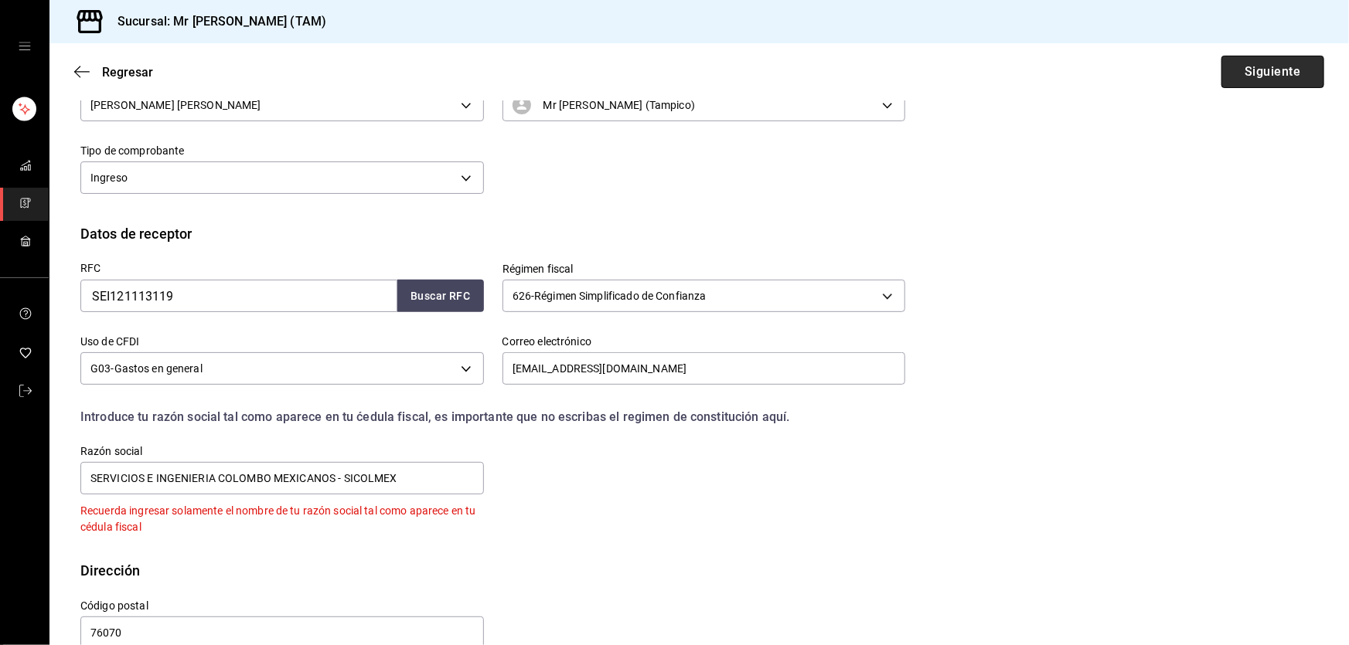
click at [1256, 63] on button "Siguiente" at bounding box center [1272, 72] width 103 height 32
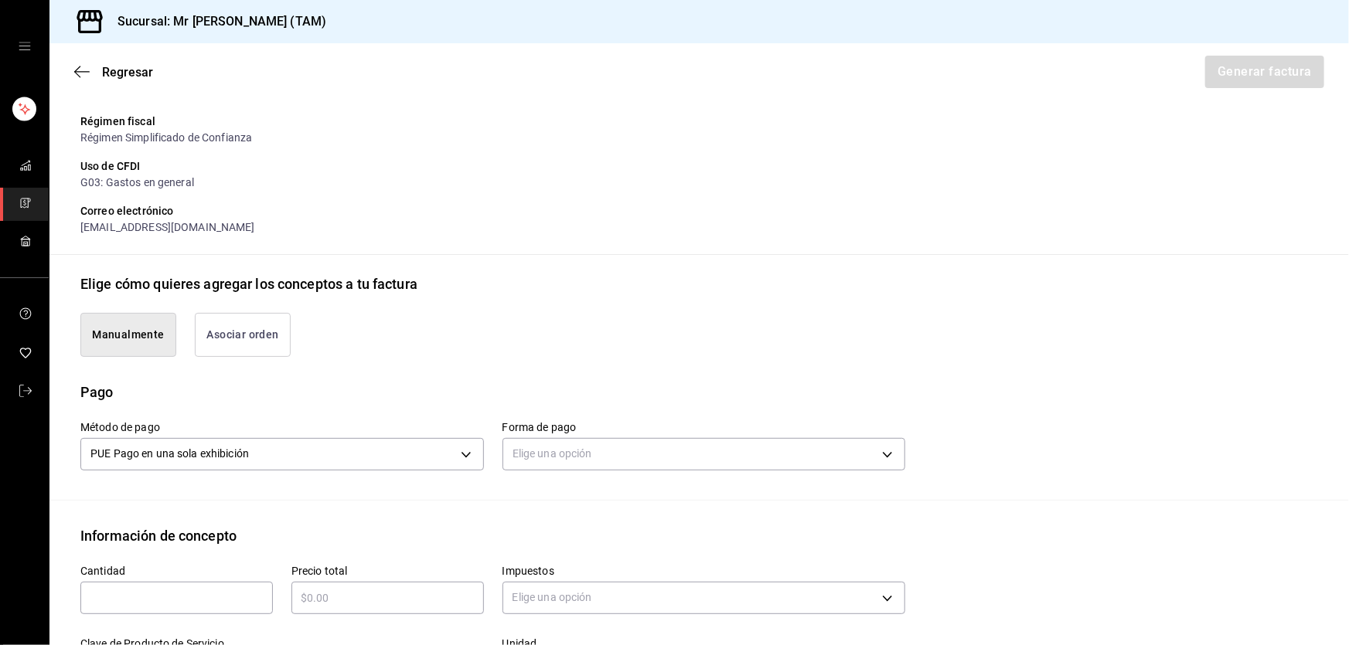
scroll to position [420, 0]
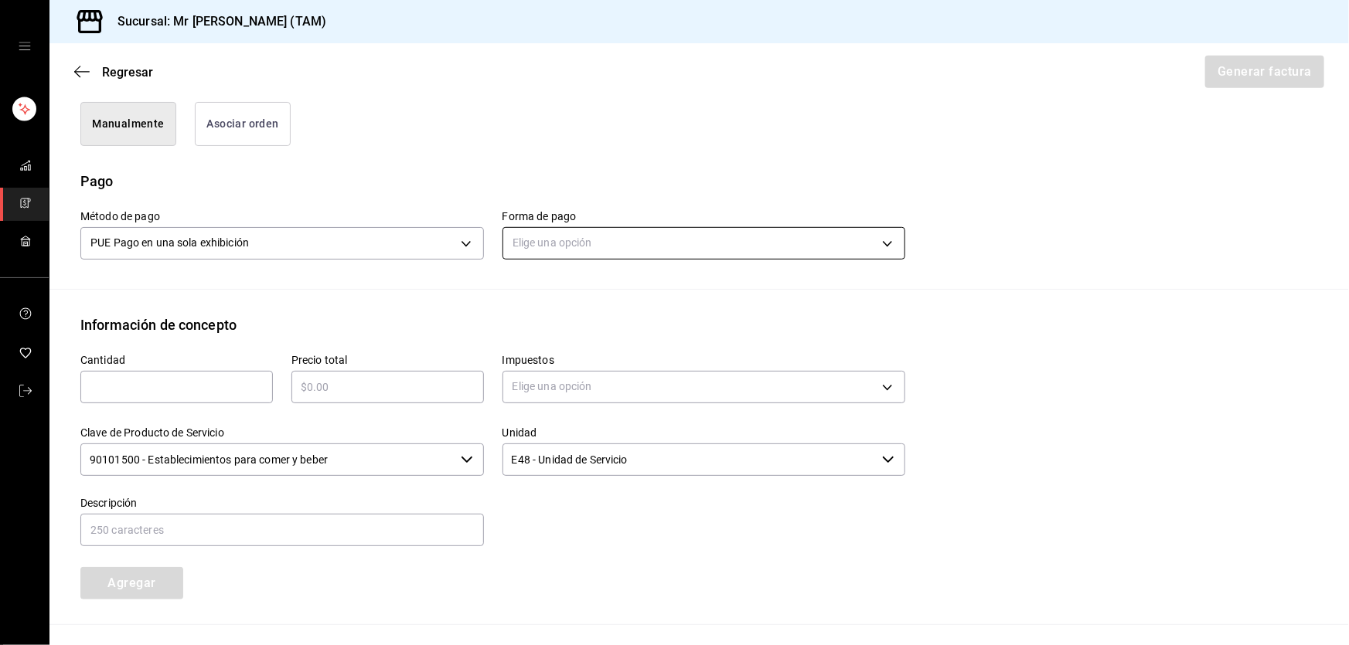
click at [587, 226] on body "Sucursal: Mr Smoky (TAM) Regresar Generar factura Emisor Perfil fiscal LARISSA …" at bounding box center [674, 322] width 1349 height 645
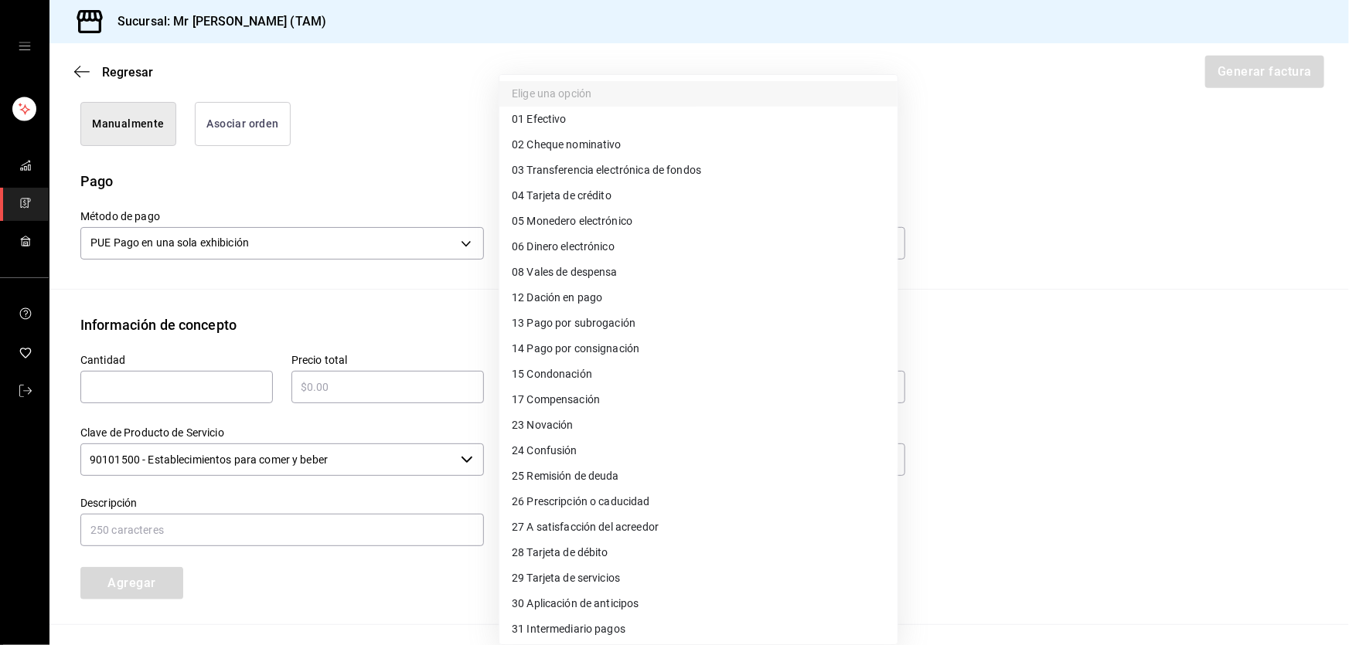
click at [568, 552] on span "28 Tarjeta de débito" at bounding box center [560, 553] width 97 height 16
type input "28"
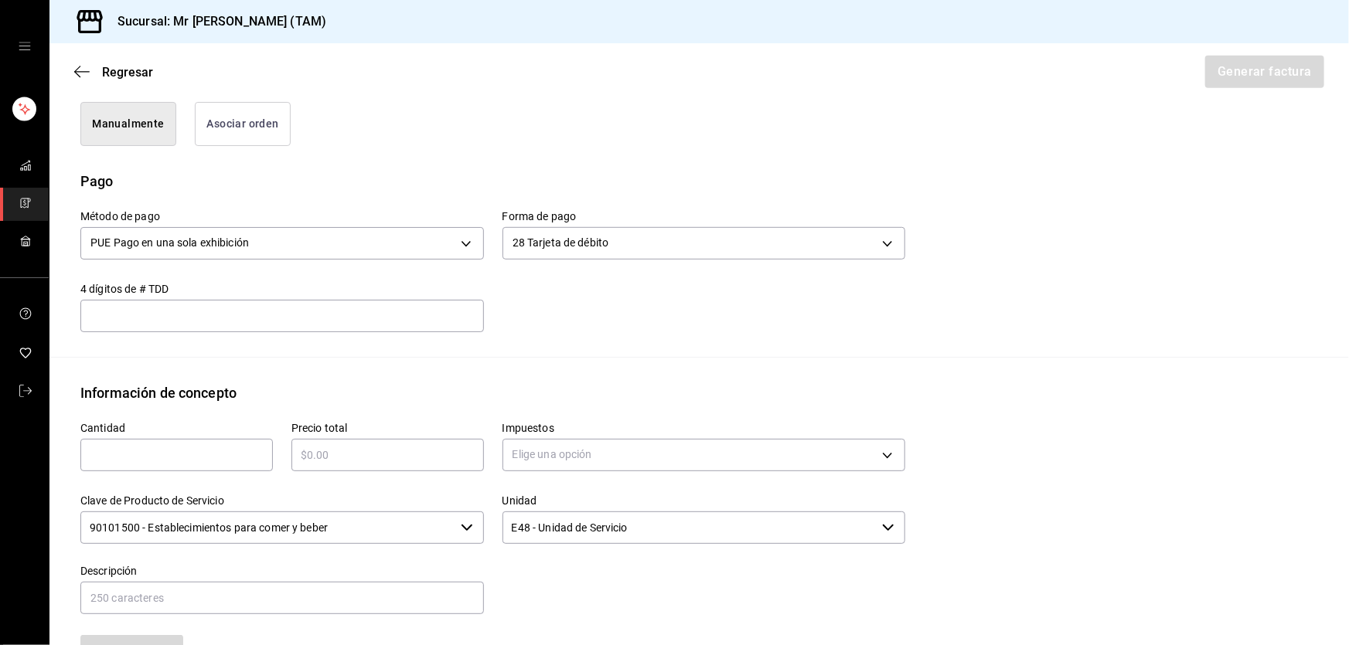
click at [236, 308] on input "text" at bounding box center [281, 316] width 403 height 19
type input "9093"
click at [181, 477] on div "Clave de Producto de Servicio 90101500 - Establecimientos para comer y beber ​" at bounding box center [273, 511] width 422 height 70
click at [180, 457] on input "text" at bounding box center [176, 455] width 192 height 19
type input "1"
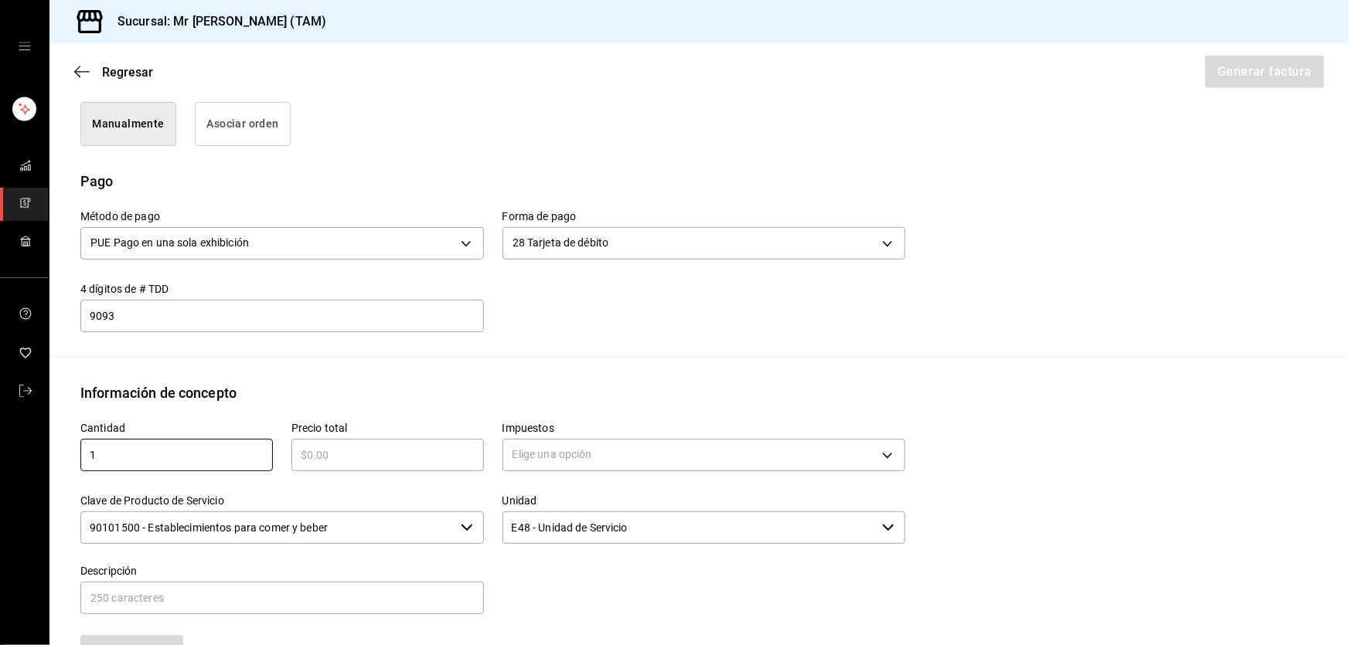
click at [320, 448] on input "text" at bounding box center [387, 455] width 192 height 19
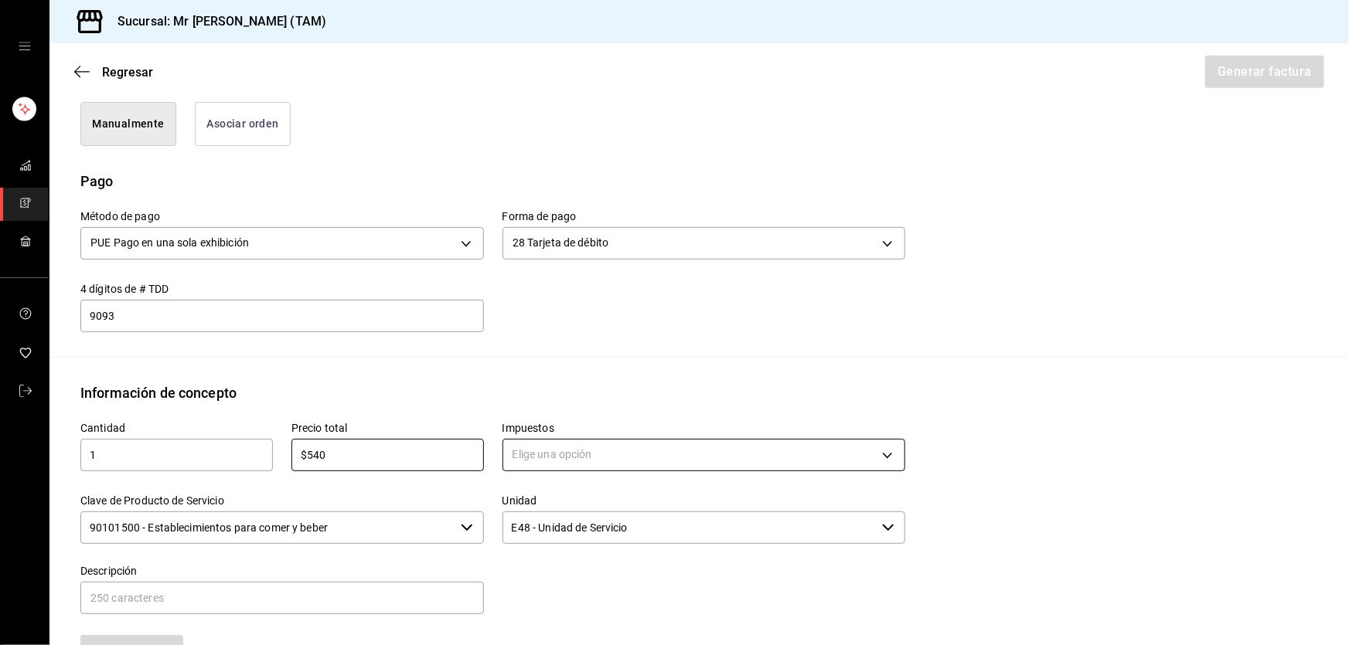
type input "$540"
click at [546, 454] on body "Sucursal: Mr Smoky (TAM) Regresar Generar factura Emisor Perfil fiscal LARISSA …" at bounding box center [674, 322] width 1349 height 645
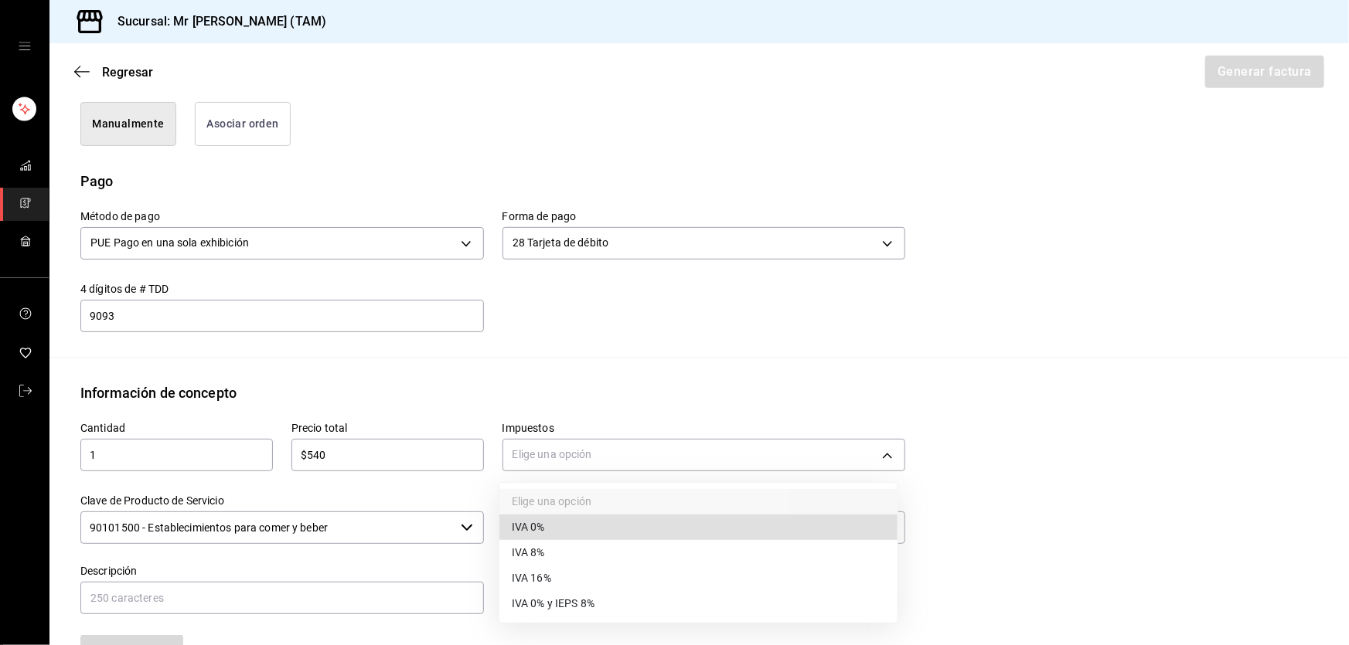
click at [537, 579] on span "IVA 16%" at bounding box center [531, 578] width 39 height 16
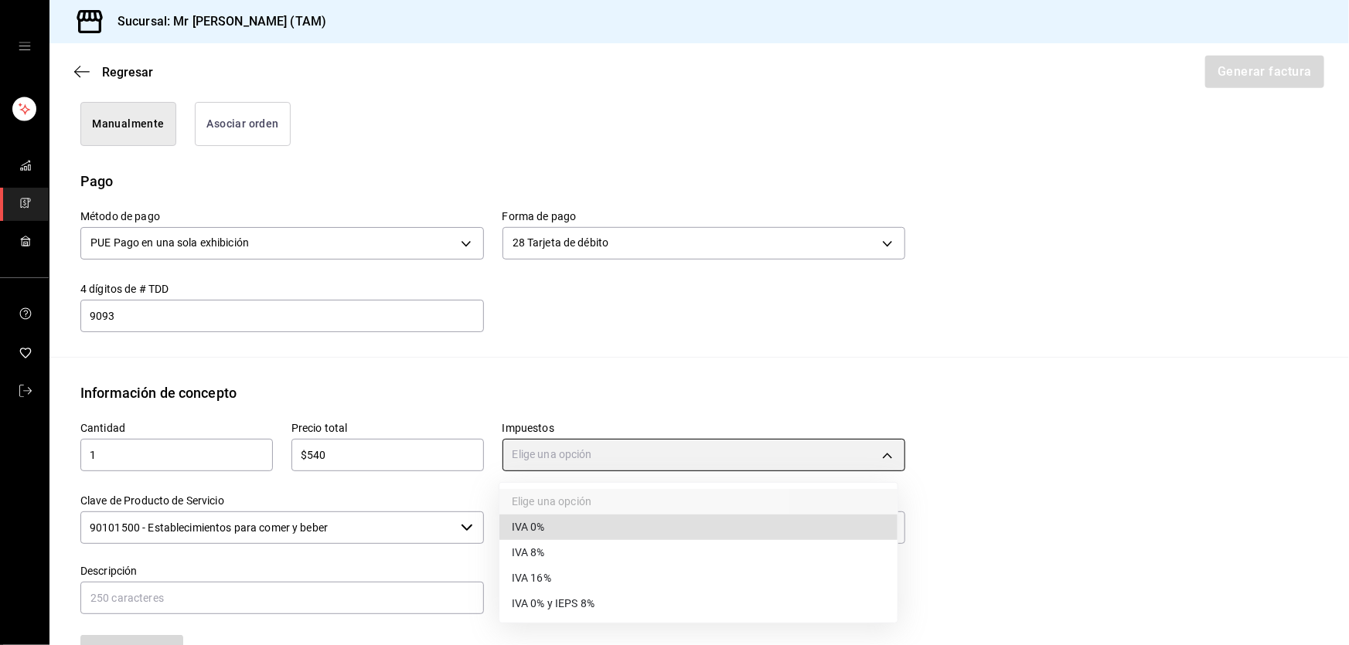
type input "IVA_16"
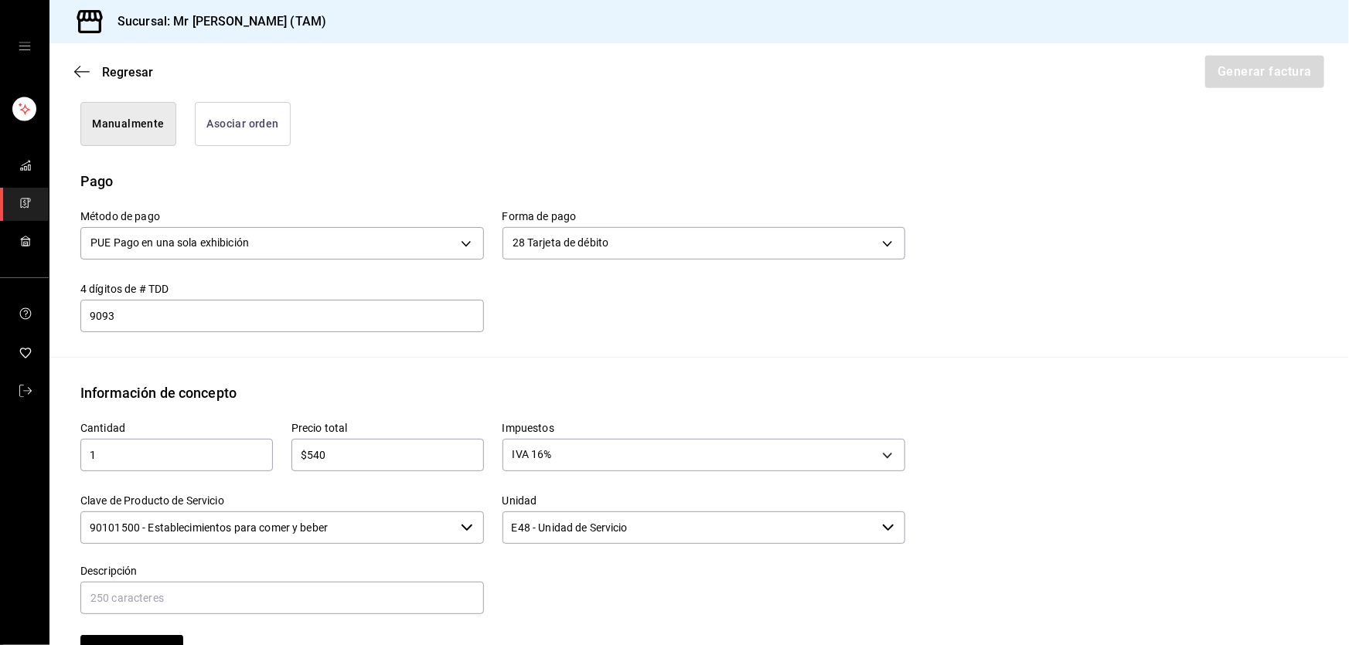
click at [347, 531] on input "90101500 - Establecimientos para comer y beber" at bounding box center [267, 528] width 374 height 32
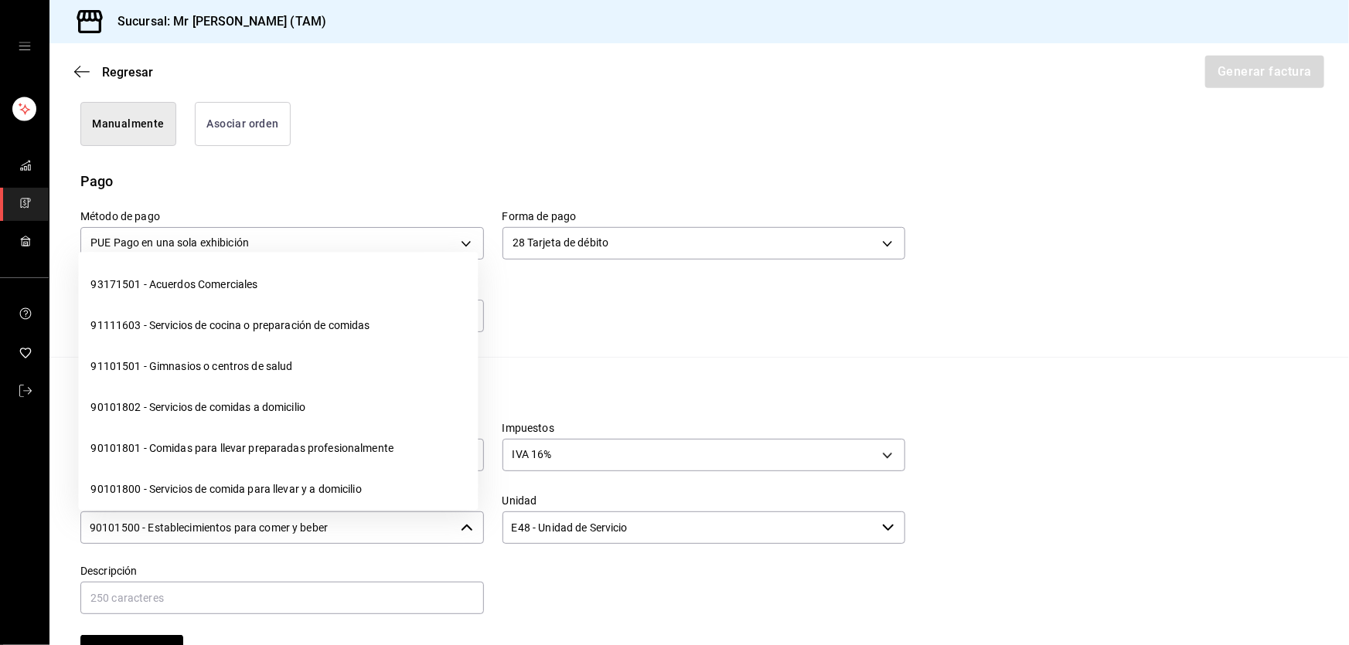
click at [347, 531] on input "90101500 - Establecimientos para comer y beber" at bounding box center [267, 528] width 374 height 32
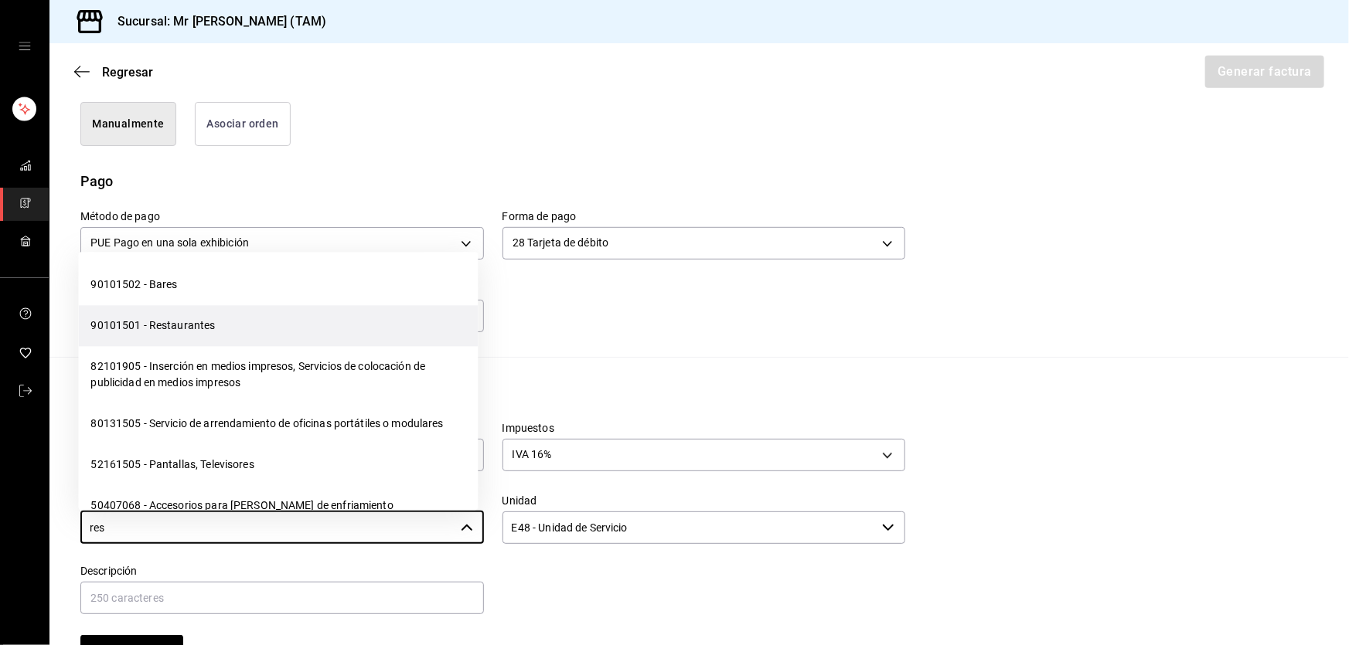
click at [179, 321] on li "90101501 - Restaurantes" at bounding box center [278, 325] width 400 height 41
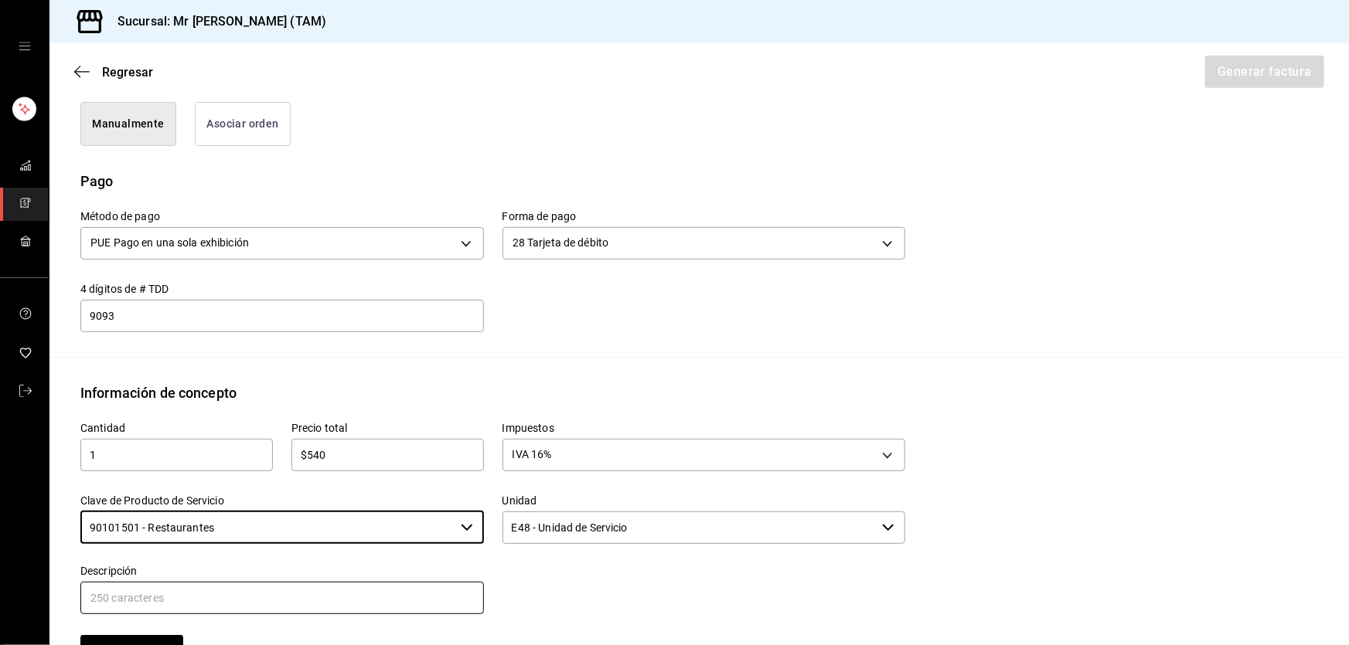
type input "90101501 - Restaurantes"
click at [346, 590] on input "text" at bounding box center [281, 598] width 403 height 32
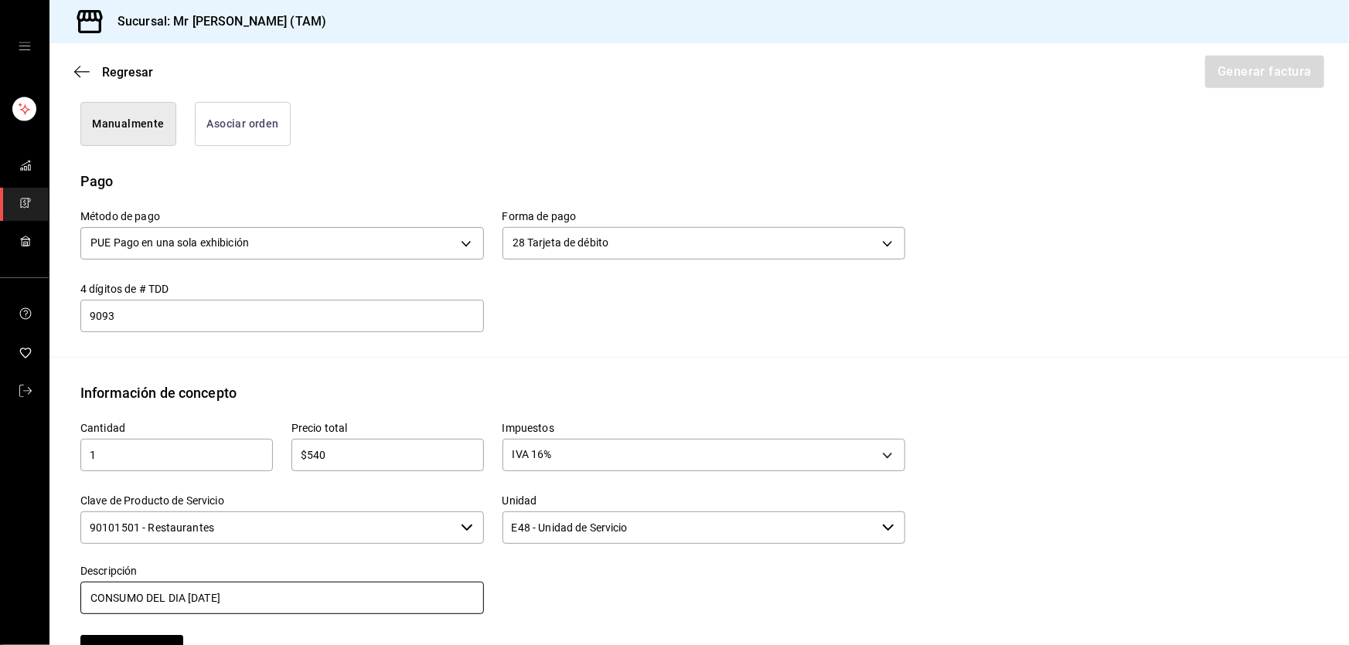
click at [201, 594] on input "CONSUMO DEL DIA 10 SEPTIEMBRE 2025" at bounding box center [281, 598] width 403 height 32
click at [338, 605] on input "CONSUMO DEL DIA 11 SEPTIEMBRE 2025" at bounding box center [281, 598] width 403 height 32
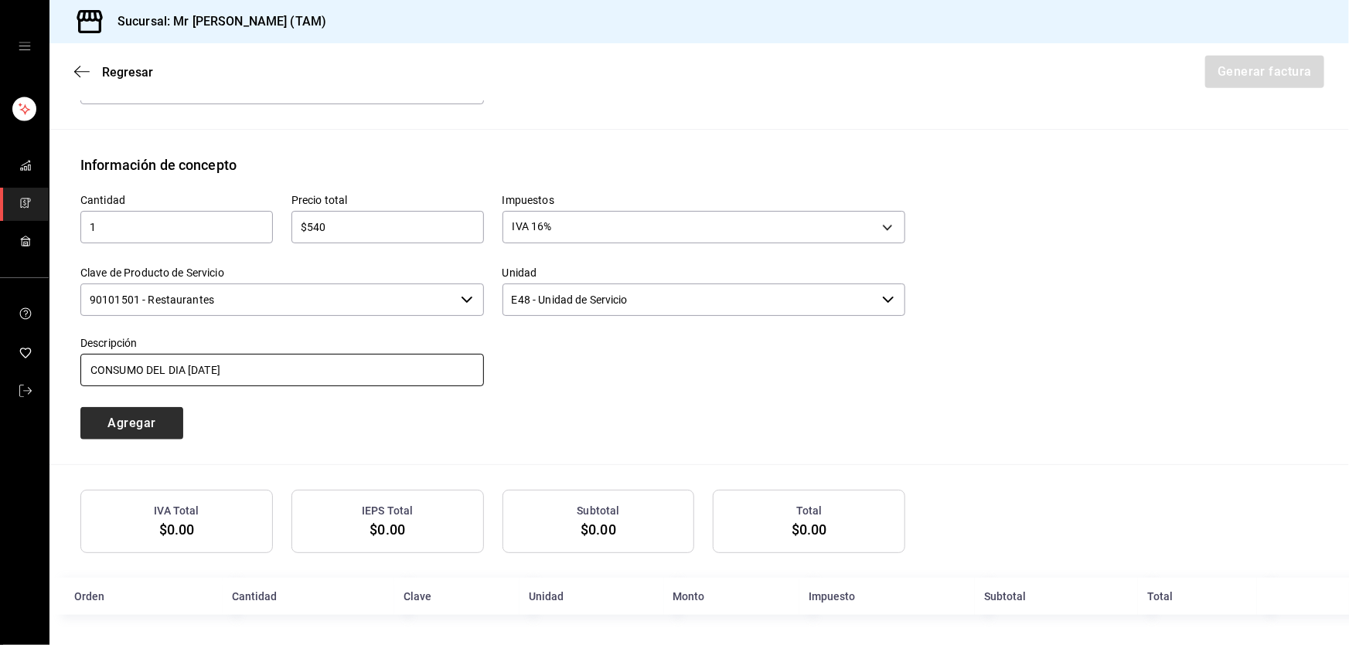
type input "CONSUMO DEL DIA 11 SEPTIEMBRE 2025"
click at [126, 418] on button "Agregar" at bounding box center [131, 423] width 103 height 32
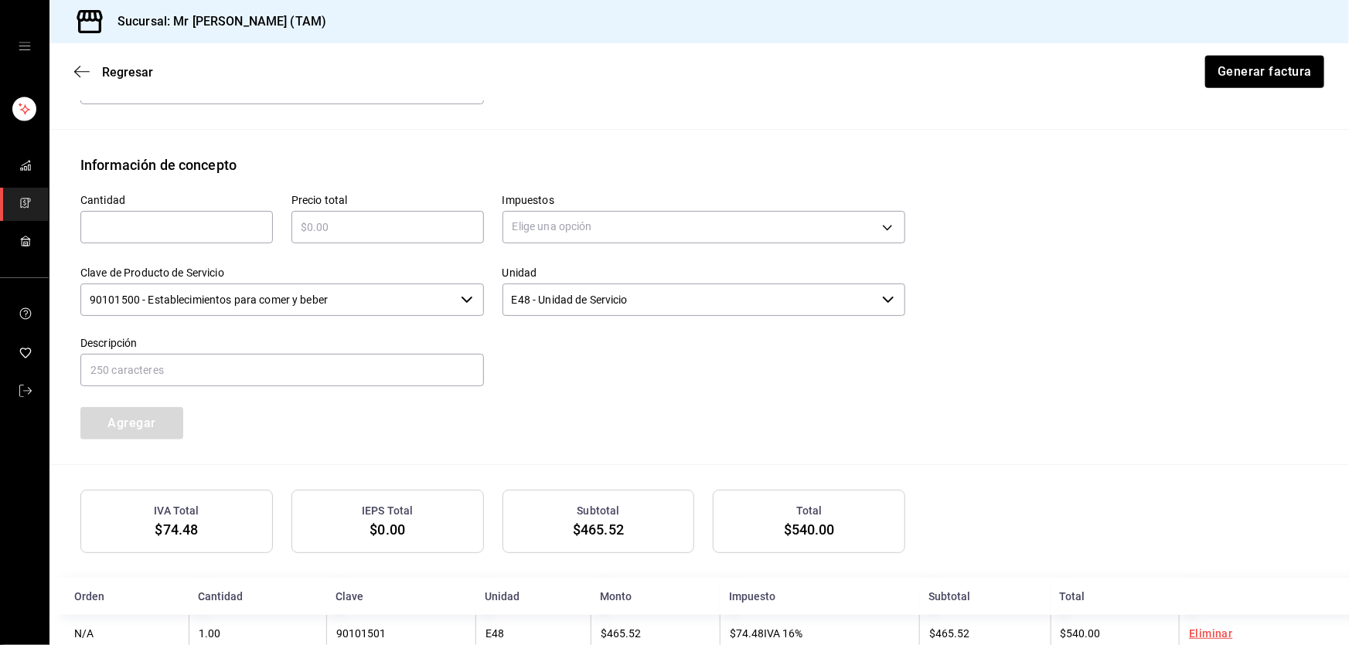
click at [172, 213] on div "​" at bounding box center [176, 227] width 192 height 32
type input "1"
type input "$54"
click at [629, 225] on body "Sucursal: Mr Smoky (TAM) Regresar Generar factura Emisor Perfil fiscal LARISSA …" at bounding box center [674, 322] width 1349 height 645
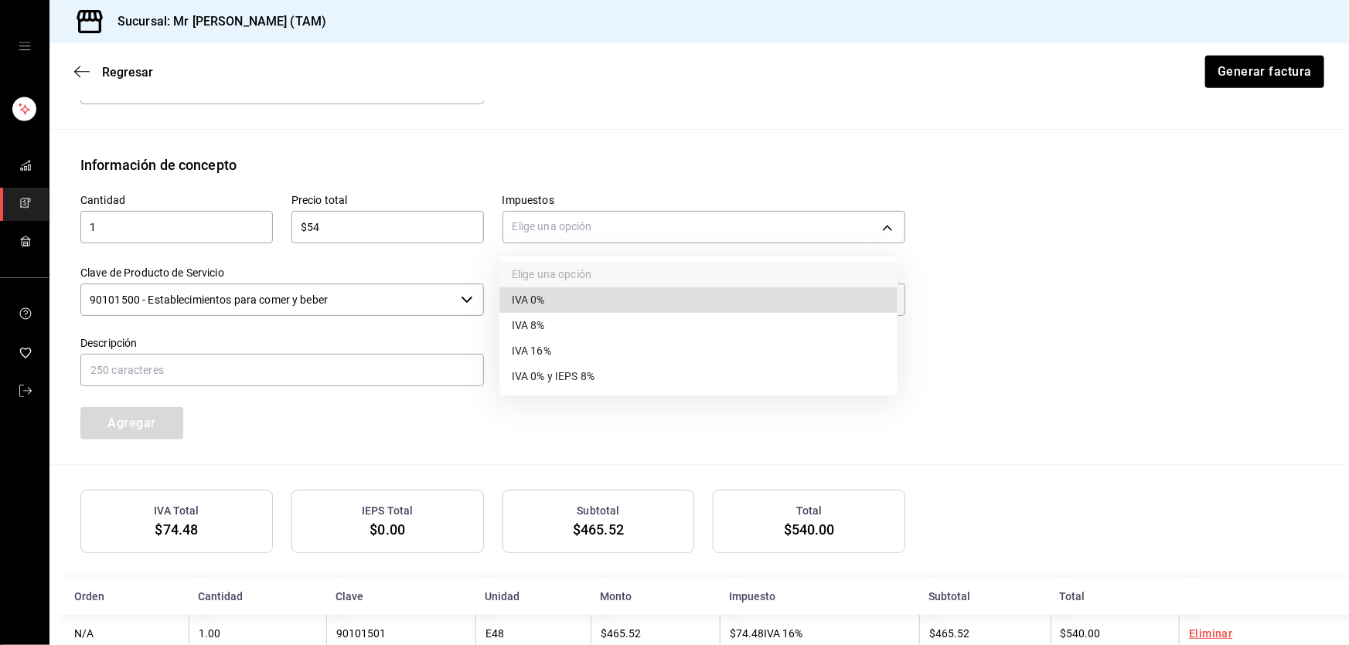
click at [556, 301] on li "IVA 0%" at bounding box center [698, 300] width 398 height 26
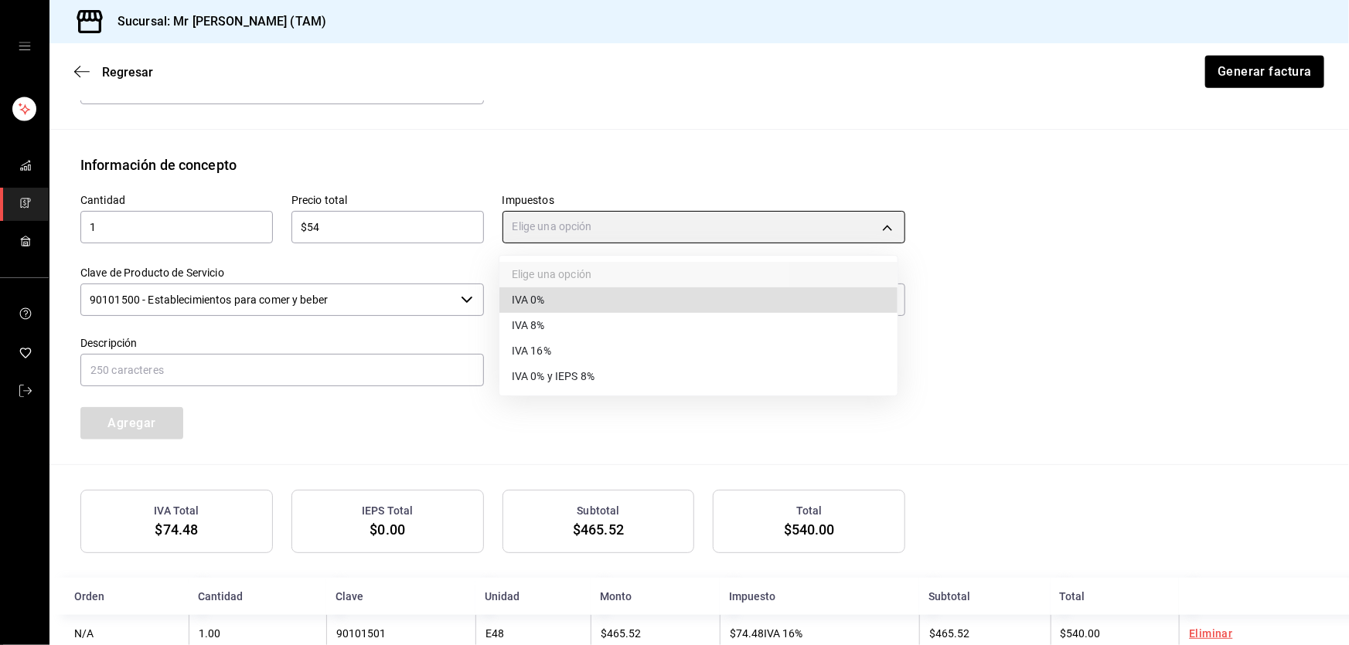
type input "IVA_0"
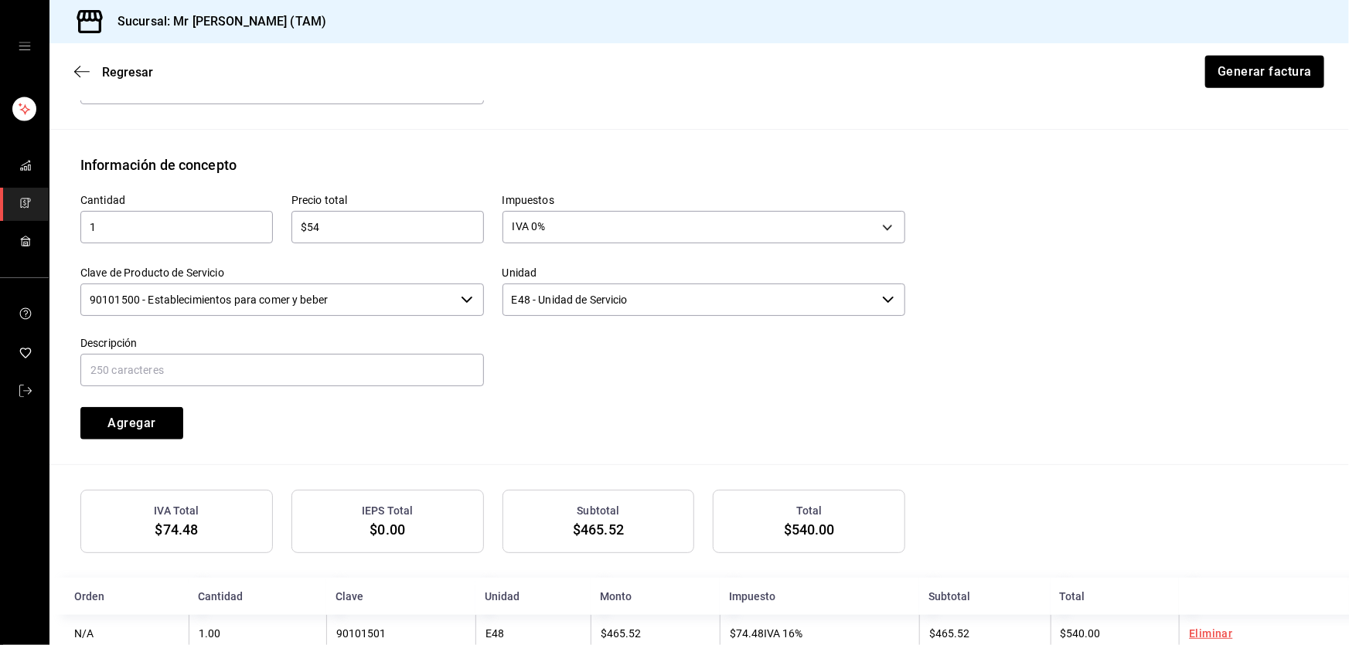
click at [401, 301] on input "90101500 - Establecimientos para comer y beber" at bounding box center [267, 300] width 374 height 32
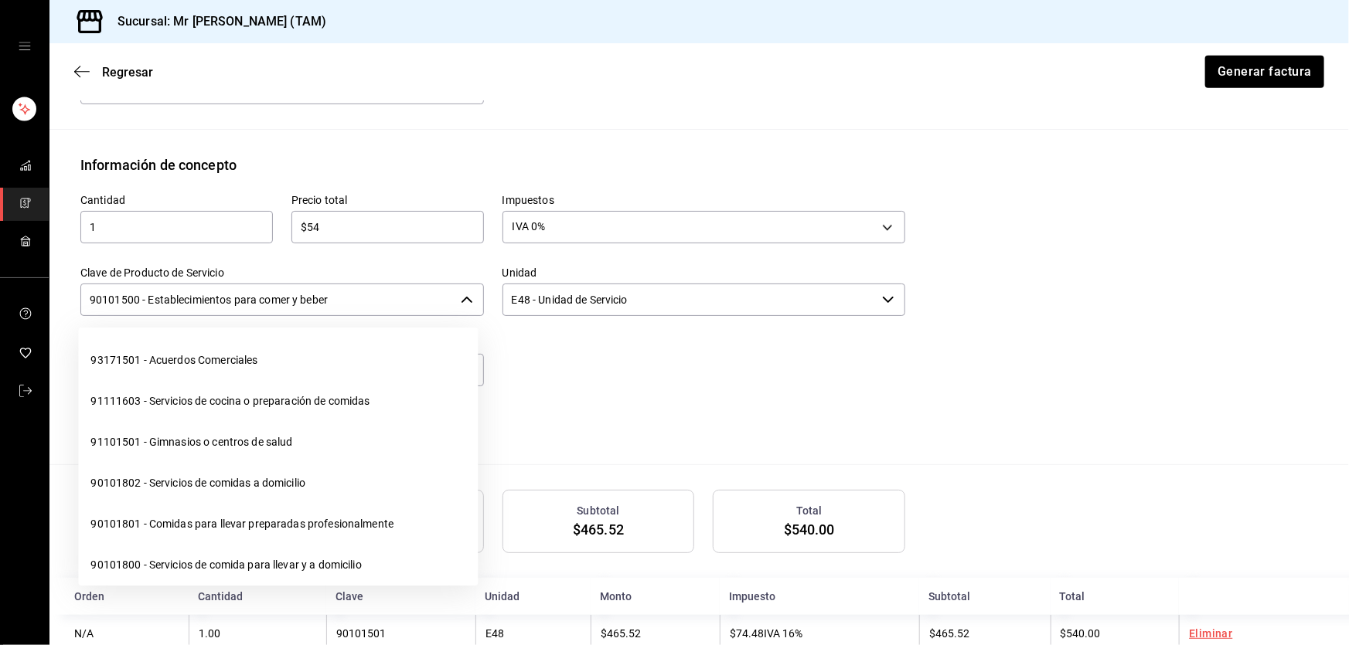
click at [401, 301] on input "90101500 - Establecimientos para comer y beber" at bounding box center [267, 300] width 374 height 32
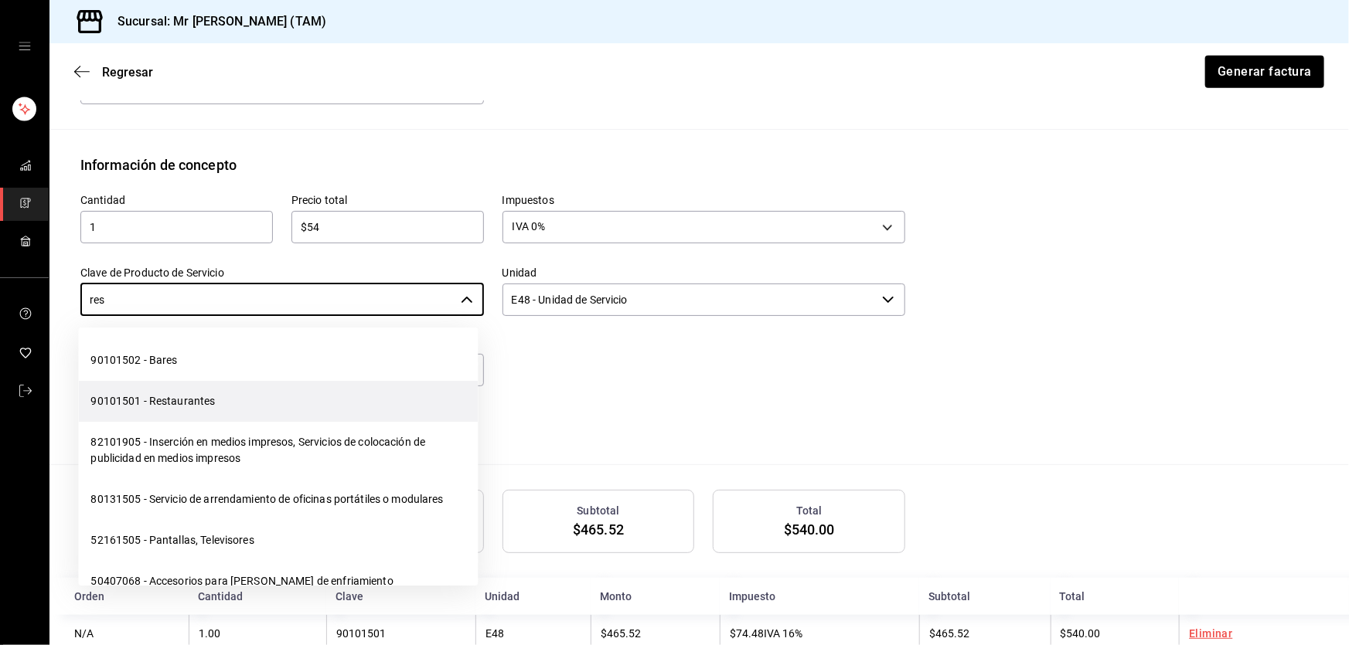
click at [226, 383] on li "90101501 - Restaurantes" at bounding box center [278, 401] width 400 height 41
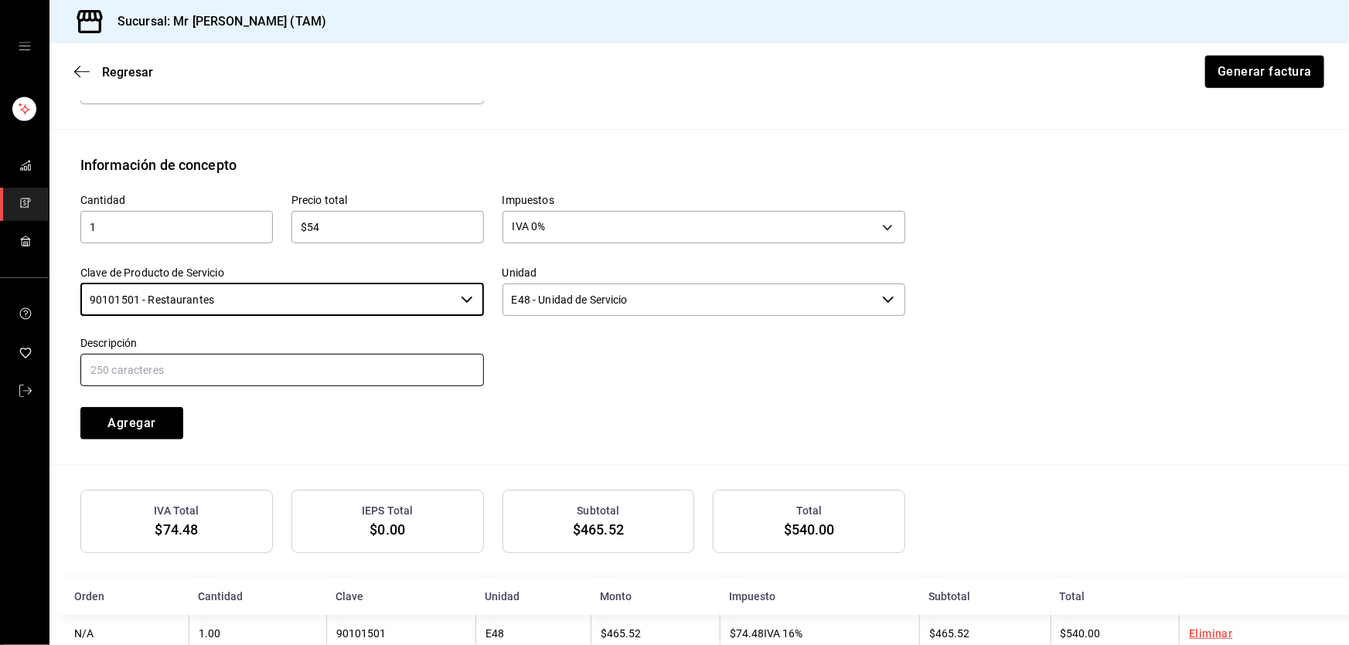
type input "90101501 - Restaurantes"
click at [227, 382] on input "text" at bounding box center [281, 370] width 403 height 32
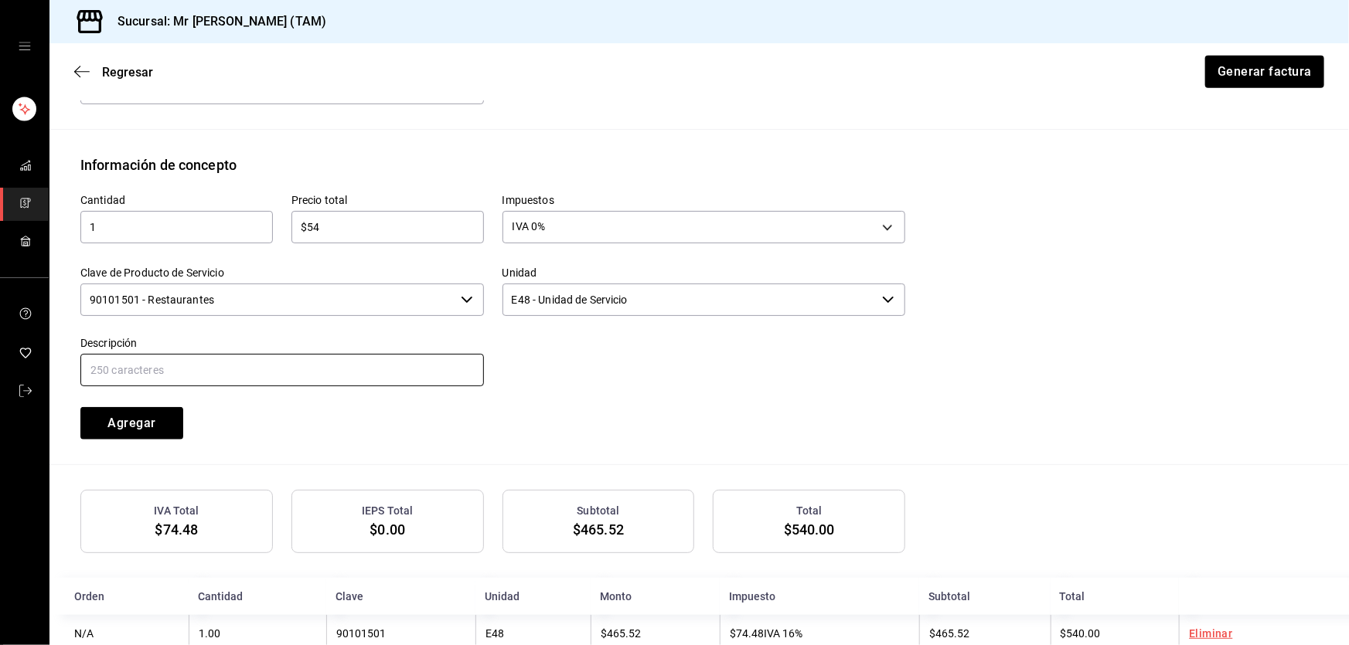
type input "PROPINA"
click at [147, 423] on button "Agregar" at bounding box center [131, 423] width 103 height 32
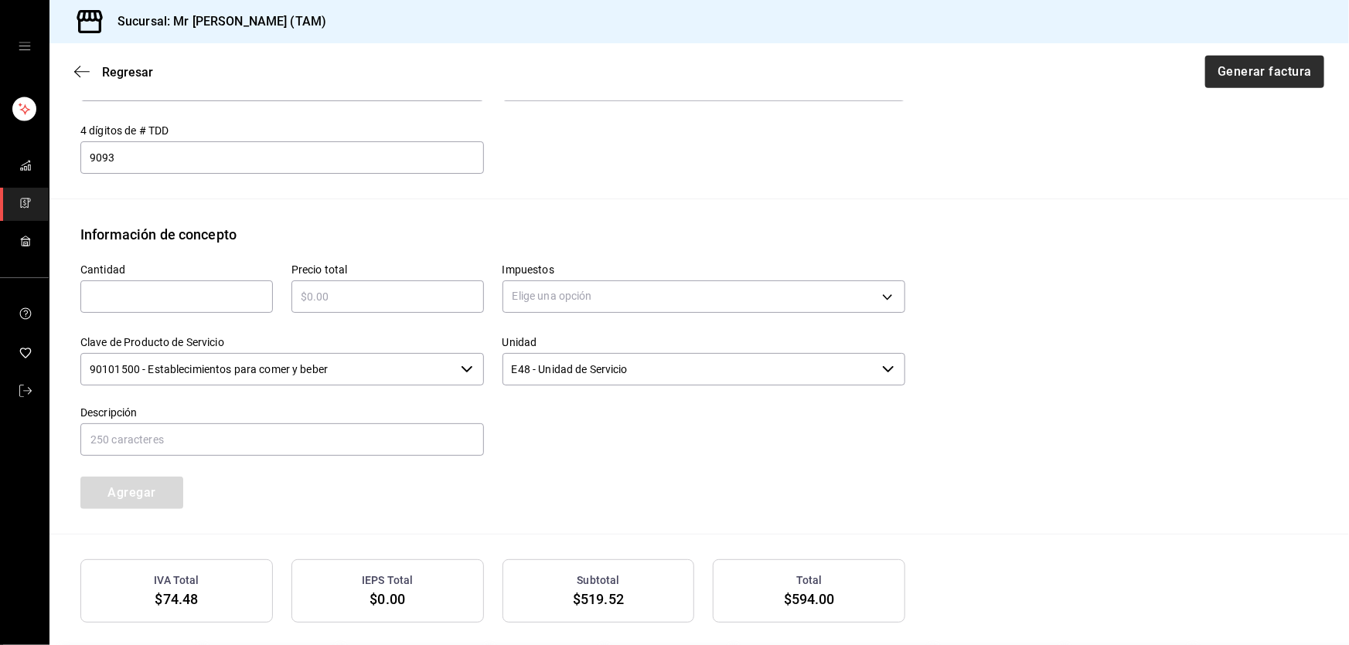
scroll to position [726, 0]
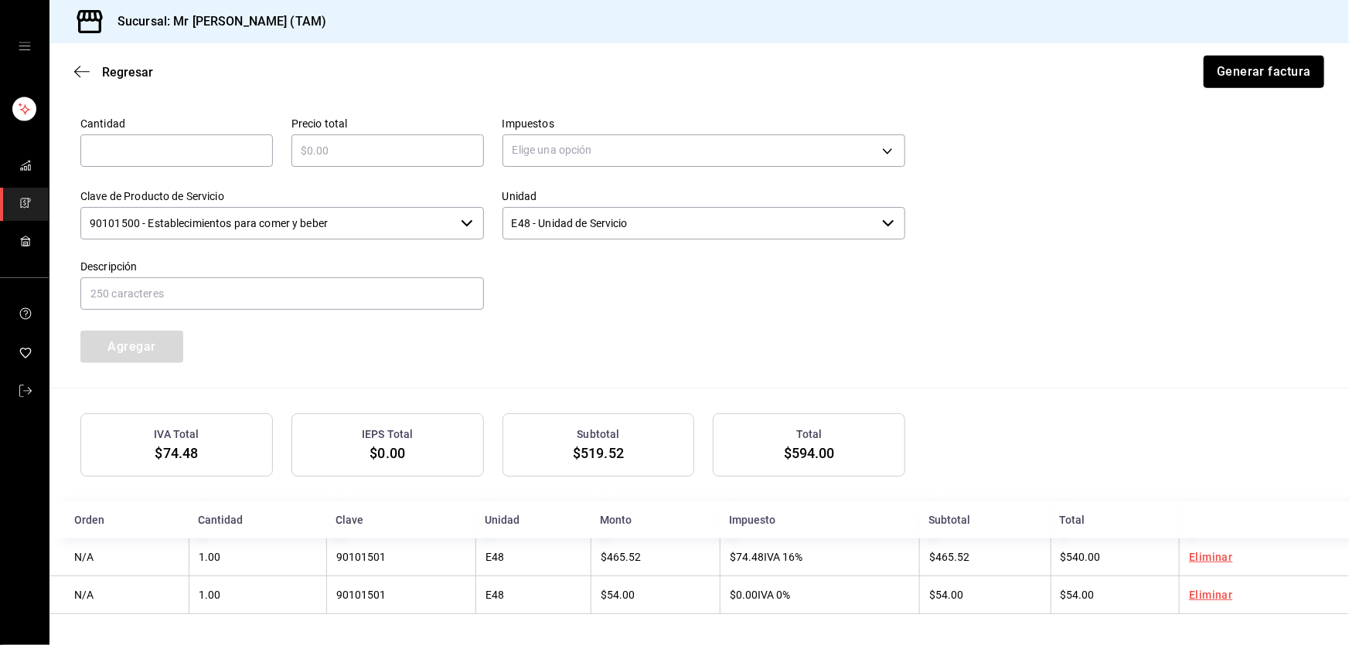
drag, startPoint x: 1246, startPoint y: 82, endPoint x: 1124, endPoint y: 267, distance: 222.1
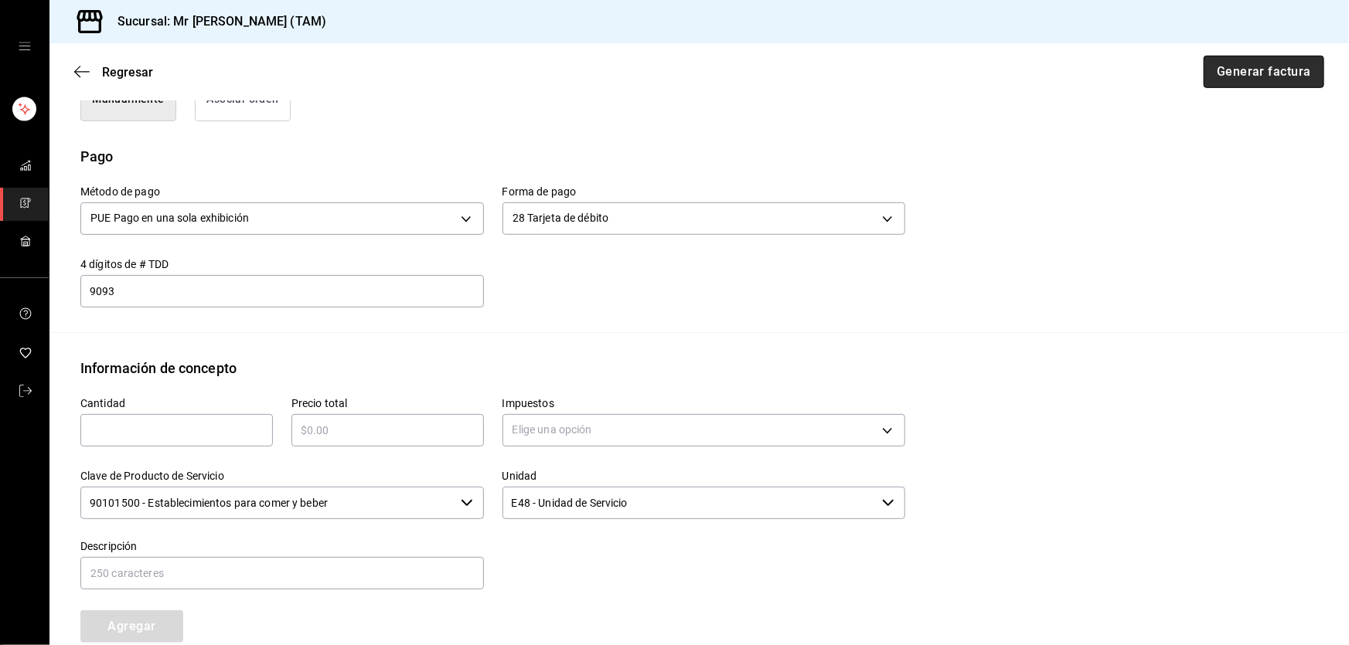
click at [1240, 77] on button "Generar factura" at bounding box center [1263, 72] width 121 height 32
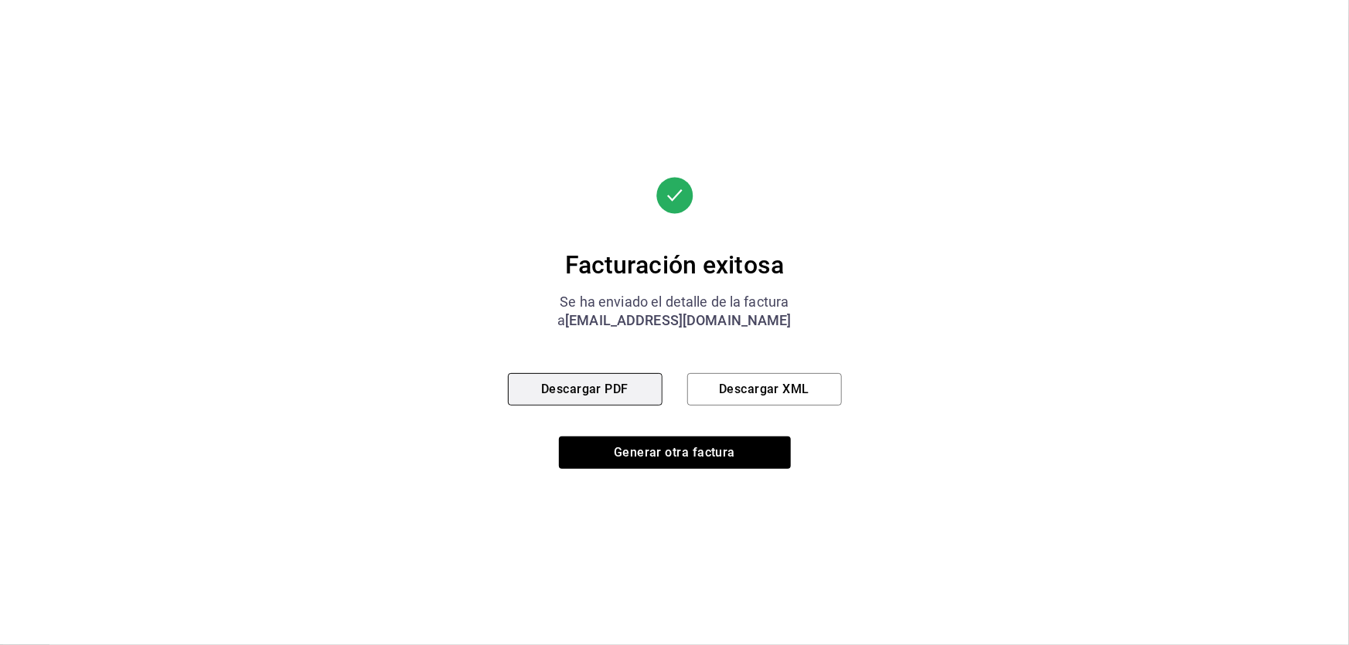
click at [641, 399] on button "Descargar PDF" at bounding box center [585, 389] width 155 height 32
click at [818, 383] on button "Descargar XML" at bounding box center [764, 389] width 155 height 32
click at [607, 388] on button "Descargar PDF" at bounding box center [585, 389] width 155 height 32
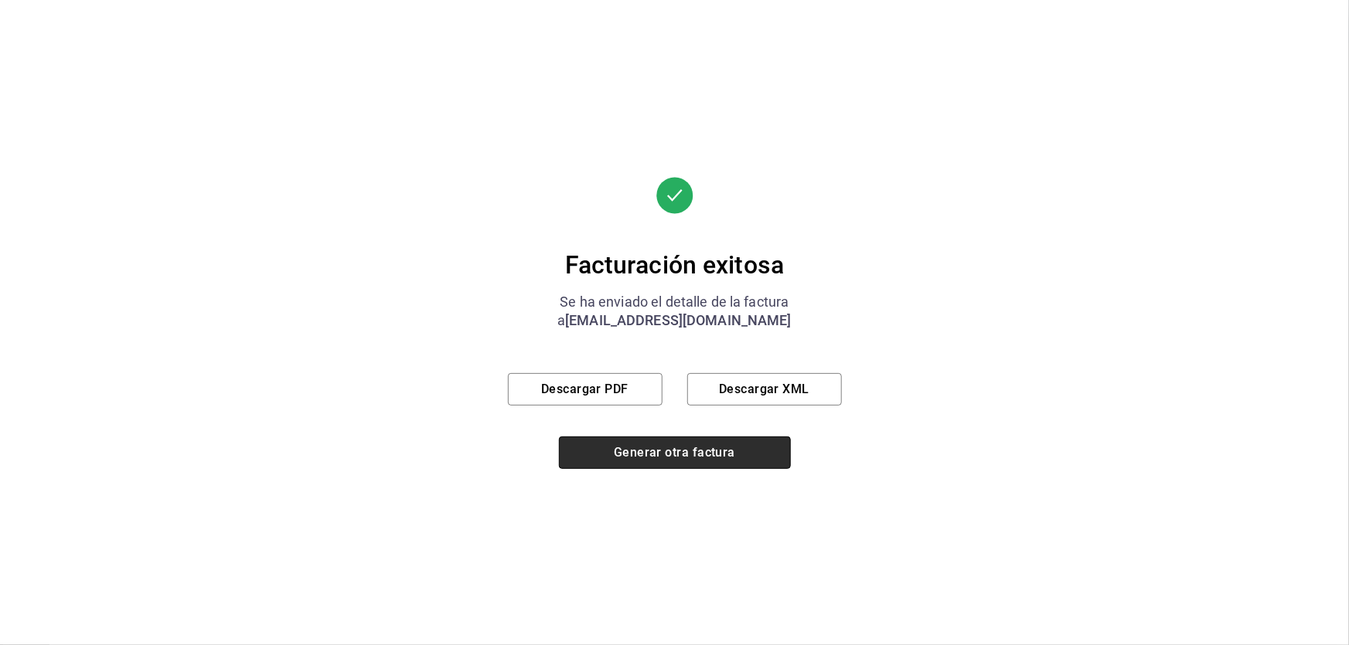
drag, startPoint x: 657, startPoint y: 448, endPoint x: 631, endPoint y: 447, distance: 26.3
click at [657, 447] on button "Generar otra factura" at bounding box center [675, 453] width 232 height 32
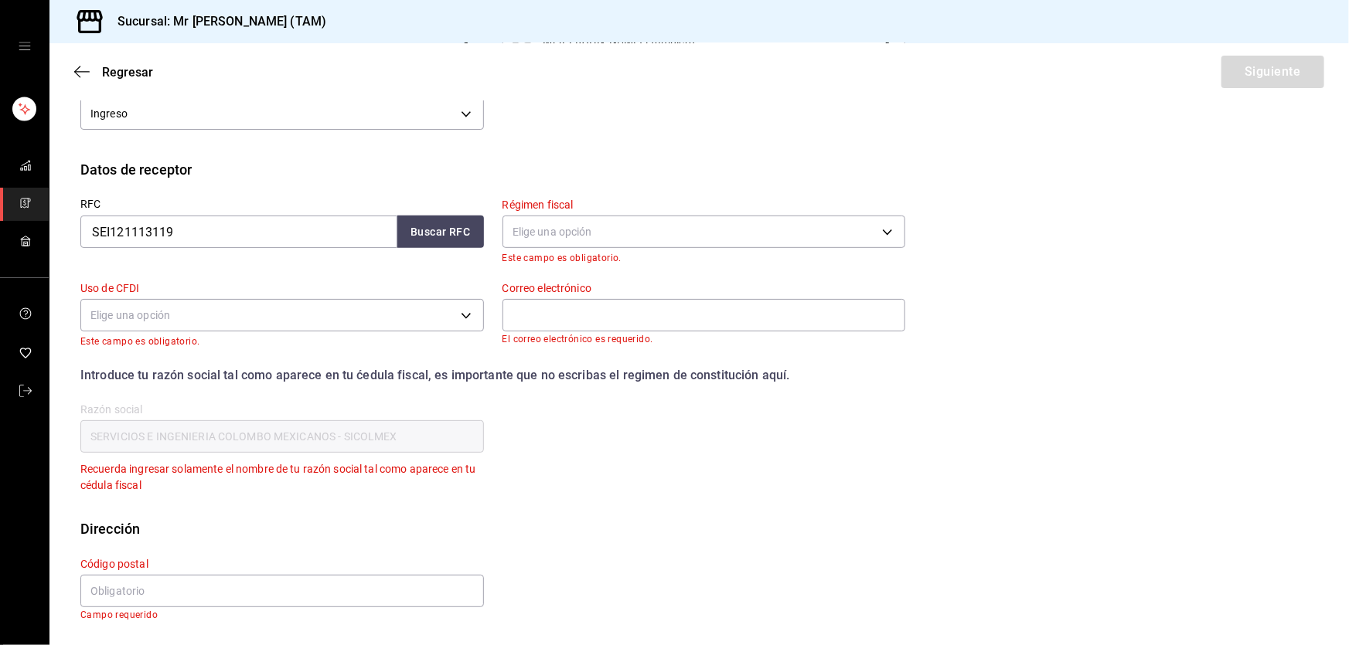
scroll to position [94, 0]
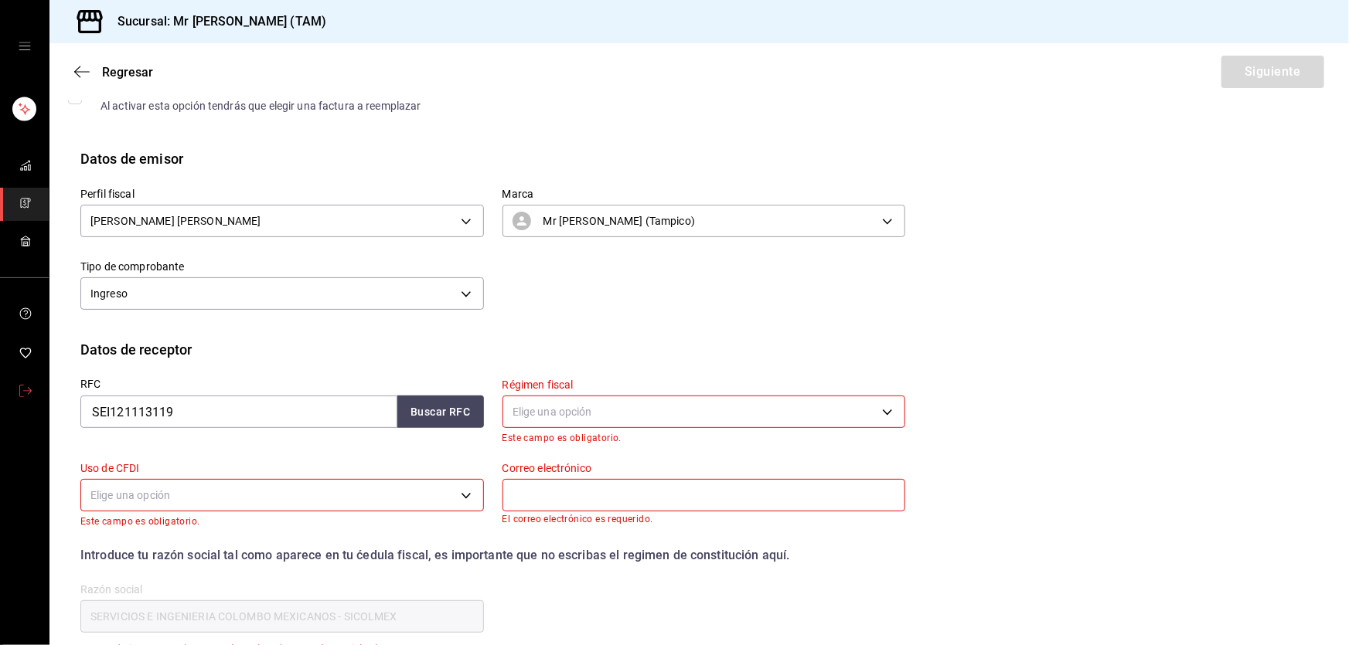
click at [14, 389] on link "mailbox folders" at bounding box center [24, 392] width 49 height 33
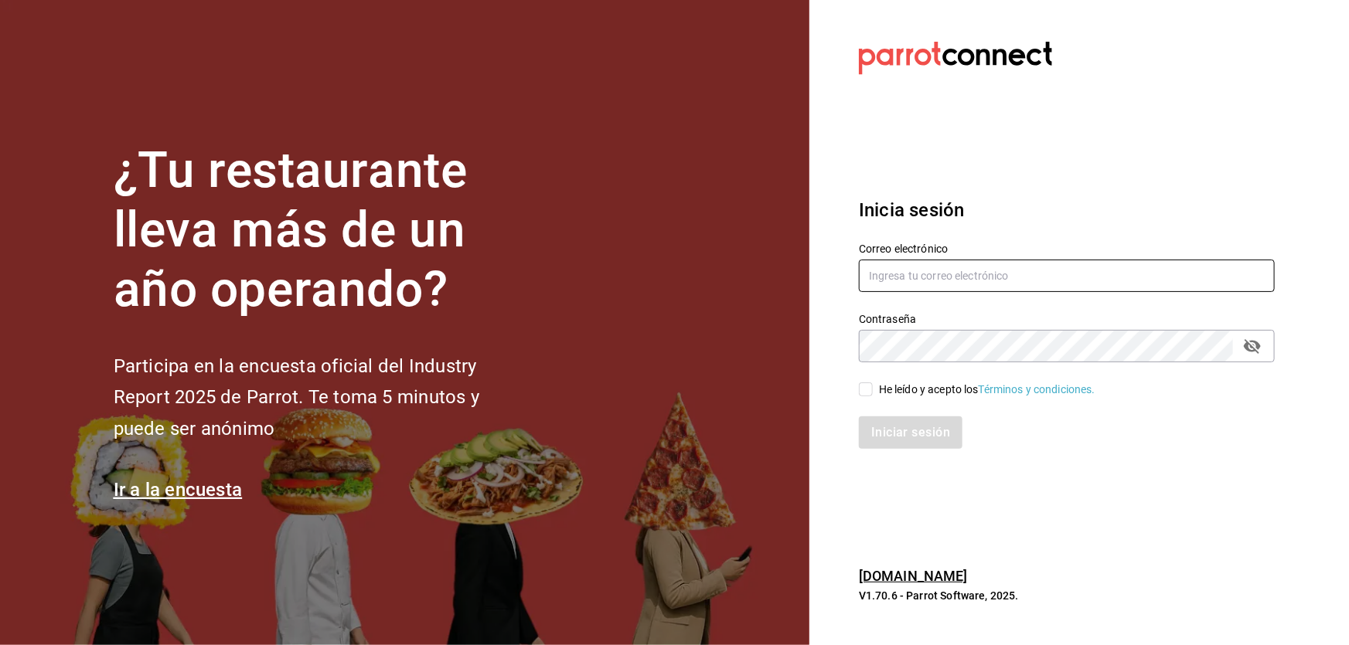
type input "[EMAIL_ADDRESS][DOMAIN_NAME]"
click at [895, 383] on div "He leído y acepto los Términos y condiciones." at bounding box center [987, 390] width 216 height 16
click at [872, 383] on input "He leído y acepto los Términos y condiciones." at bounding box center [866, 390] width 14 height 14
checkbox input "true"
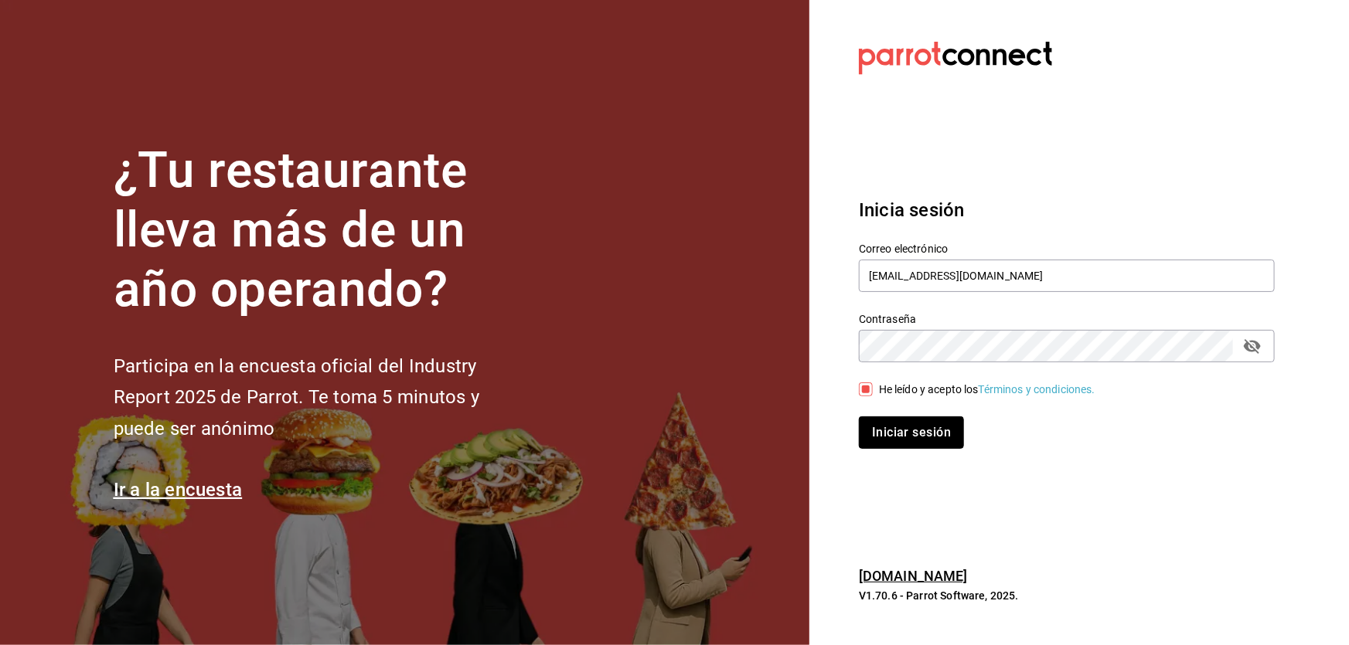
click at [910, 430] on button "Iniciar sesión" at bounding box center [911, 433] width 105 height 32
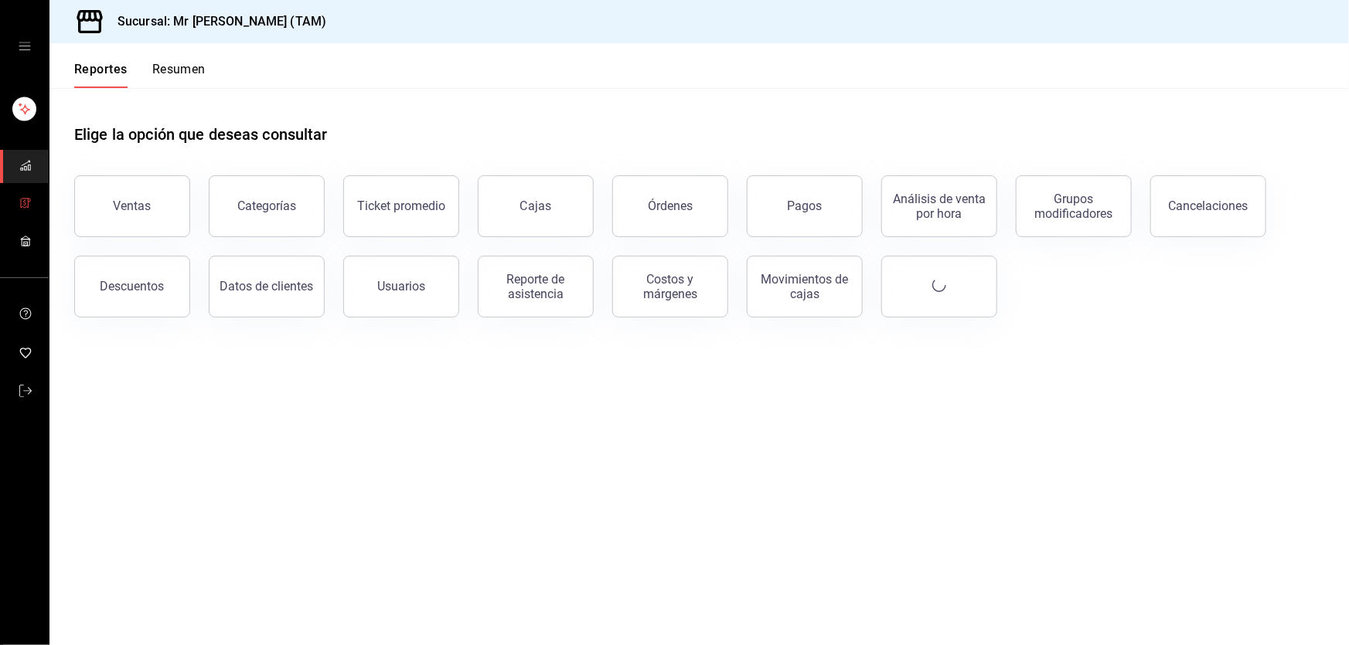
click at [24, 206] on icon "mailbox folders" at bounding box center [25, 203] width 12 height 12
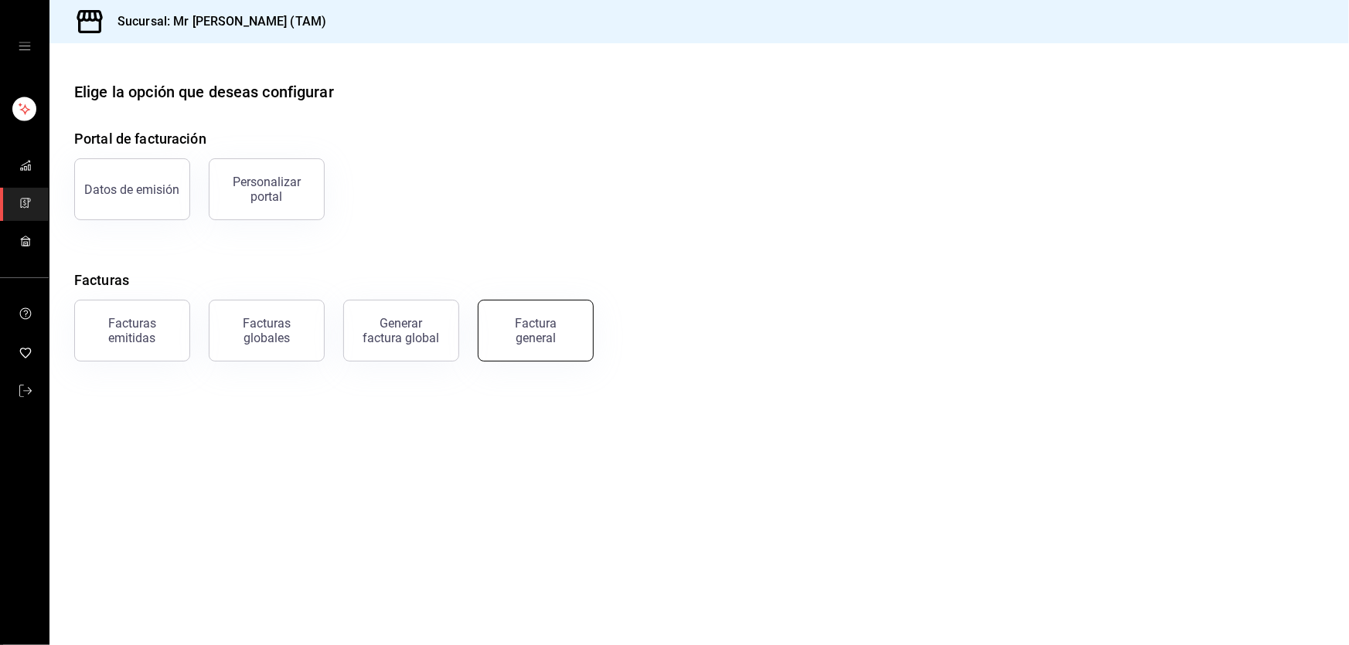
click at [580, 335] on button "Factura general" at bounding box center [536, 331] width 116 height 62
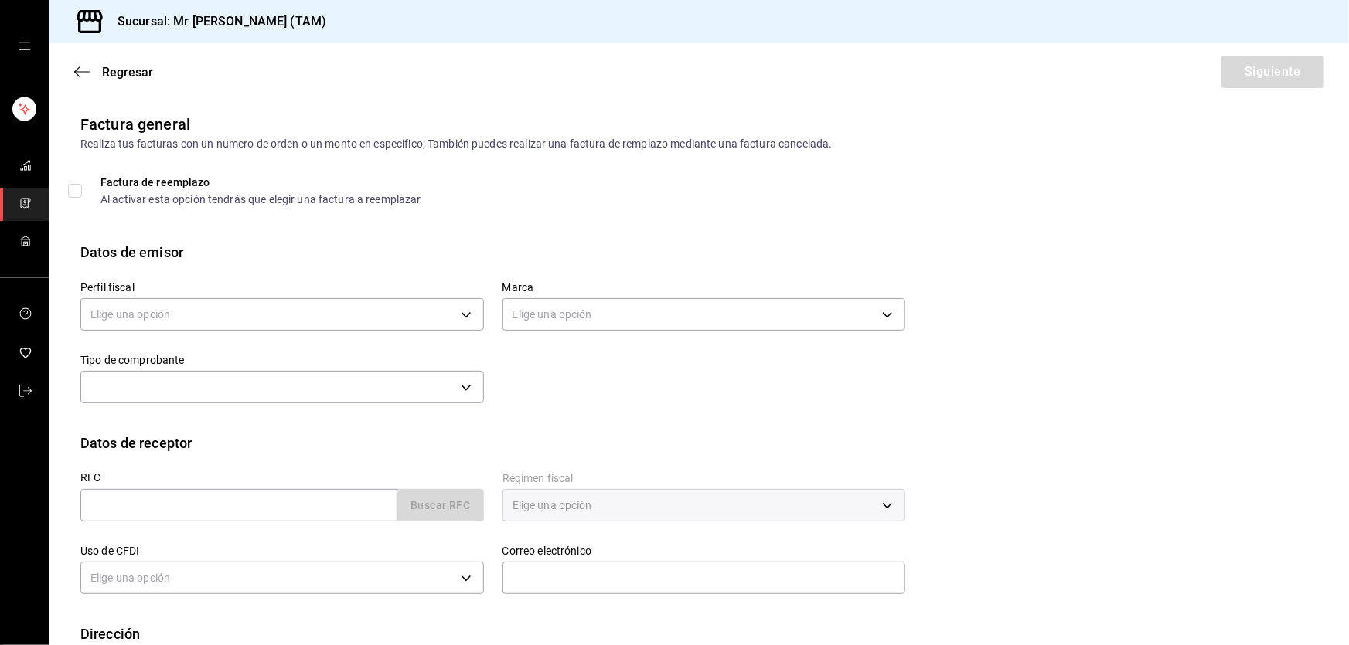
click at [309, 284] on label "Perfil fiscal" at bounding box center [281, 288] width 403 height 11
click at [315, 309] on body "Sucursal: Mr Smoky (TAM) Regresar Siguiente Factura general Realiza tus factura…" at bounding box center [674, 322] width 1349 height 645
click at [158, 390] on li "LARISSA ITZEL ANG BAUTISTA" at bounding box center [280, 393] width 398 height 29
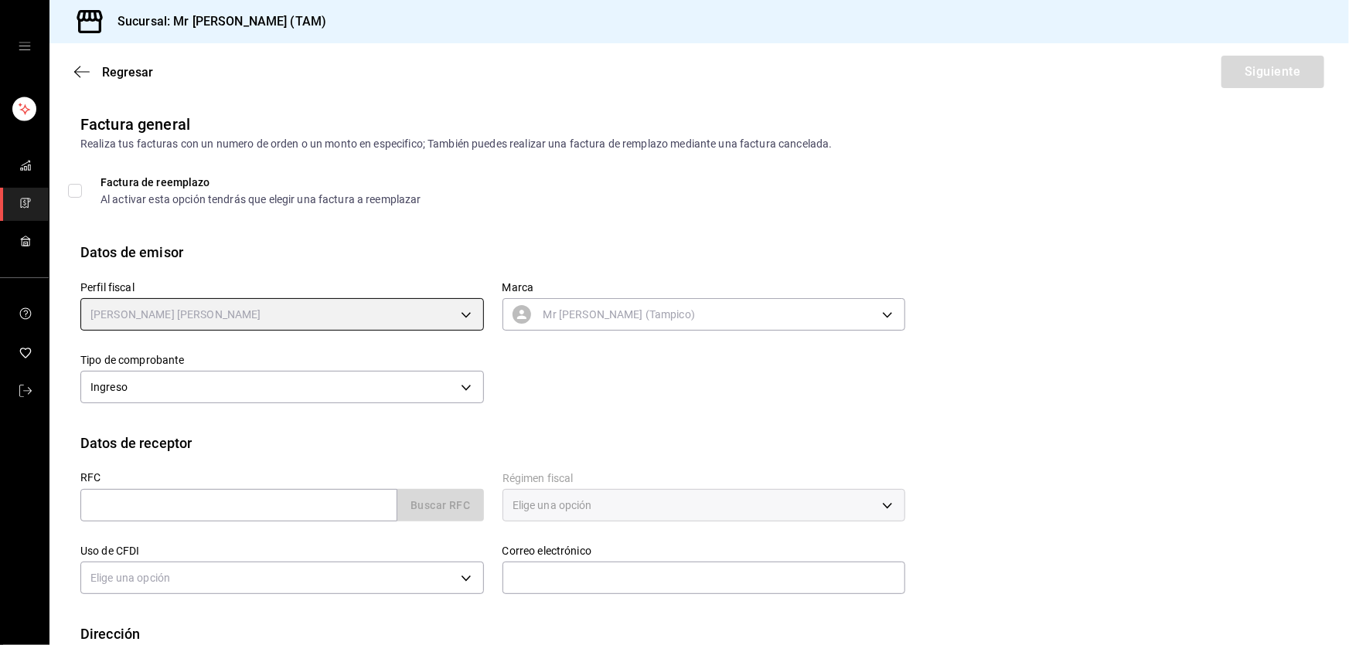
type input "81e23790-b5c9-42c9-a779-7127cee00b47"
type input "7082ddc5-3cea-471a-bd4f-d41619b848f0"
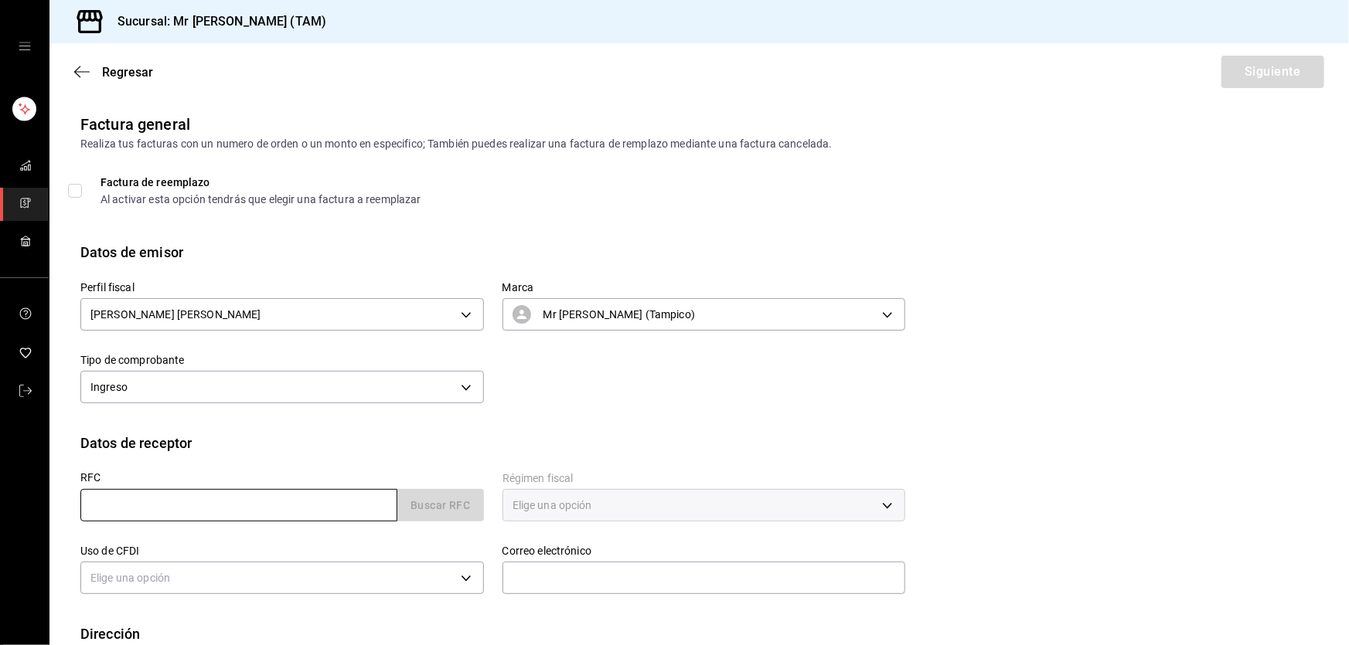
click at [137, 515] on input "text" at bounding box center [238, 505] width 317 height 32
click at [209, 482] on label "RFC" at bounding box center [281, 477] width 403 height 11
click at [219, 515] on input "text" at bounding box center [238, 505] width 317 height 32
paste input "CEAJ750823DM0"
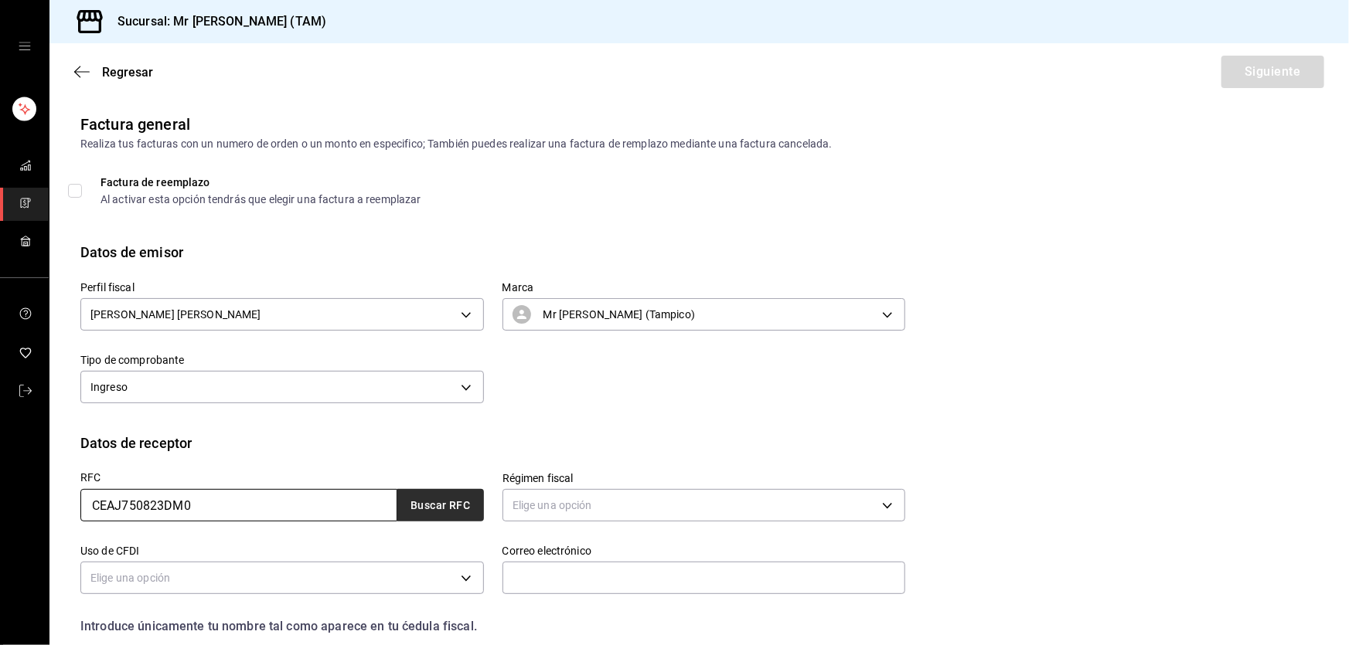
type input "CEAJ750823DM0"
click at [454, 520] on button "Buscar RFC" at bounding box center [440, 505] width 87 height 32
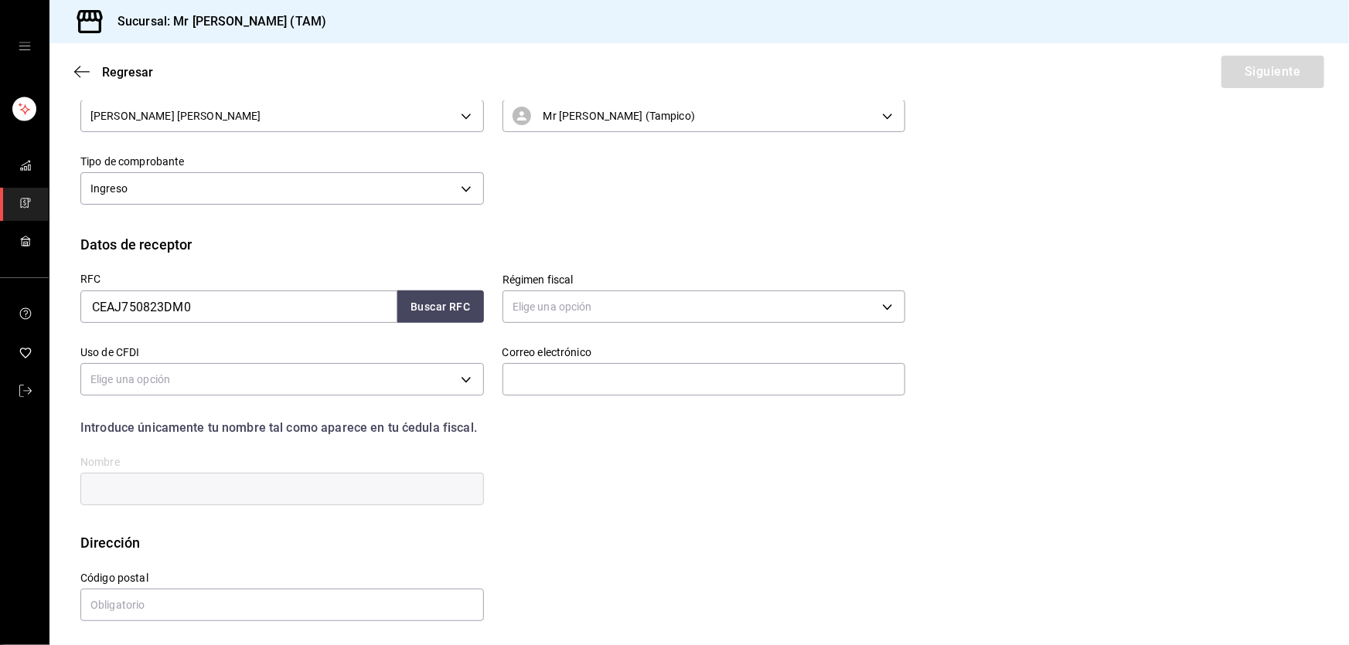
scroll to position [201, 0]
click at [419, 294] on button "Buscar RFC" at bounding box center [440, 304] width 87 height 32
click at [421, 301] on button "Buscar RFC" at bounding box center [440, 304] width 87 height 32
click at [549, 308] on body "Sucursal: Mr Smoky (TAM) Regresar Siguiente Factura general Realiza tus factura…" at bounding box center [674, 322] width 1349 height 645
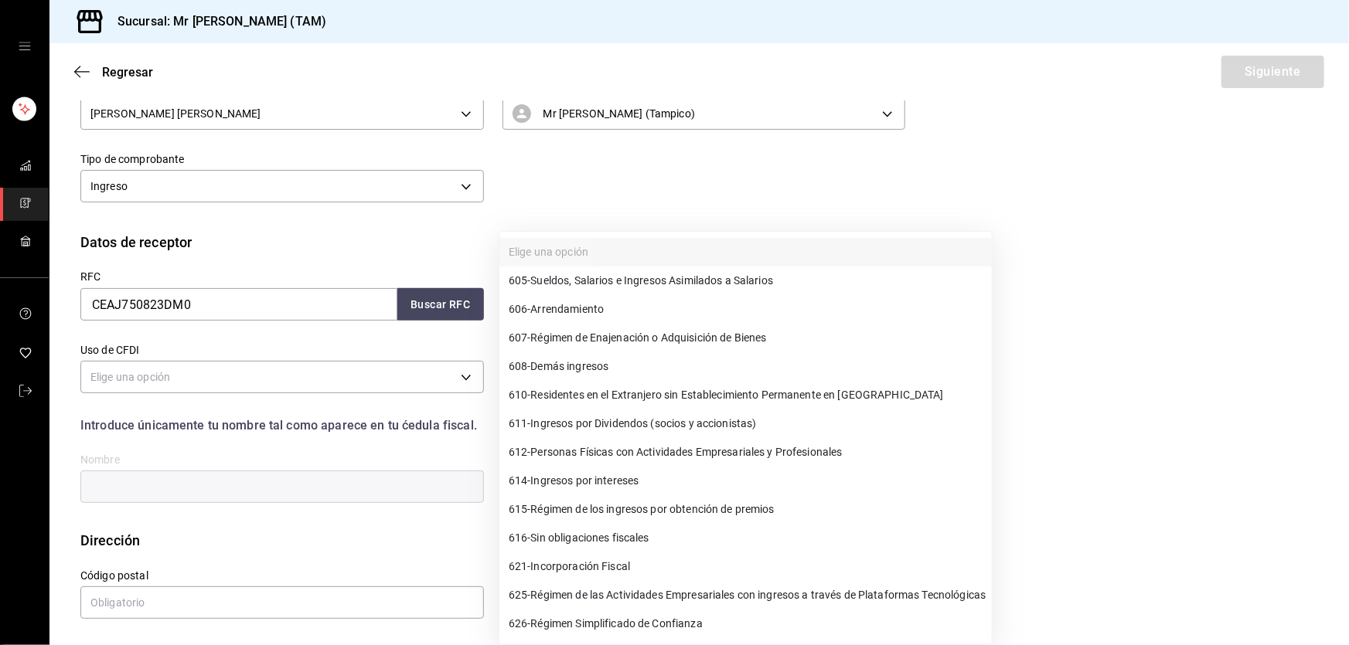
click at [563, 619] on span "626 - Régimen Simplificado de Confianza" at bounding box center [605, 624] width 194 height 16
type input "626"
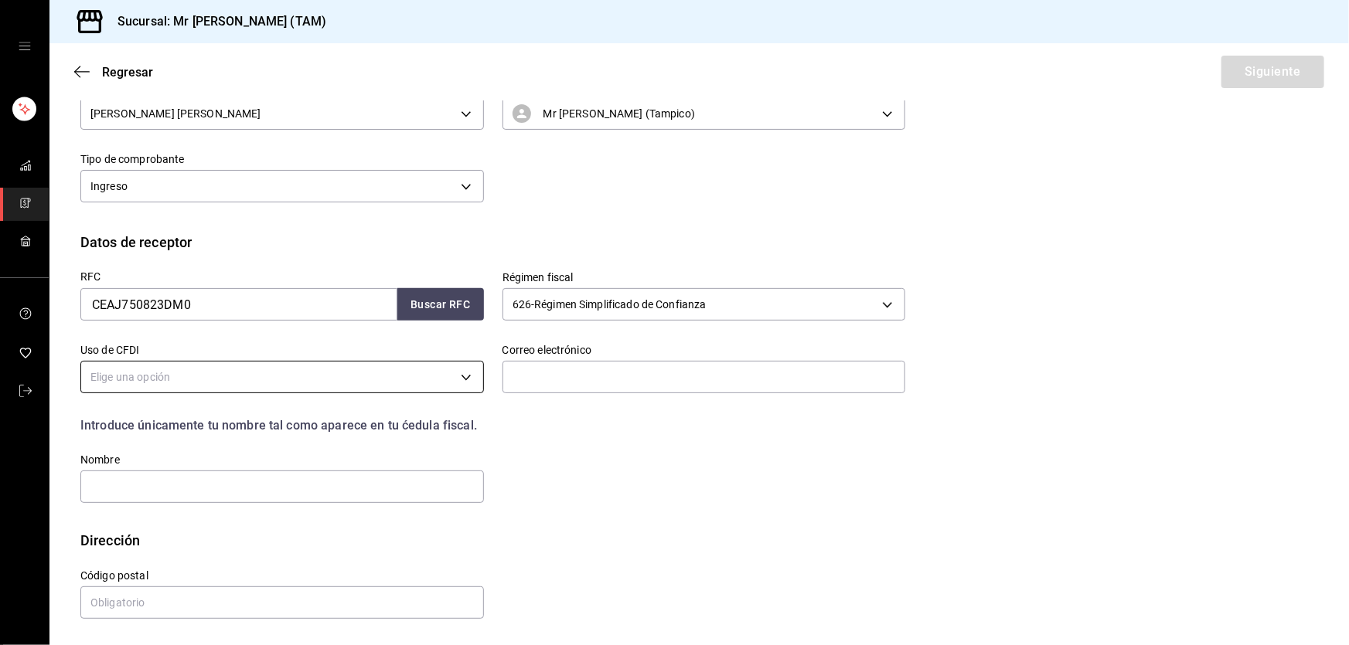
click at [438, 380] on body "Sucursal: Mr Smoky (TAM) Regresar Siguiente Factura general Realiza tus factura…" at bounding box center [674, 322] width 1349 height 645
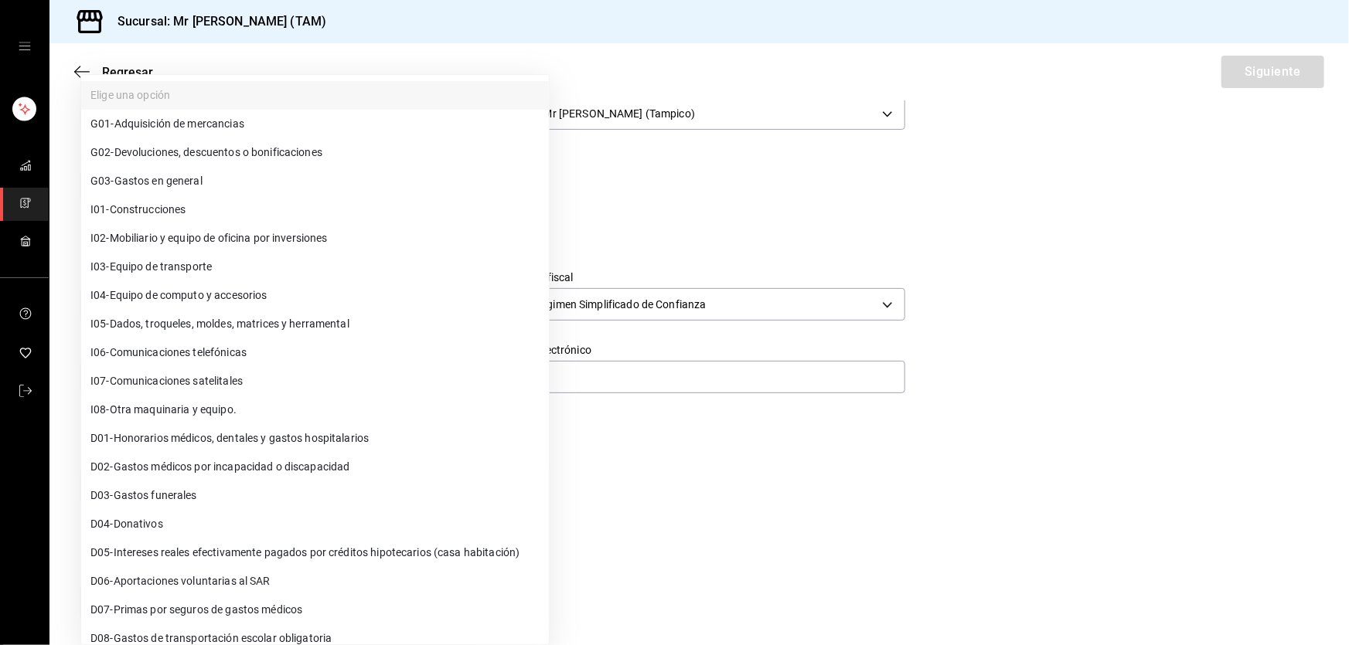
click at [276, 179] on li "G03 - Gastos en general" at bounding box center [315, 181] width 468 height 29
type input "G03"
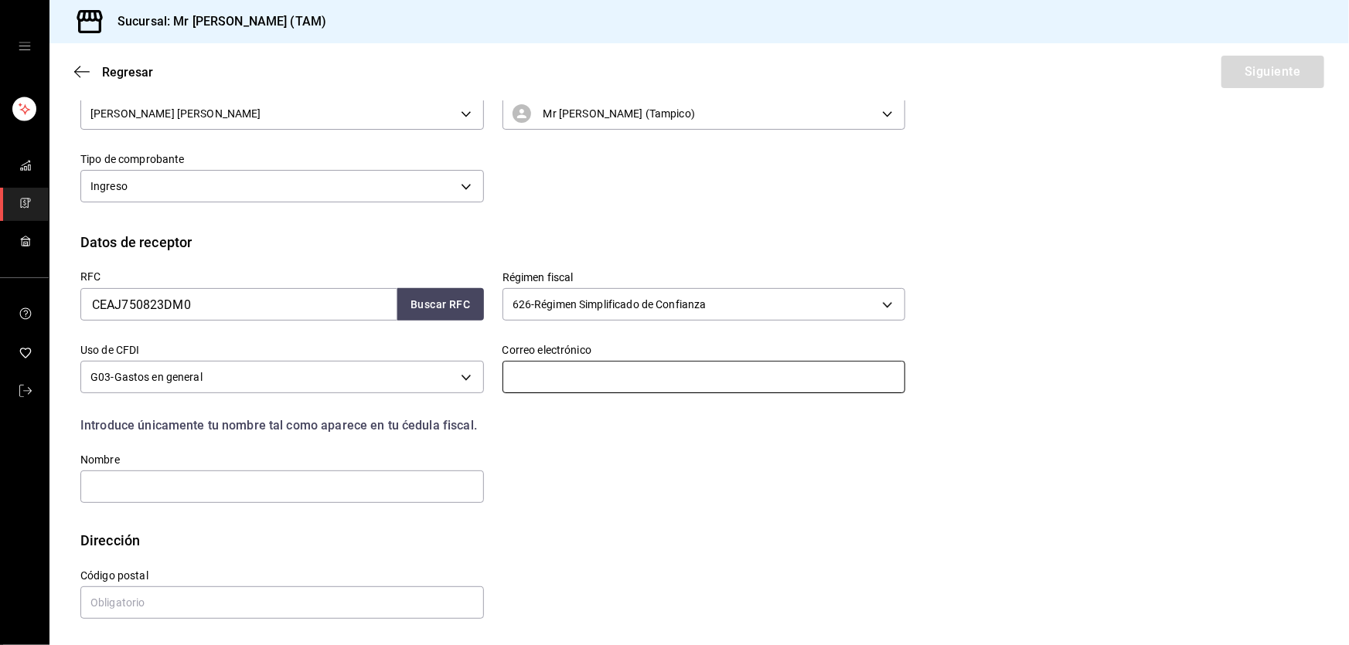
click at [575, 378] on input "text" at bounding box center [703, 377] width 403 height 32
paste input "Jmacea@hotmail.com"
click at [519, 378] on input "Jmacea@hotmail.com" at bounding box center [703, 377] width 403 height 32
type input "jmacea@hotmail.com"
click at [379, 493] on input "text" at bounding box center [281, 487] width 403 height 32
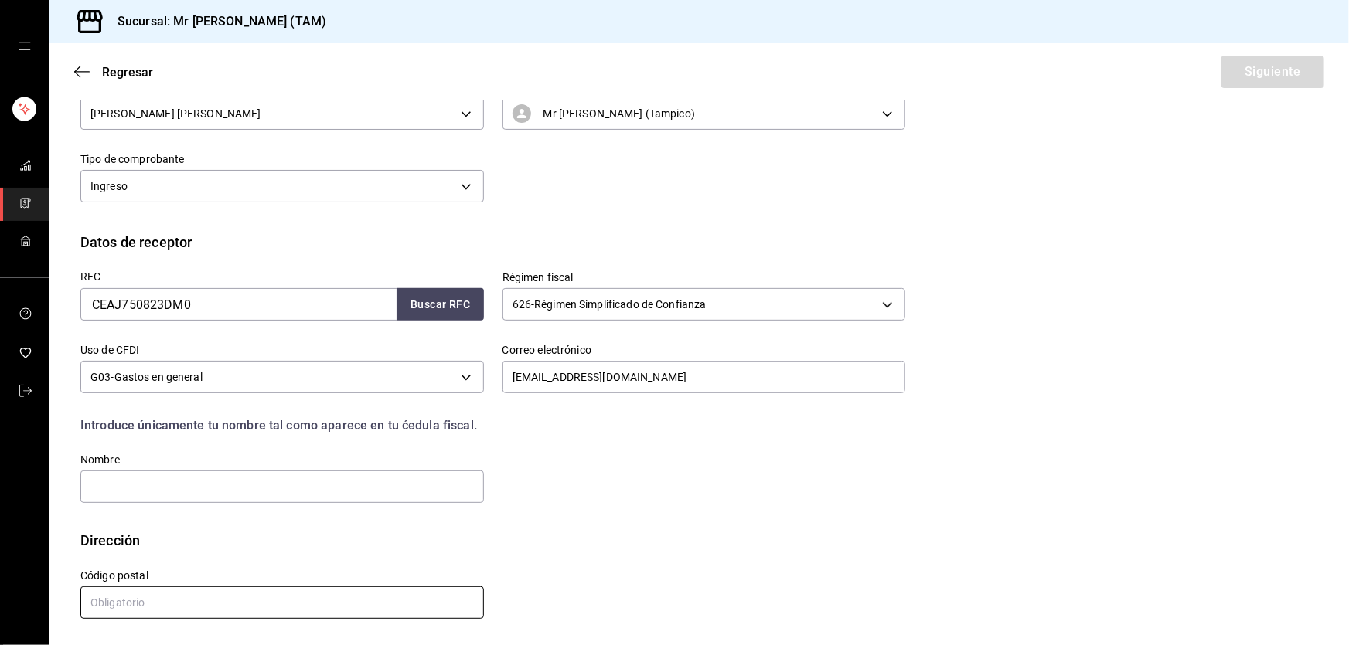
click at [128, 590] on input "text" at bounding box center [281, 603] width 403 height 32
paste input "89416"
type input "89416"
click at [140, 498] on input "text" at bounding box center [281, 487] width 403 height 32
paste input "JUANA MARIA CERVANTES ALVAREZ"
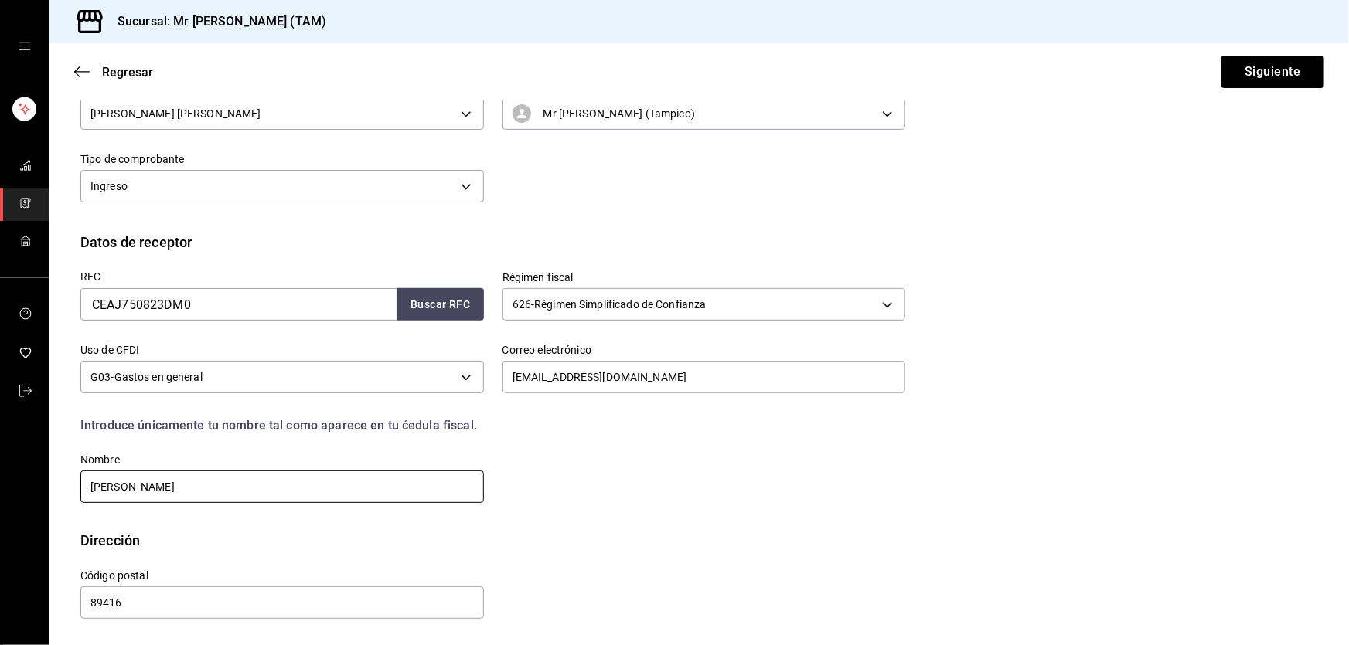
click at [309, 491] on input "JUANA MARIA CERVANTES ALVAREZ" at bounding box center [281, 487] width 403 height 32
type input "JUANA MARIA CERVANTES ALVAREZ"
click at [610, 488] on div "RFC CEAJ750823DM0 Buscar RFC Régimen fiscal 626 - Régimen Simplificado de Confi…" at bounding box center [483, 379] width 843 height 253
click at [291, 603] on input "89416" at bounding box center [281, 603] width 403 height 32
click at [1249, 83] on button "Siguiente" at bounding box center [1272, 72] width 103 height 32
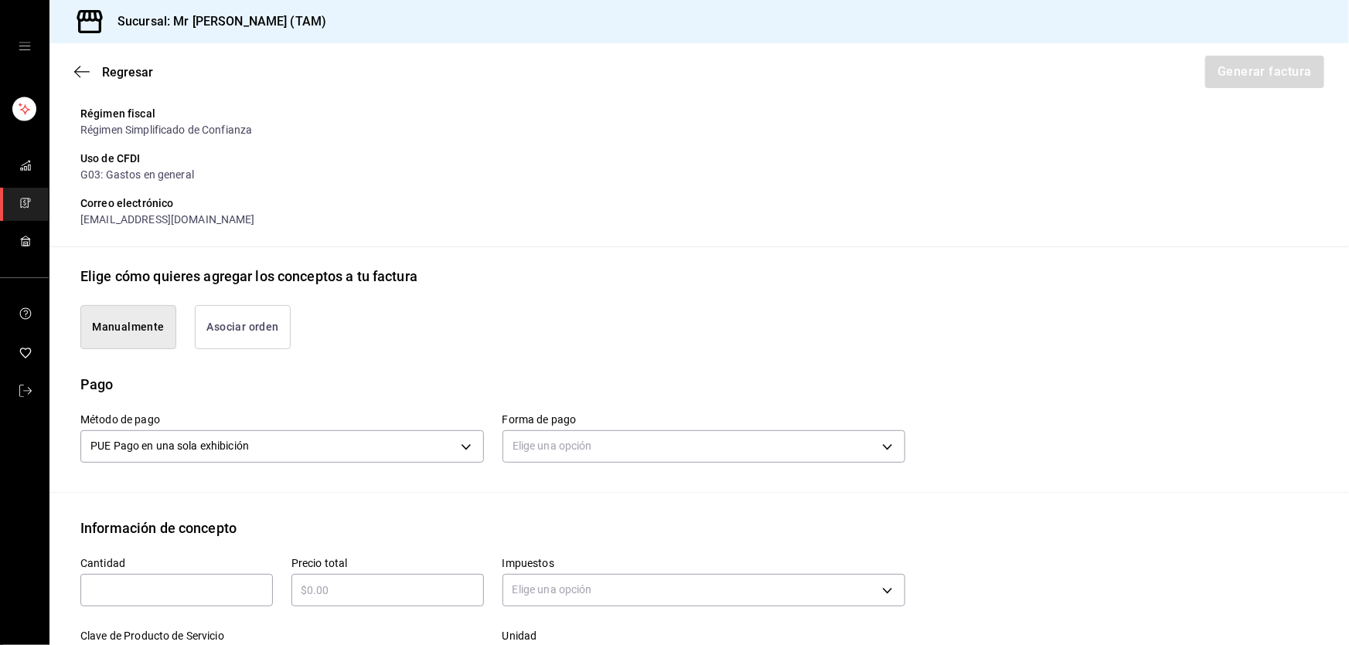
scroll to position [341, 0]
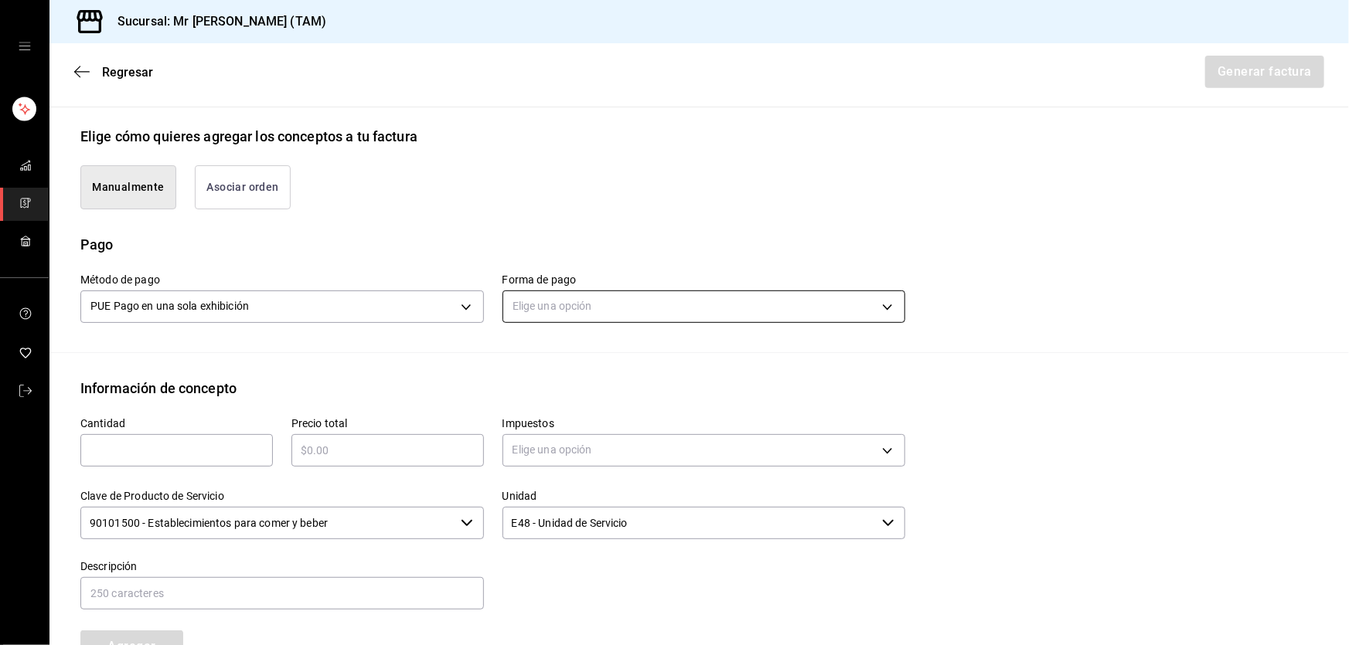
drag, startPoint x: 557, startPoint y: 325, endPoint x: 563, endPoint y: 306, distance: 19.3
click at [557, 324] on div "Forma de pago Elige una opción" at bounding box center [703, 301] width 403 height 54
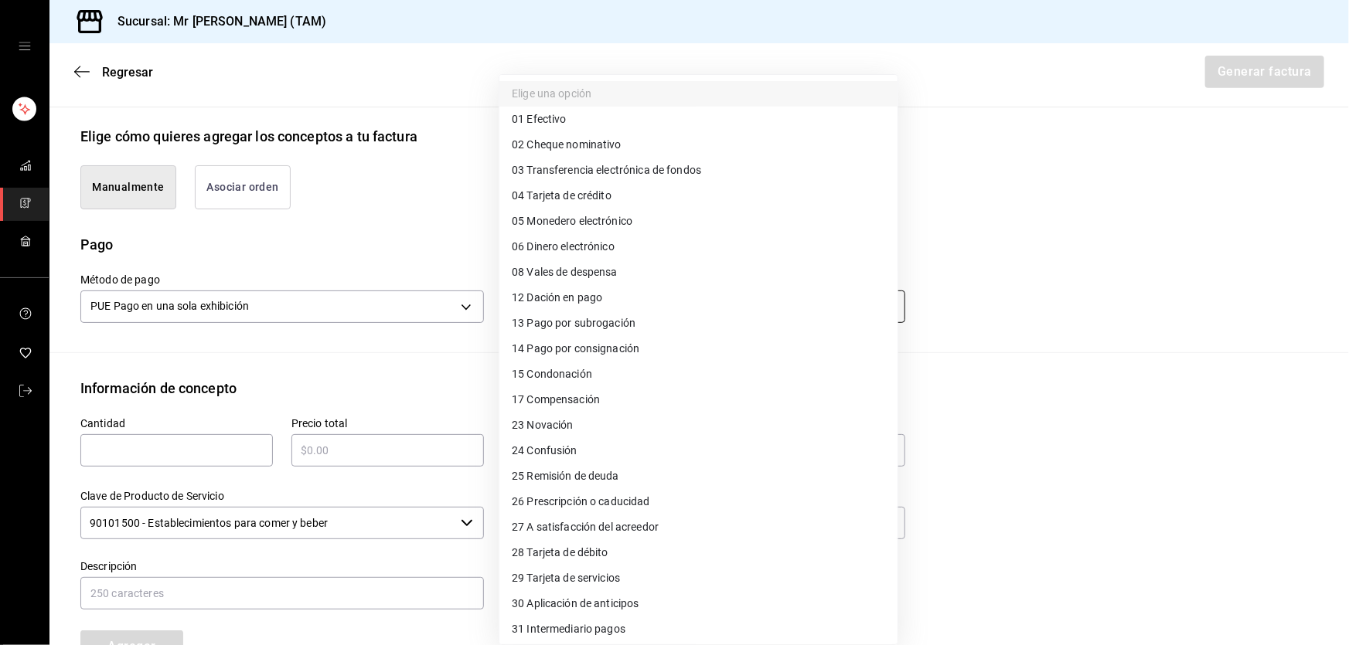
click at [563, 306] on body "Sucursal: Mr Smoky (TAM) Regresar Generar factura Emisor Perfil fiscal LARISSA …" at bounding box center [674, 322] width 1349 height 645
click at [558, 553] on span "28 Tarjeta de débito" at bounding box center [560, 553] width 97 height 16
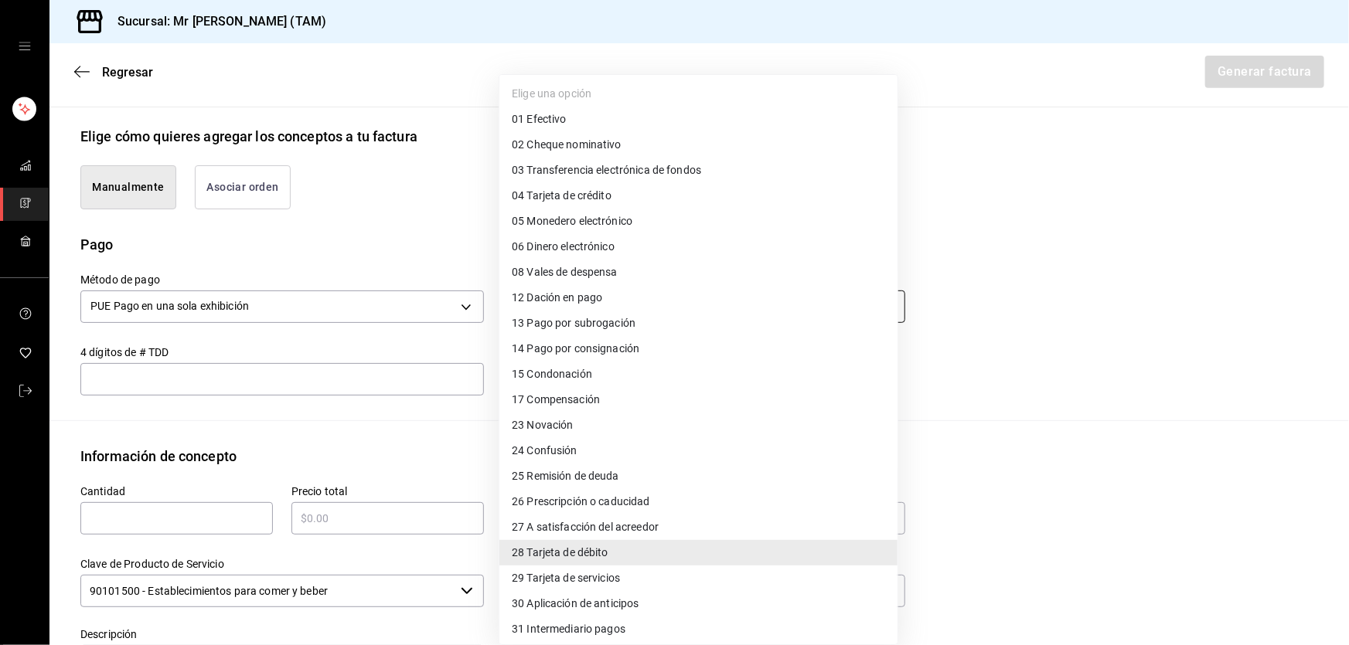
click at [572, 315] on body "Sucursal: Mr Smoky (TAM) Regresar Generar factura Emisor Perfil fiscal LARISSA …" at bounding box center [674, 322] width 1349 height 645
click at [572, 199] on span "04 Tarjeta de crédito" at bounding box center [562, 196] width 100 height 16
type input "04"
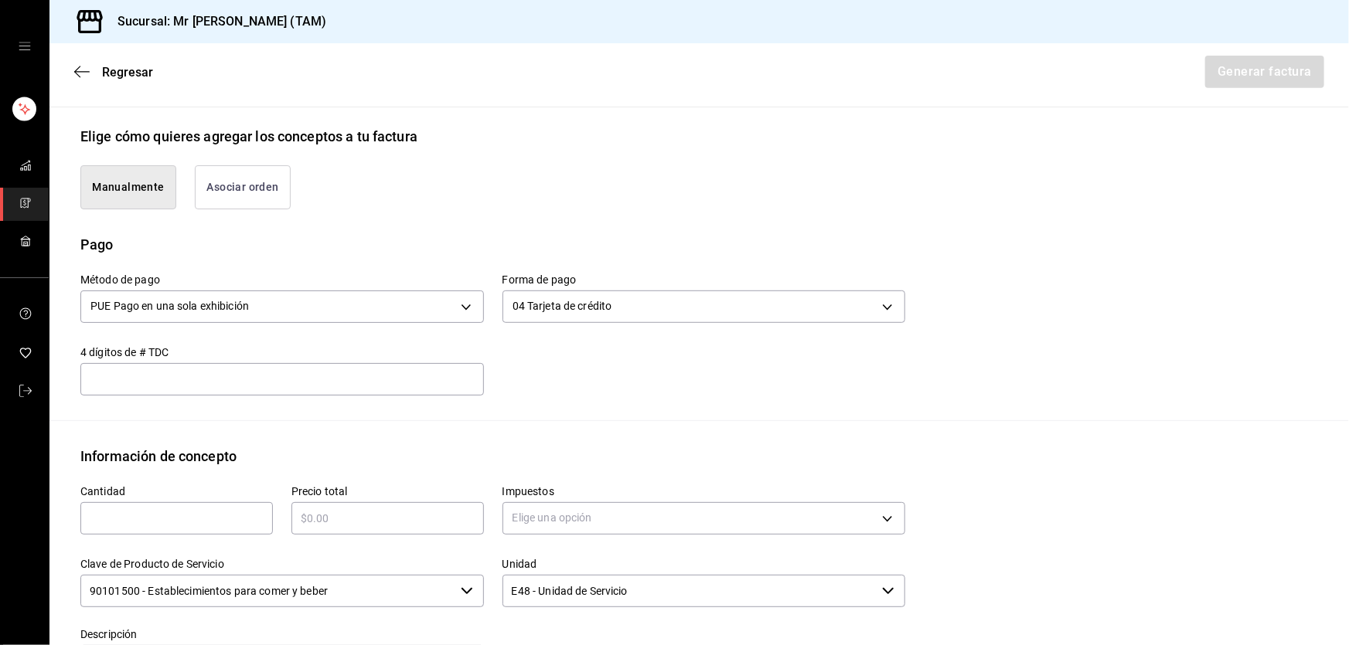
click at [433, 385] on input "text" at bounding box center [281, 379] width 403 height 19
type input "8670"
type input "1"
type input "$1360"
click at [538, 525] on body "Sucursal: Mr Smoky (TAM) Regresar Generar factura Emisor Perfil fiscal LARISSA …" at bounding box center [674, 322] width 1349 height 645
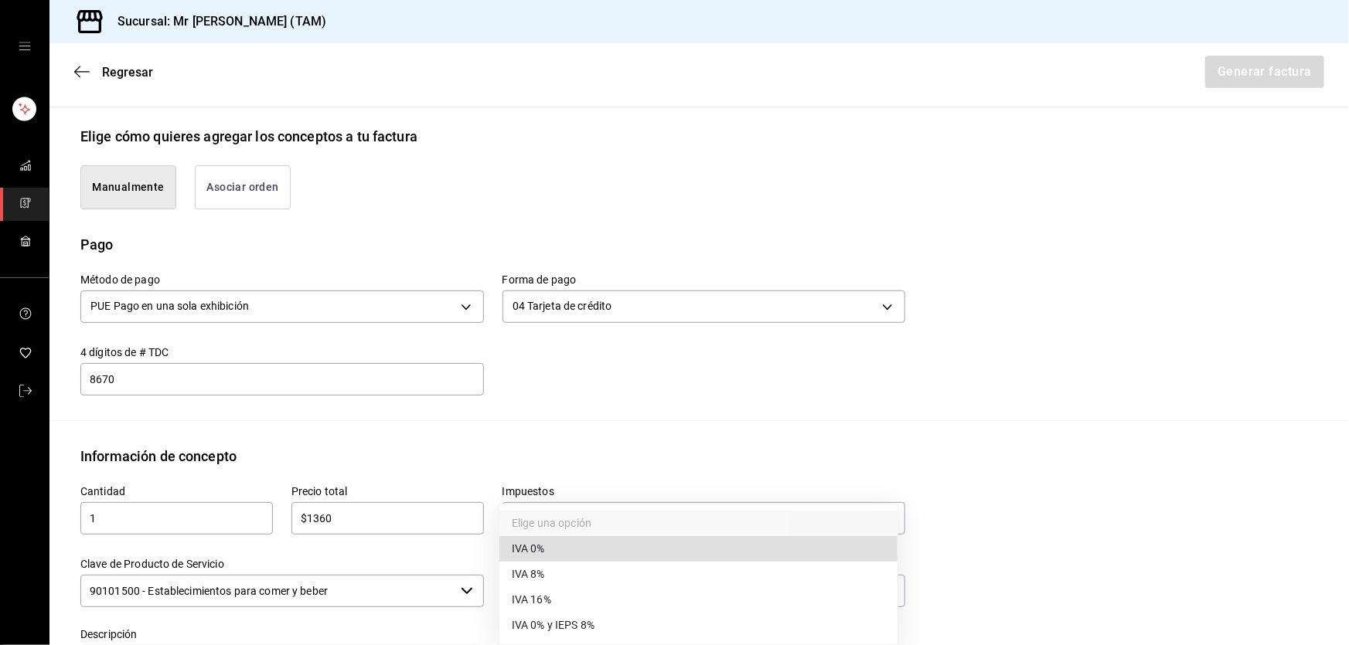
click at [521, 602] on span "IVA 16%" at bounding box center [531, 600] width 39 height 16
type input "IVA_16"
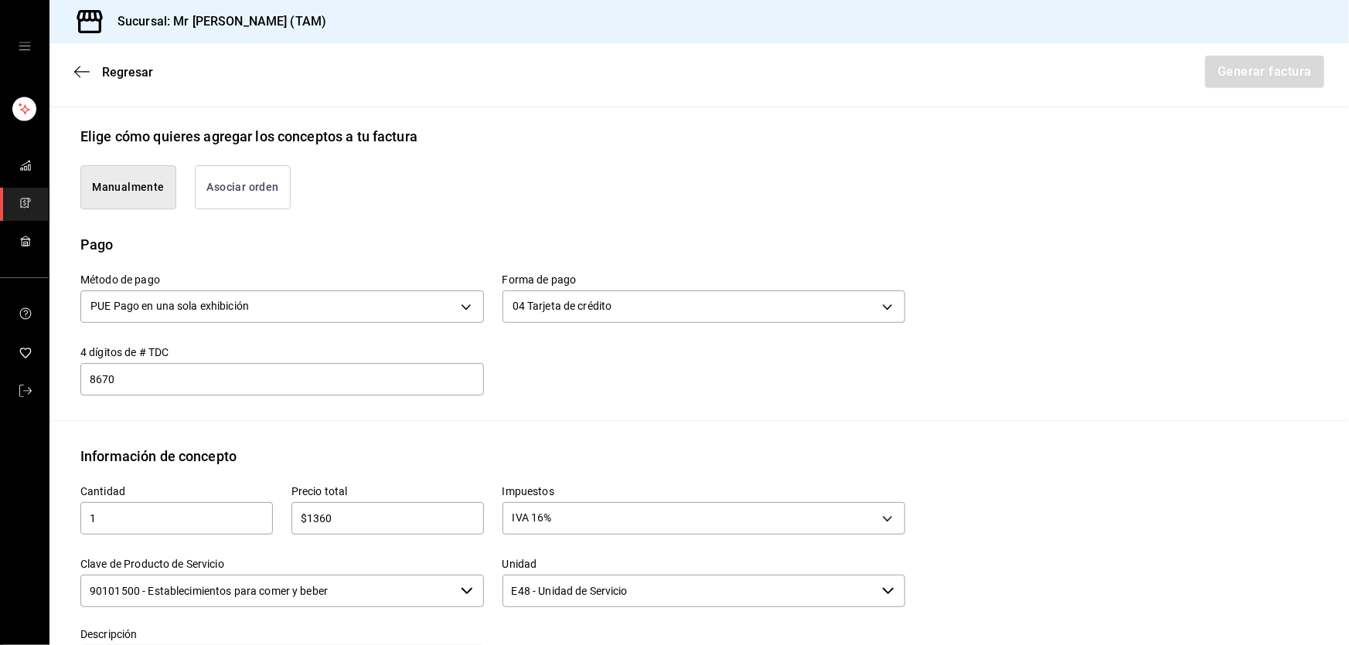
click at [335, 586] on input "90101500 - Establecimientos para comer y beber" at bounding box center [267, 591] width 374 height 32
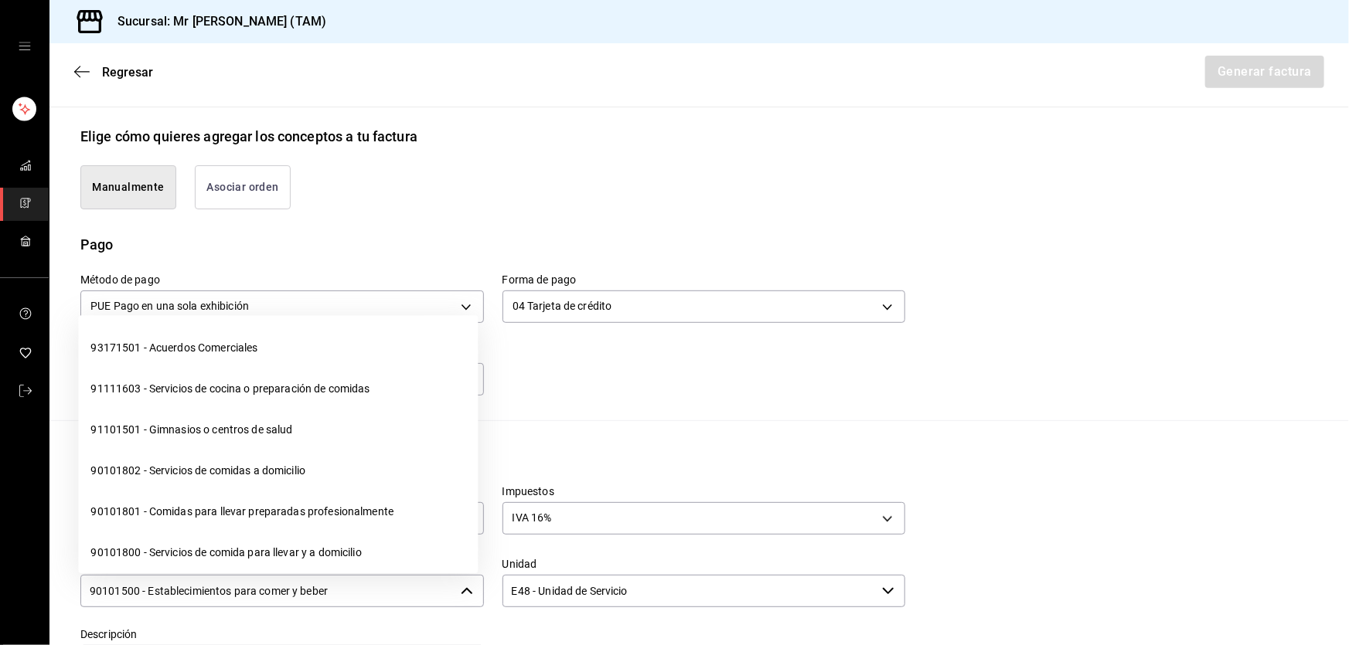
click at [335, 586] on input "90101500 - Establecimientos para comer y beber" at bounding box center [267, 591] width 374 height 32
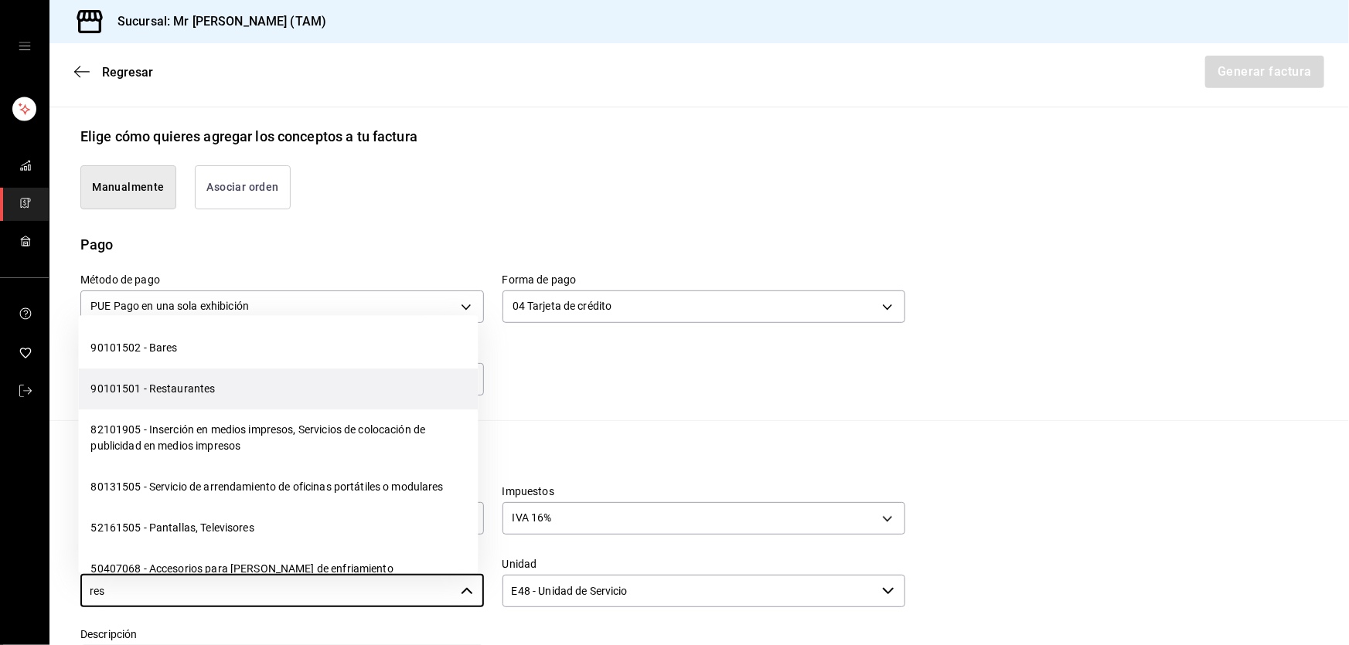
click at [204, 393] on li "90101501 - Restaurantes" at bounding box center [278, 389] width 400 height 41
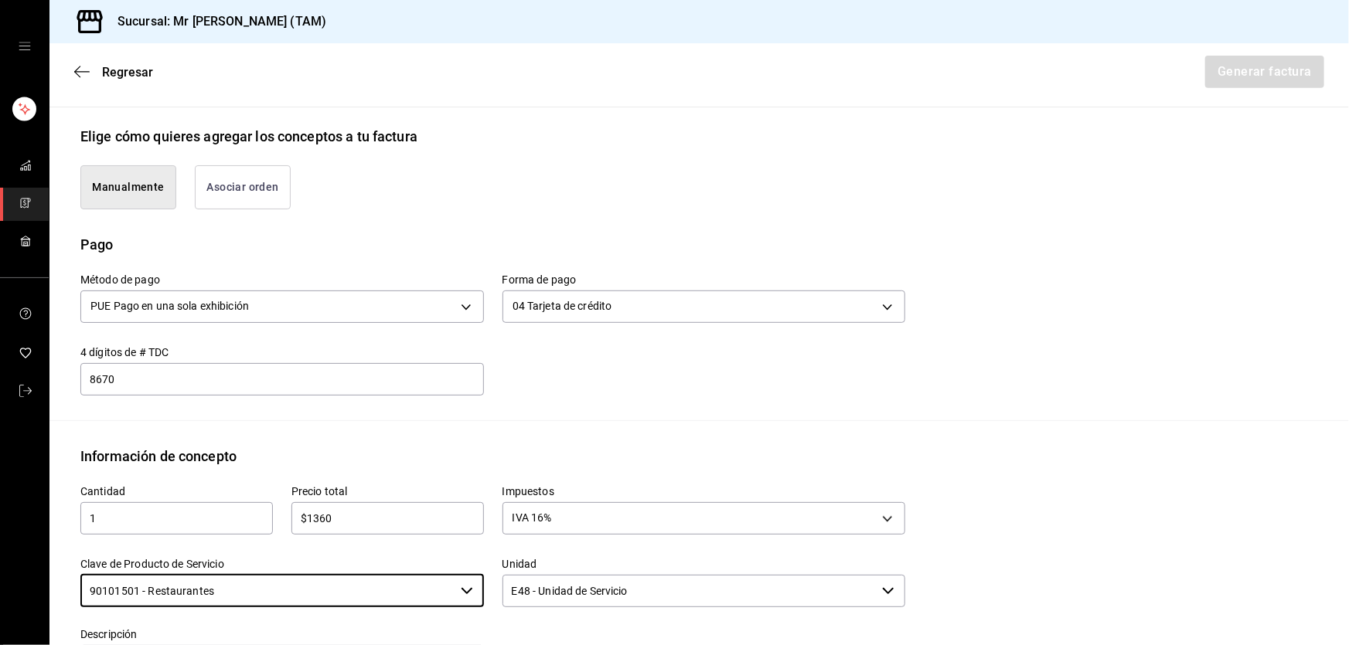
scroll to position [622, 0]
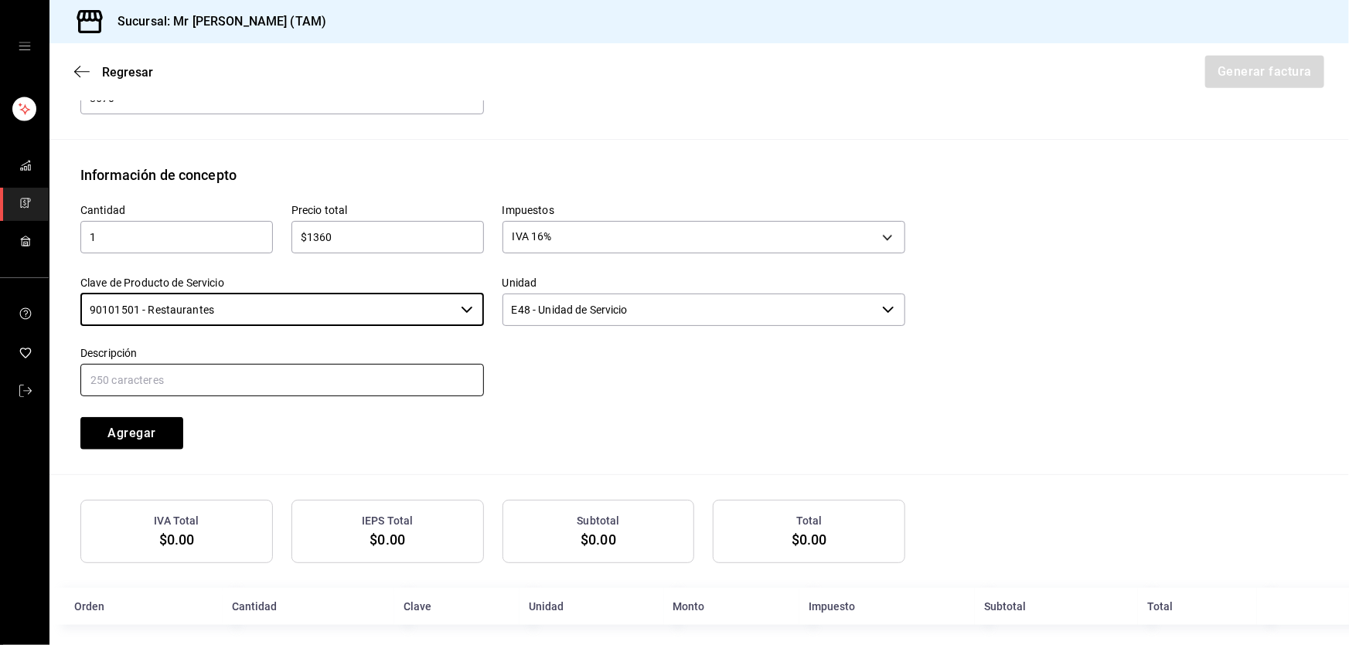
type input "90101501 - Restaurantes"
click at [355, 364] on input "text" at bounding box center [281, 380] width 403 height 32
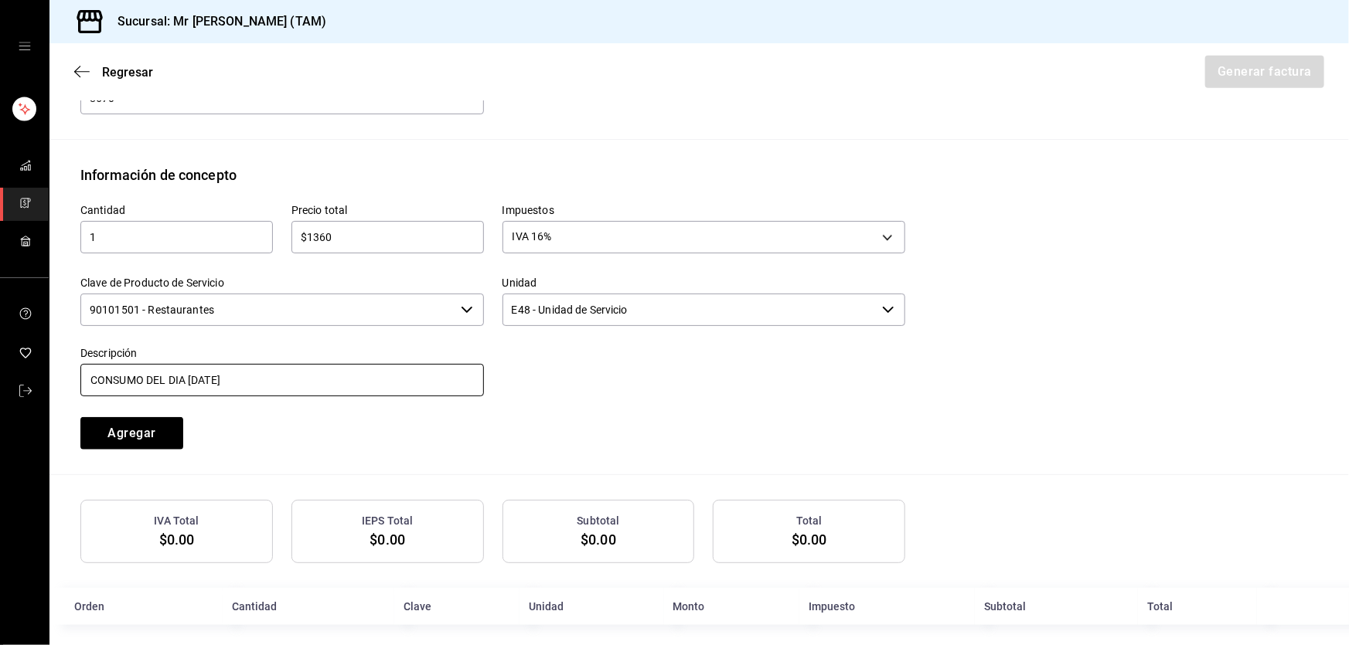
click at [192, 380] on input "CONSUMO DEL DIA 10 SEPTIEMBRE 2025" at bounding box center [281, 380] width 403 height 32
click at [305, 385] on input "CONSUMO DEL DIA 13 SEPTIEMBRE 2025" at bounding box center [281, 380] width 403 height 32
type input "CONSUMO DEL DIA 13 SEPTIEMBRE 2025"
click at [141, 423] on button "Agregar" at bounding box center [131, 433] width 103 height 32
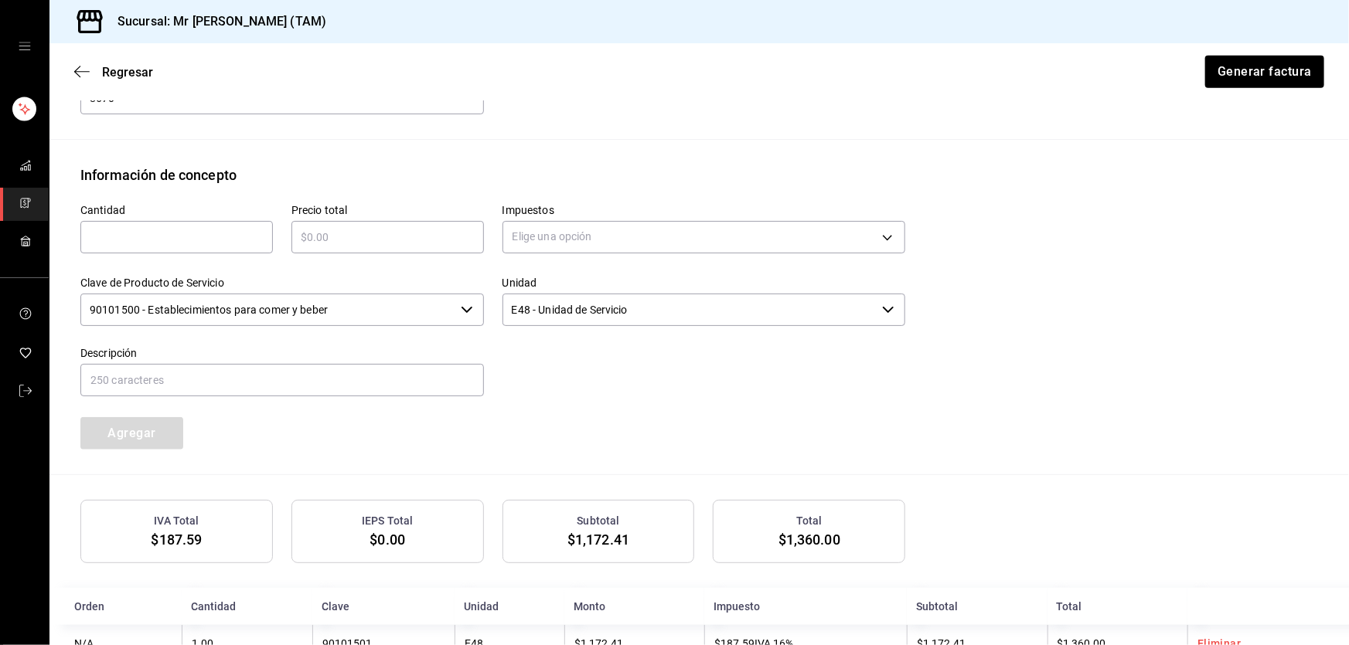
click at [187, 228] on input "text" at bounding box center [176, 237] width 192 height 19
type input "1"
type input "$136"
click at [549, 227] on body "Sucursal: Mr Smoky (TAM) Regresar Generar factura Emisor Perfil fiscal LARISSA …" at bounding box center [674, 322] width 1349 height 645
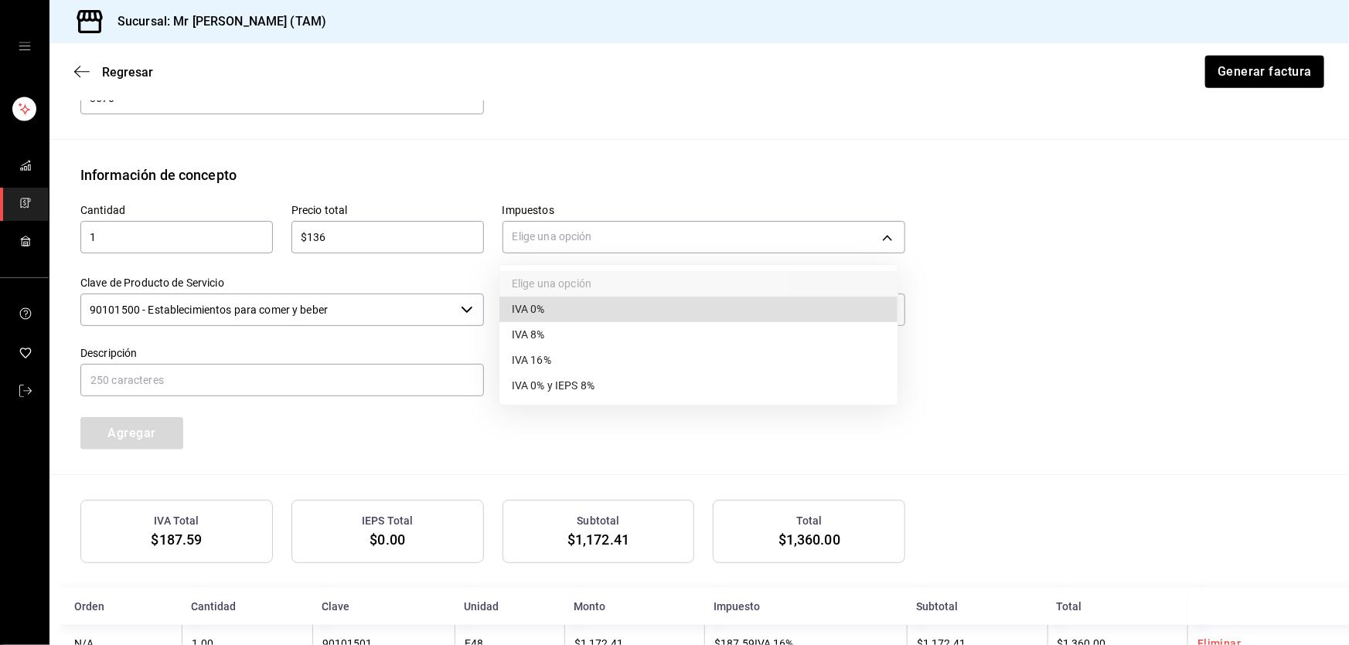
click at [519, 312] on span "IVA 0%" at bounding box center [528, 309] width 33 height 16
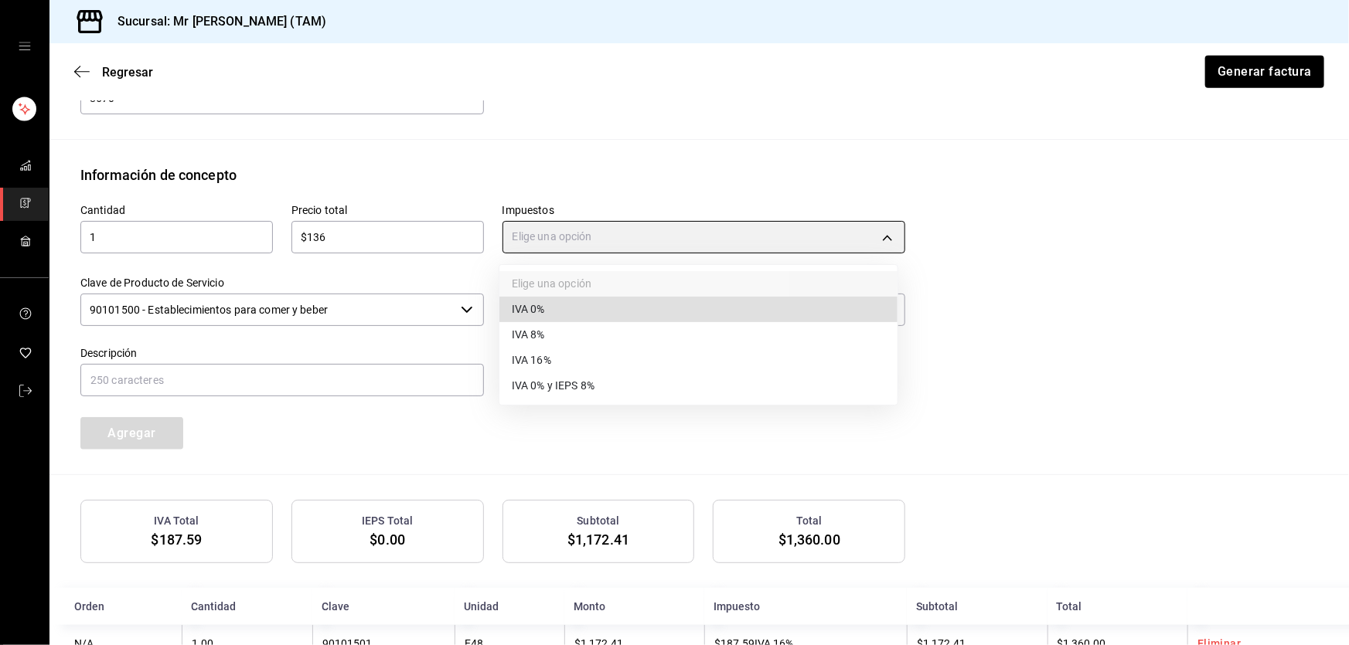
type input "IVA_0"
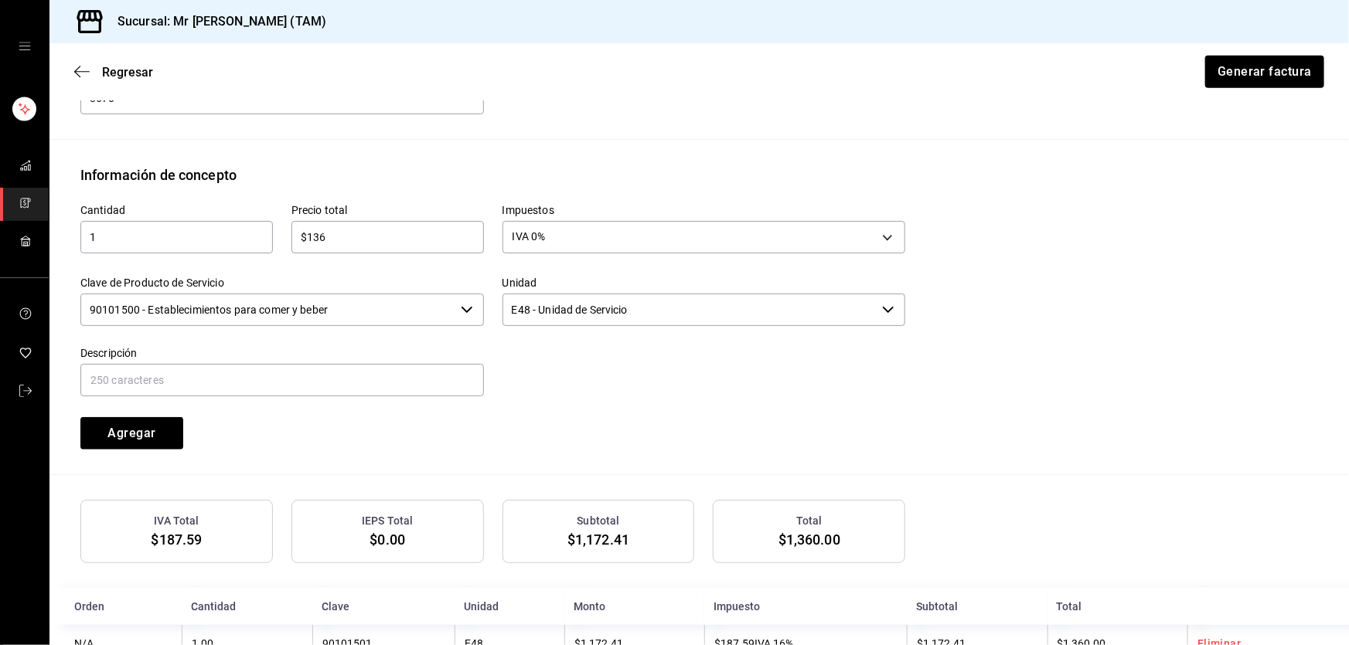
click at [393, 302] on input "90101500 - Establecimientos para comer y beber" at bounding box center [267, 310] width 374 height 32
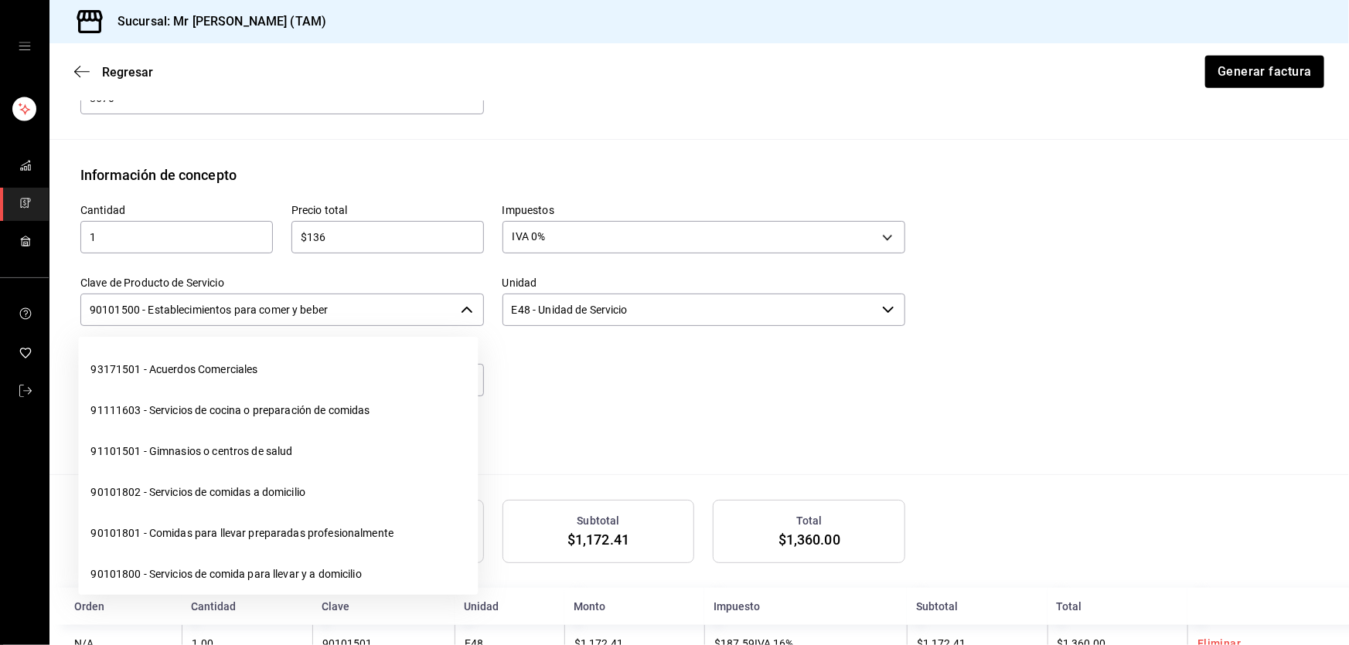
click at [393, 302] on input "90101500 - Establecimientos para comer y beber" at bounding box center [267, 310] width 374 height 32
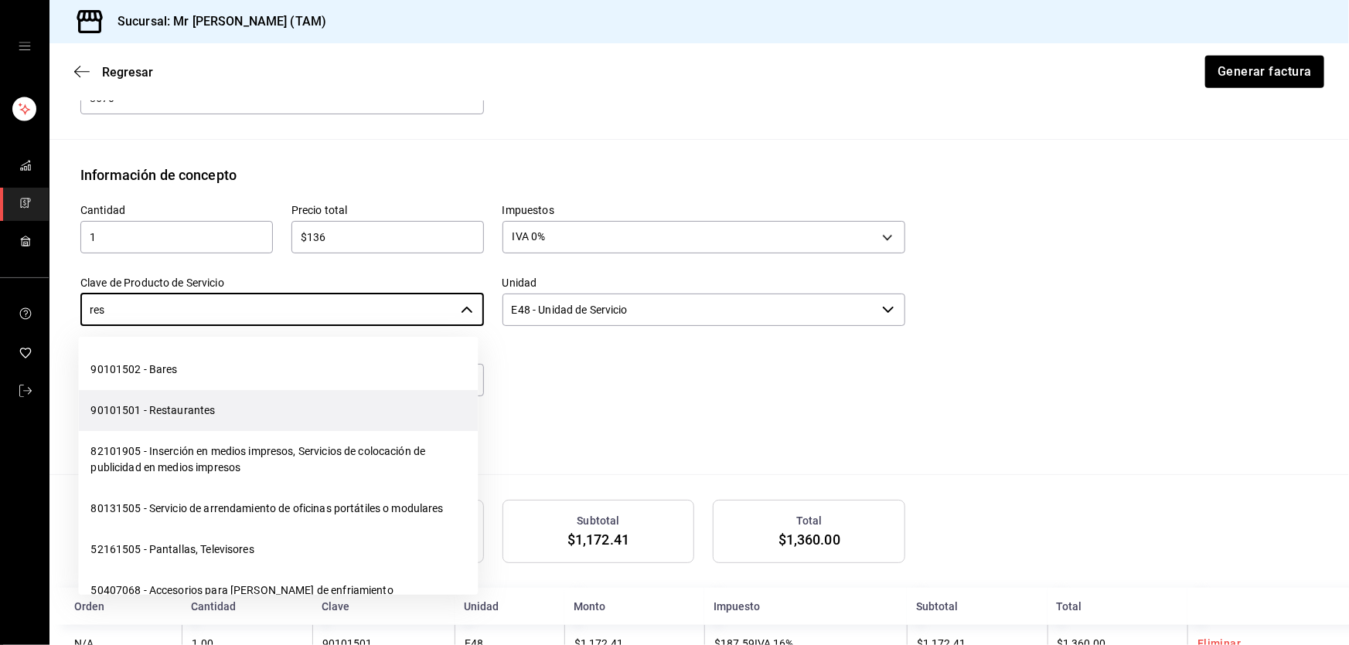
click at [201, 396] on li "90101501 - Restaurantes" at bounding box center [278, 410] width 400 height 41
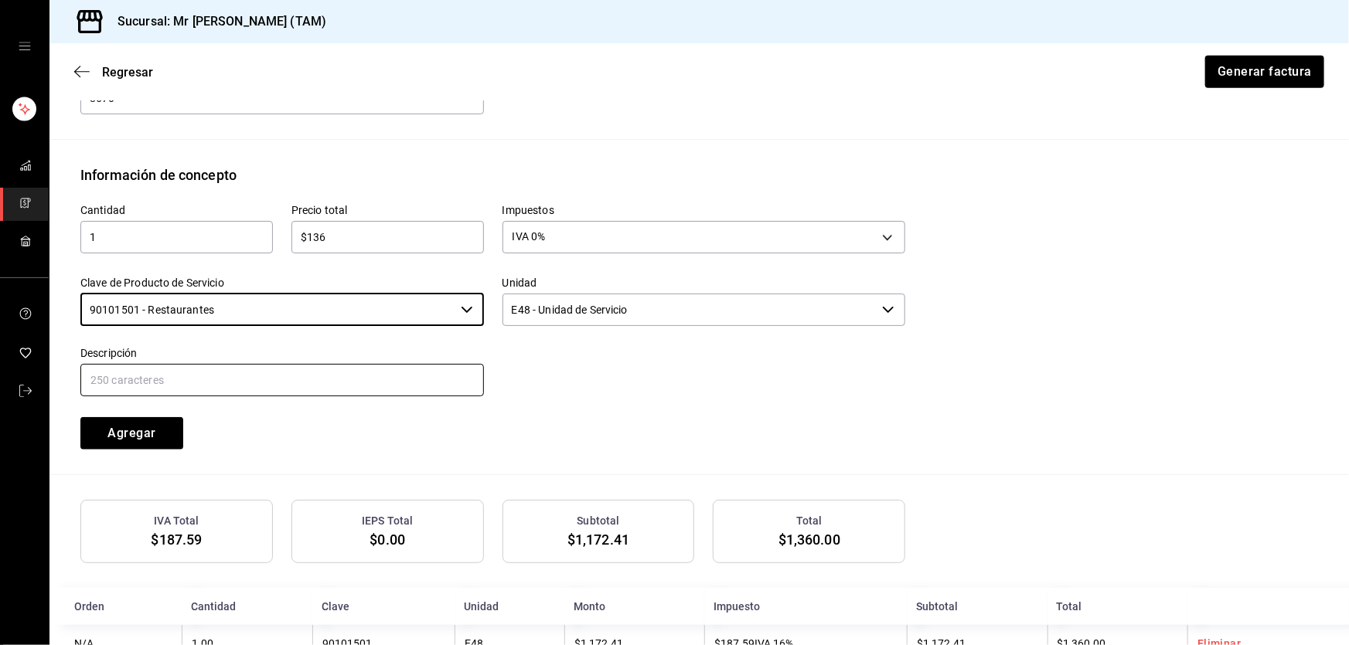
type input "90101501 - Restaurantes"
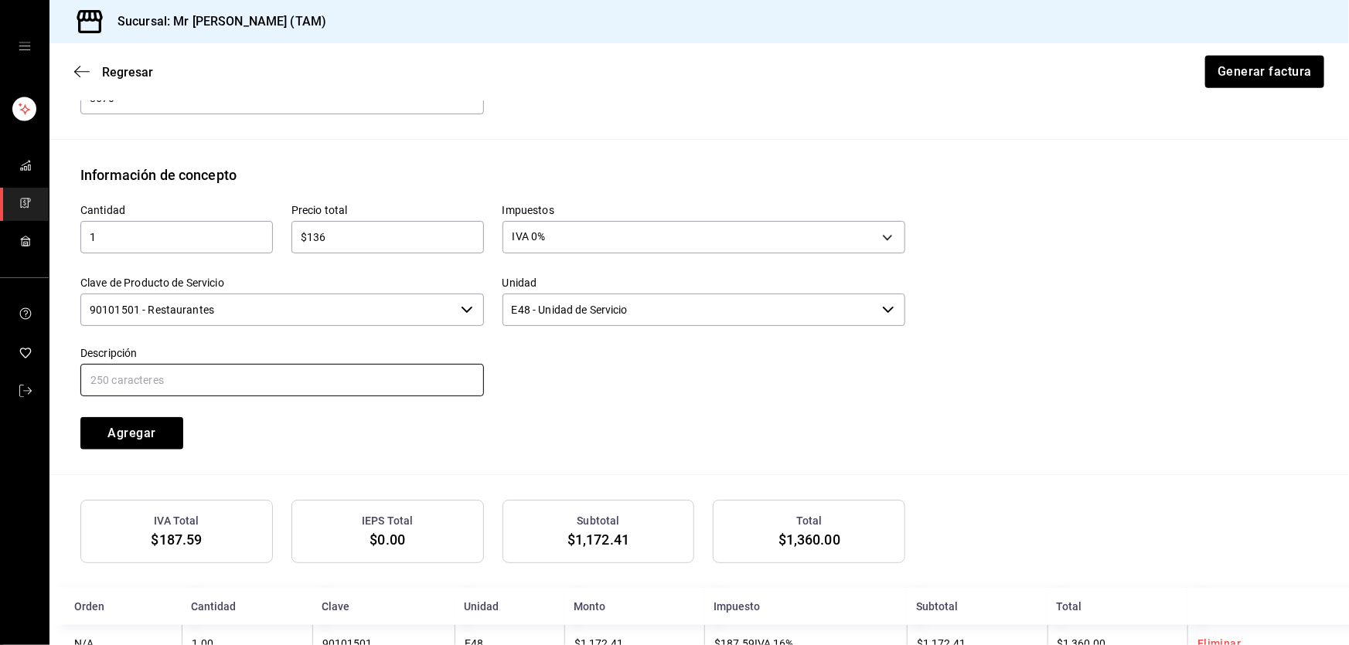
click at [161, 394] on input "text" at bounding box center [281, 380] width 403 height 32
type input "PROPINA"
click at [323, 397] on div "Cantidad 1 ​ Precio total $136 ​ Impuestos IVA 0% IVA_0 Clave de Producto de Se…" at bounding box center [483, 317] width 843 height 264
click at [147, 421] on button "Agregar" at bounding box center [131, 433] width 103 height 32
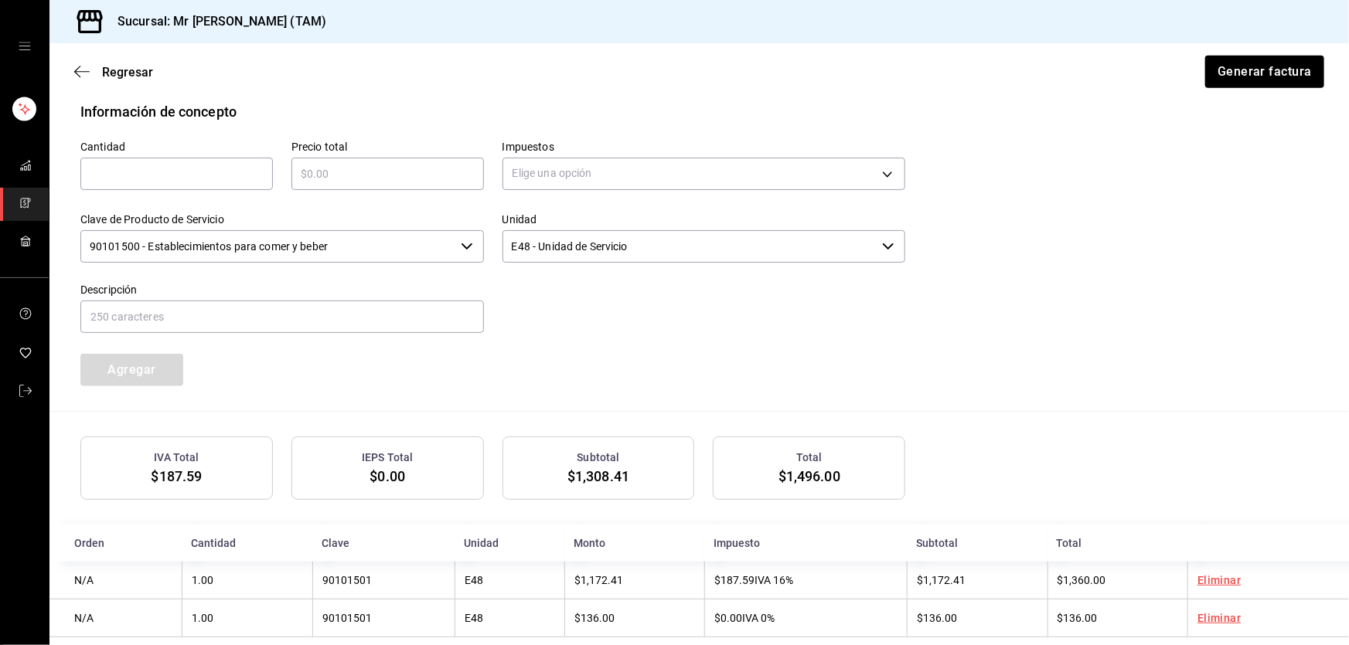
scroll to position [710, 0]
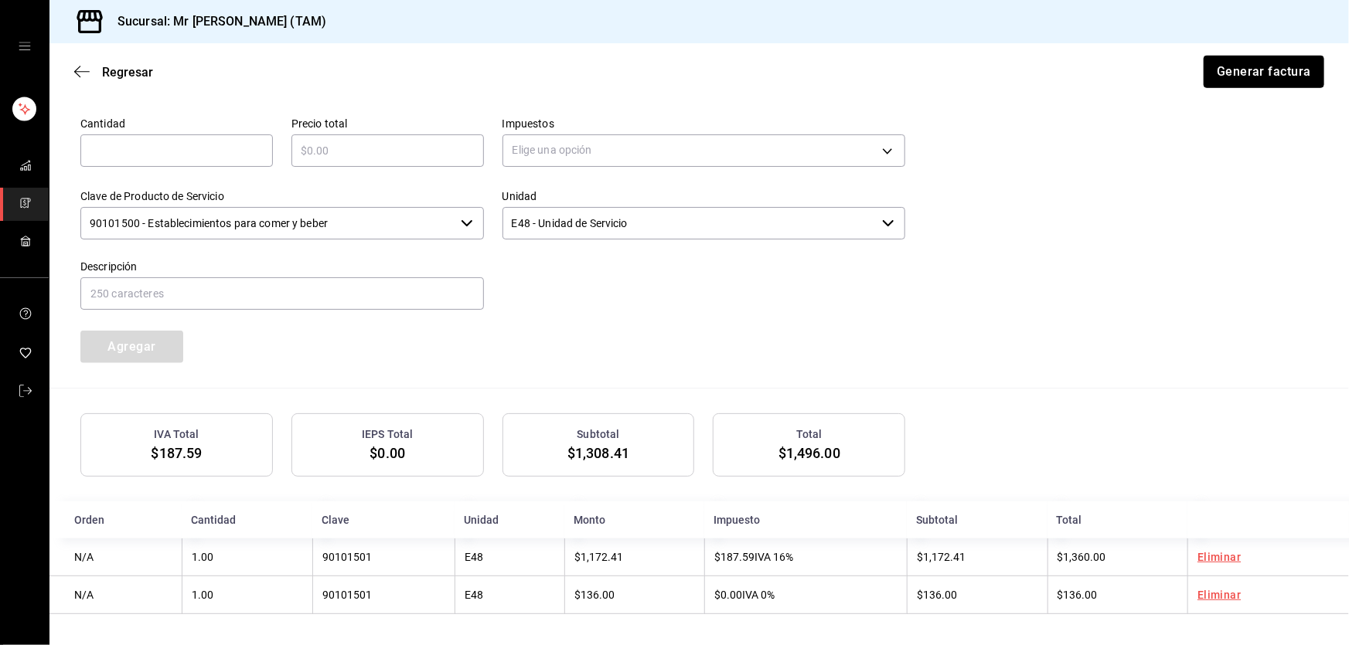
drag, startPoint x: 1263, startPoint y: 67, endPoint x: 1159, endPoint y: 355, distance: 306.3
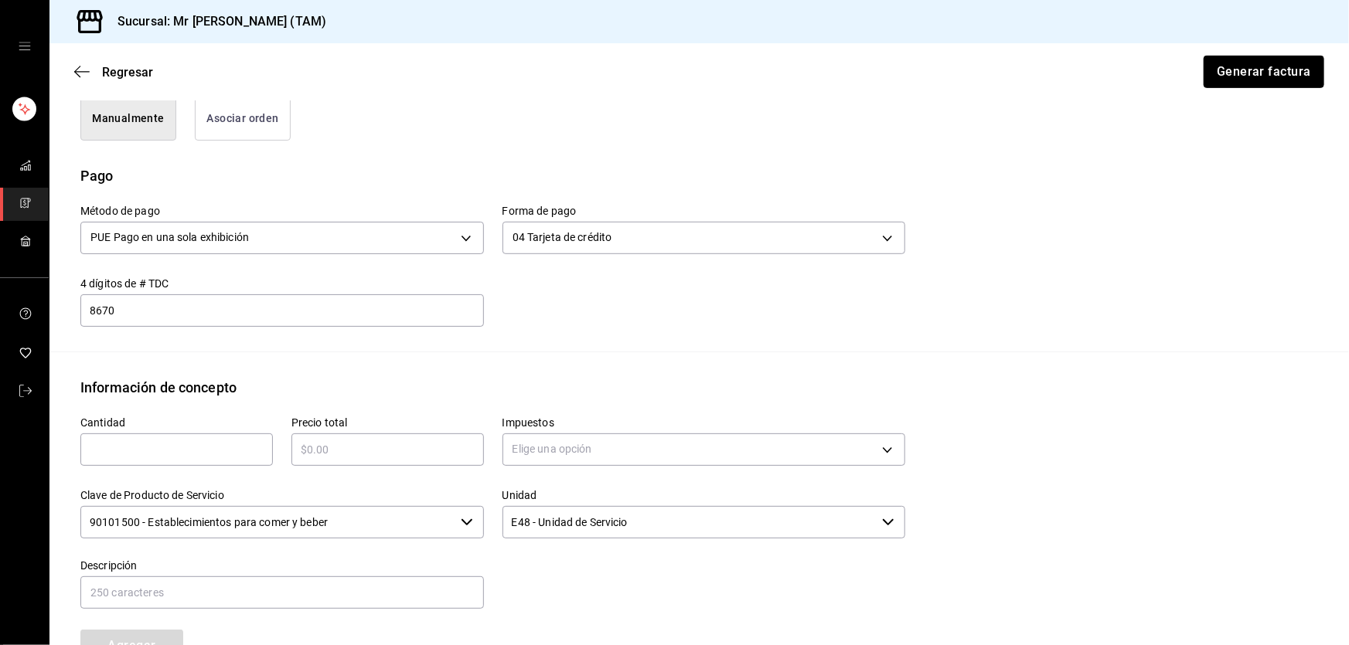
scroll to position [288, 0]
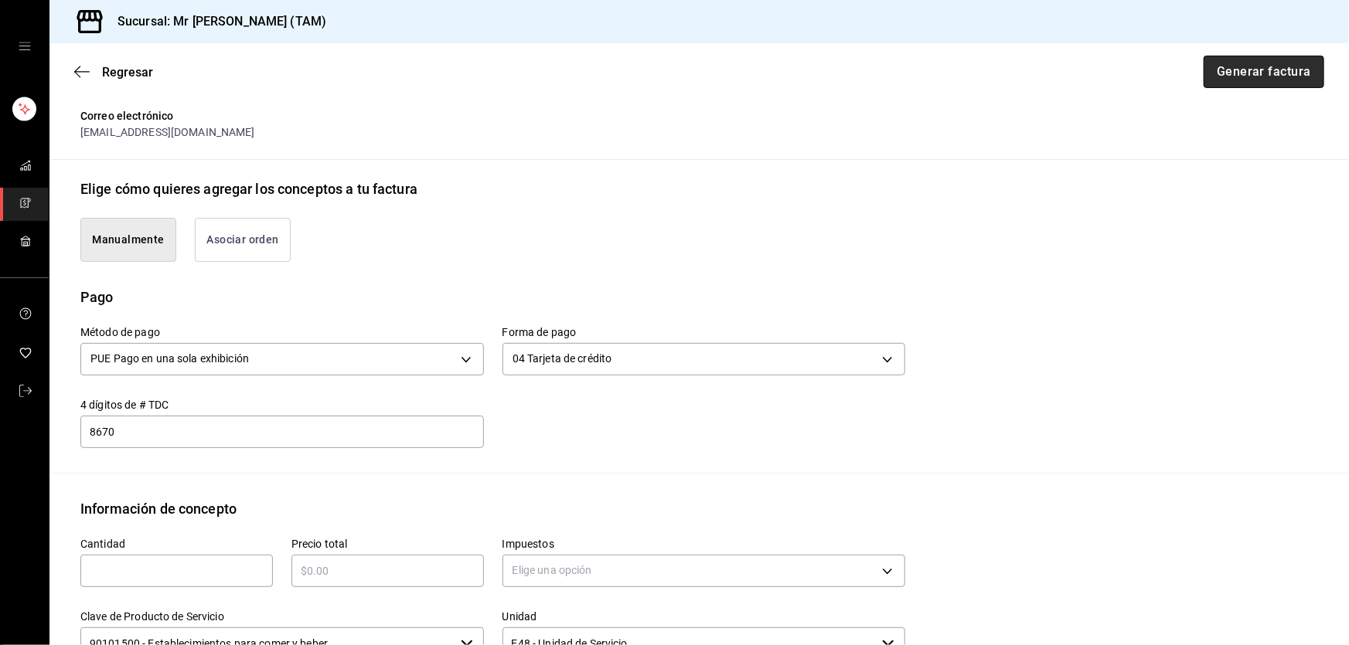
click at [1239, 77] on button "Generar factura" at bounding box center [1263, 72] width 121 height 32
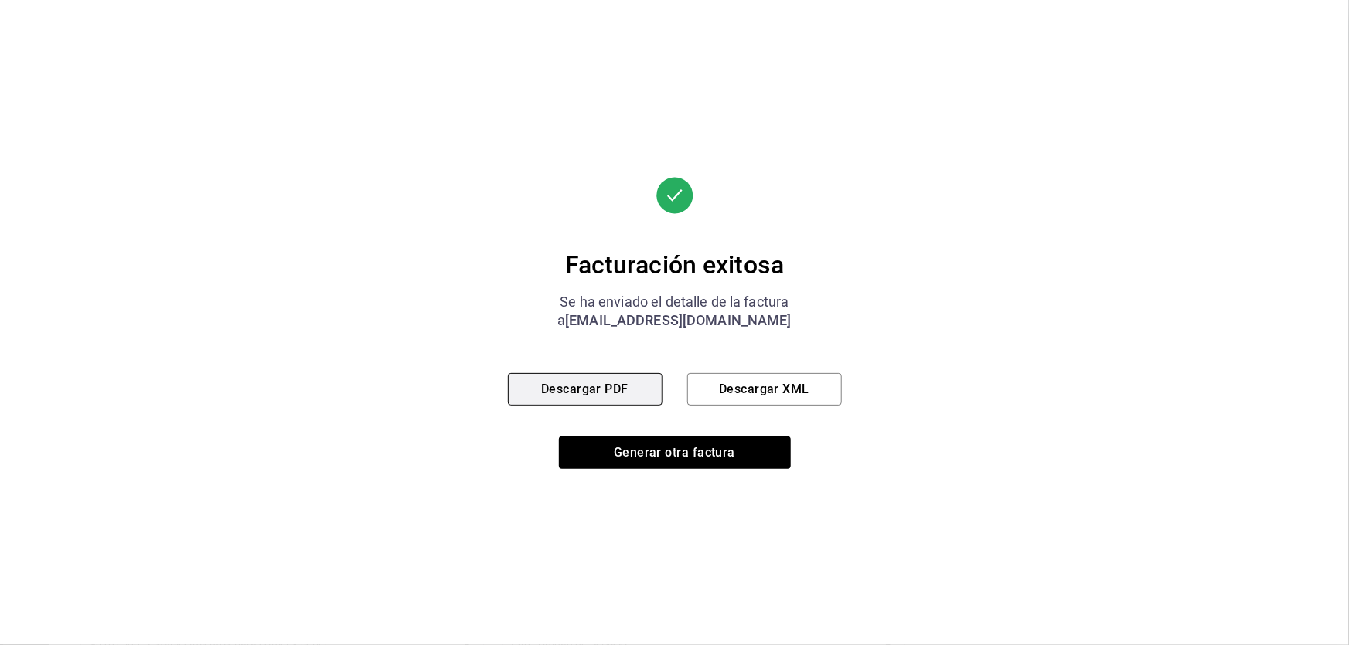
click at [587, 379] on button "Descargar PDF" at bounding box center [585, 389] width 155 height 32
click at [772, 396] on button "Descargar XML" at bounding box center [764, 389] width 155 height 32
click at [592, 398] on button "Descargar PDF" at bounding box center [585, 389] width 155 height 32
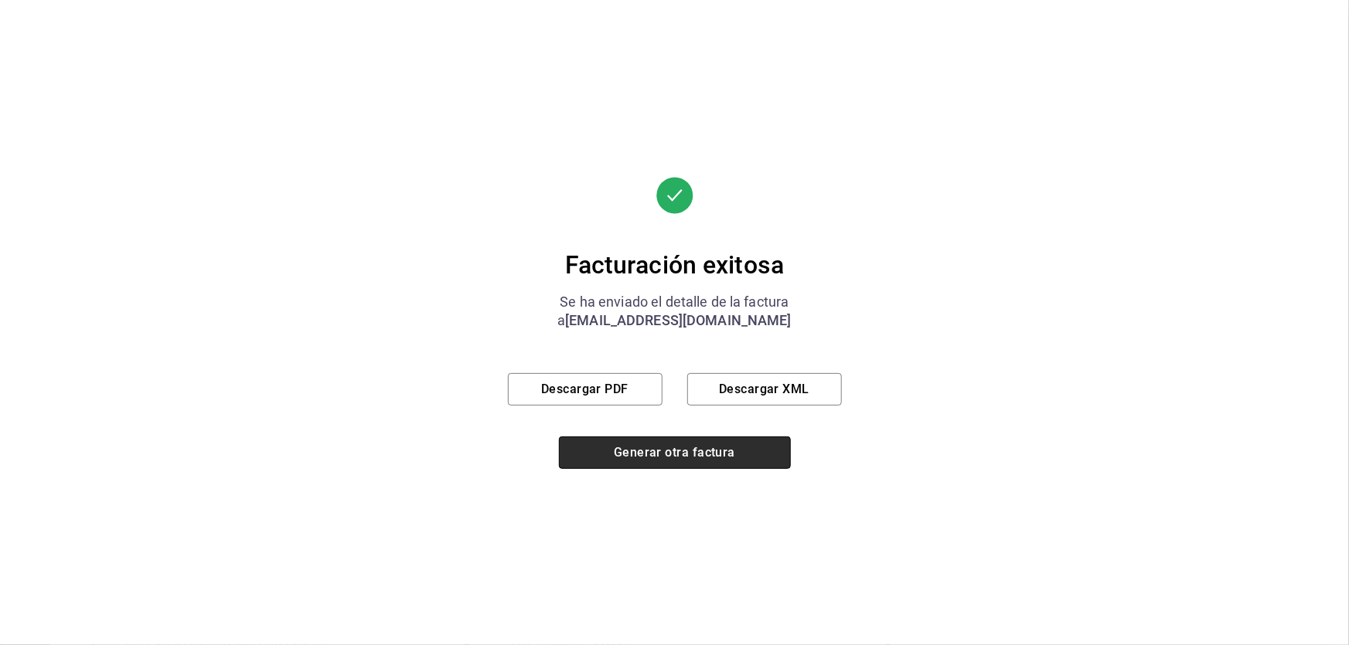
click at [665, 468] on button "Generar otra factura" at bounding box center [675, 453] width 232 height 32
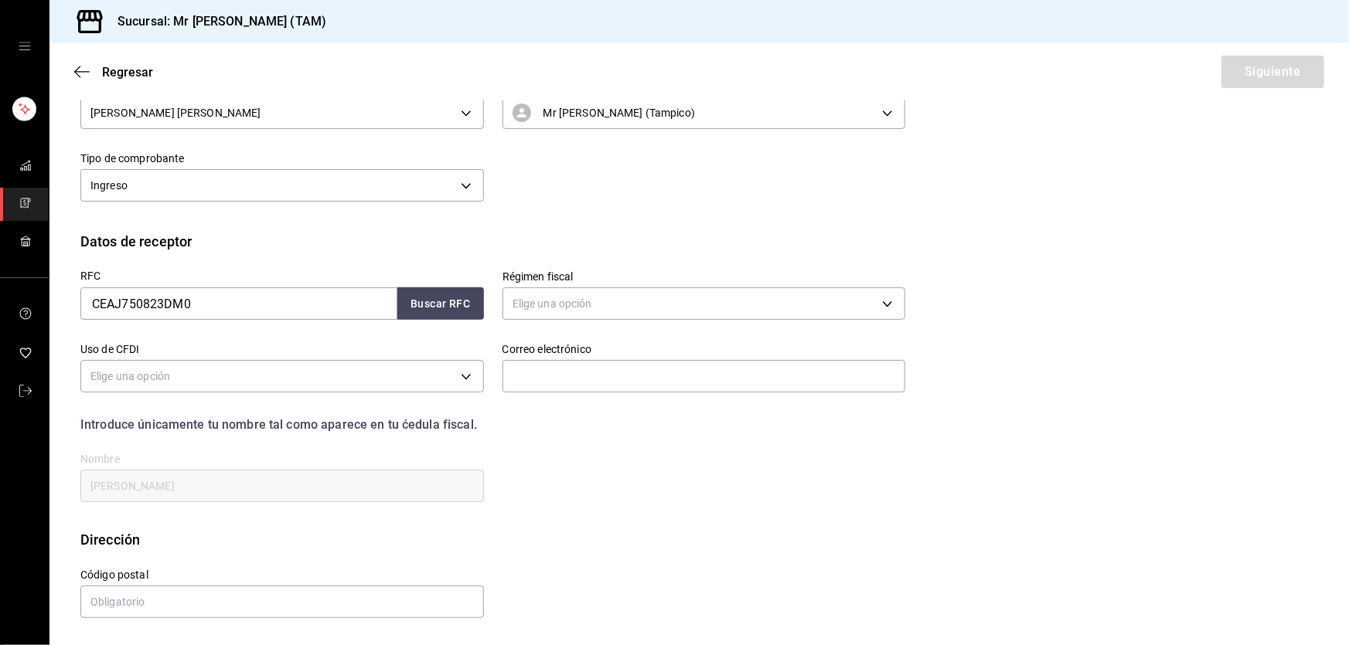
scroll to position [94, 0]
